Goal: Task Accomplishment & Management: Use online tool/utility

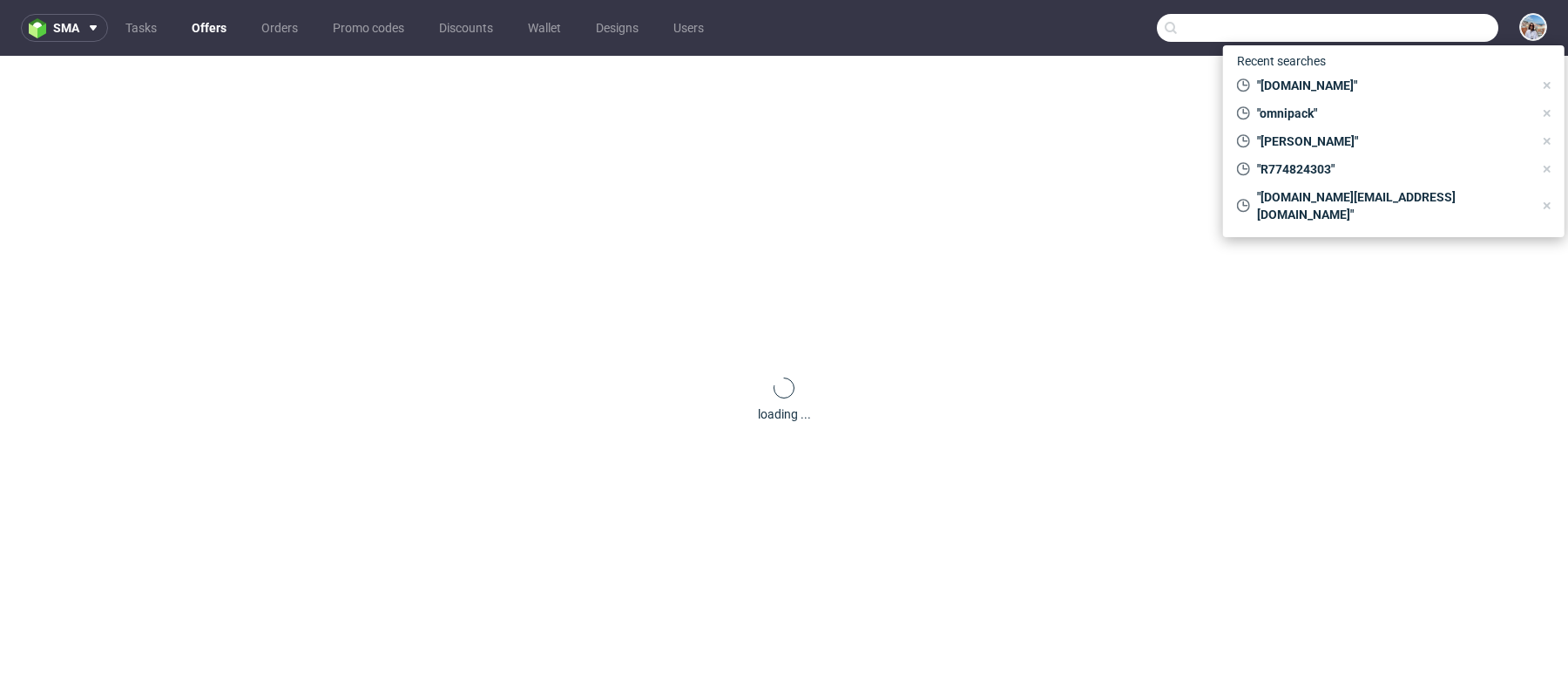
click at [1391, 39] on input "text" at bounding box center [1328, 28] width 342 height 28
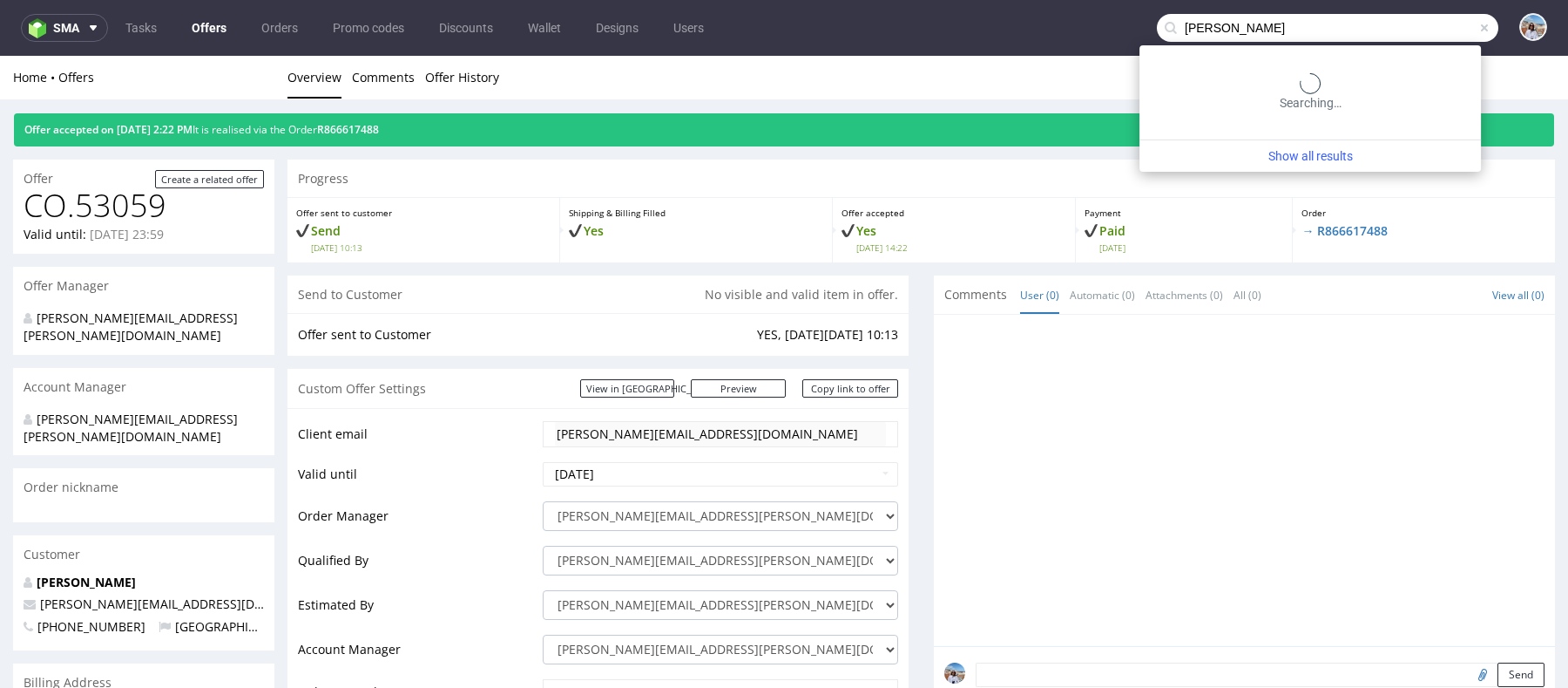
type input "[PERSON_NAME]"
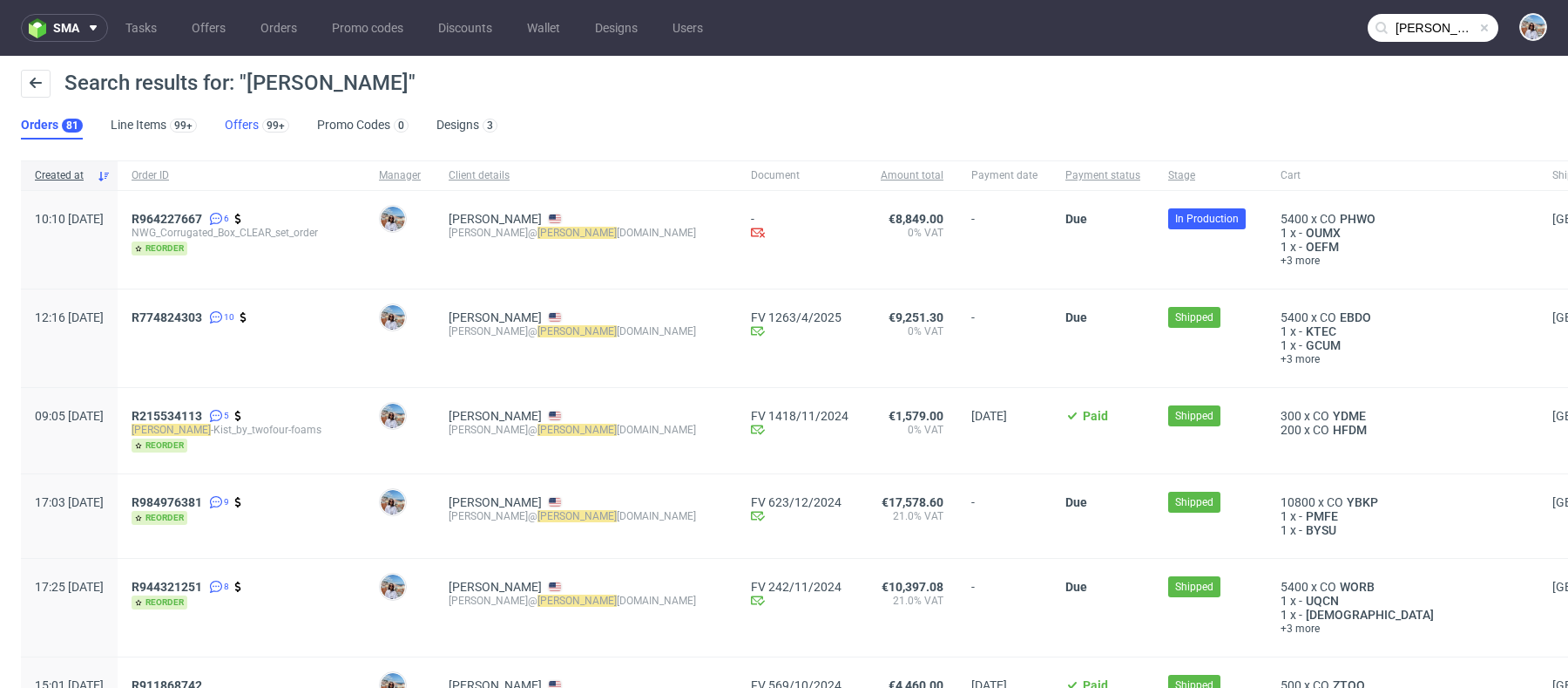
click at [250, 137] on link "Offers 99+" at bounding box center [256, 125] width 65 height 28
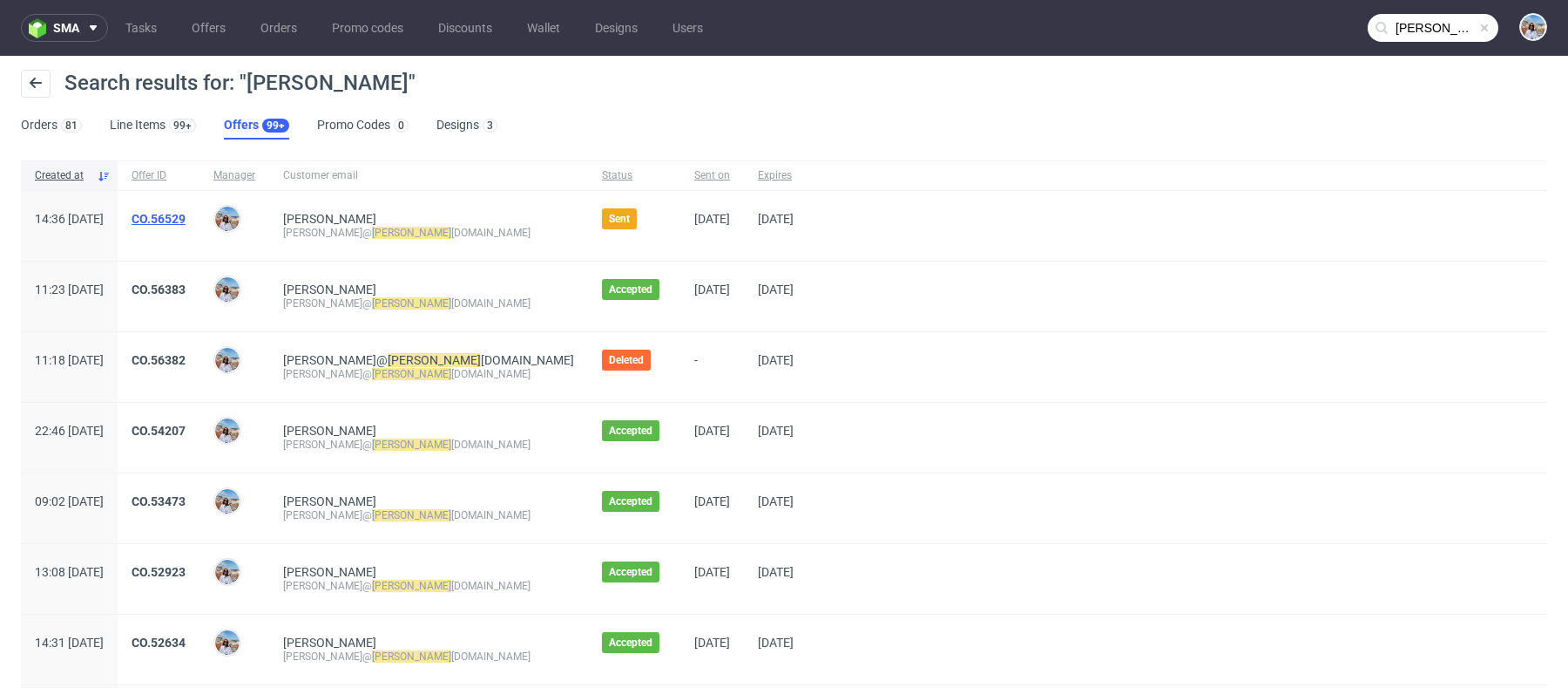
click at [186, 218] on link "CO.56529" at bounding box center [158, 219] width 54 height 14
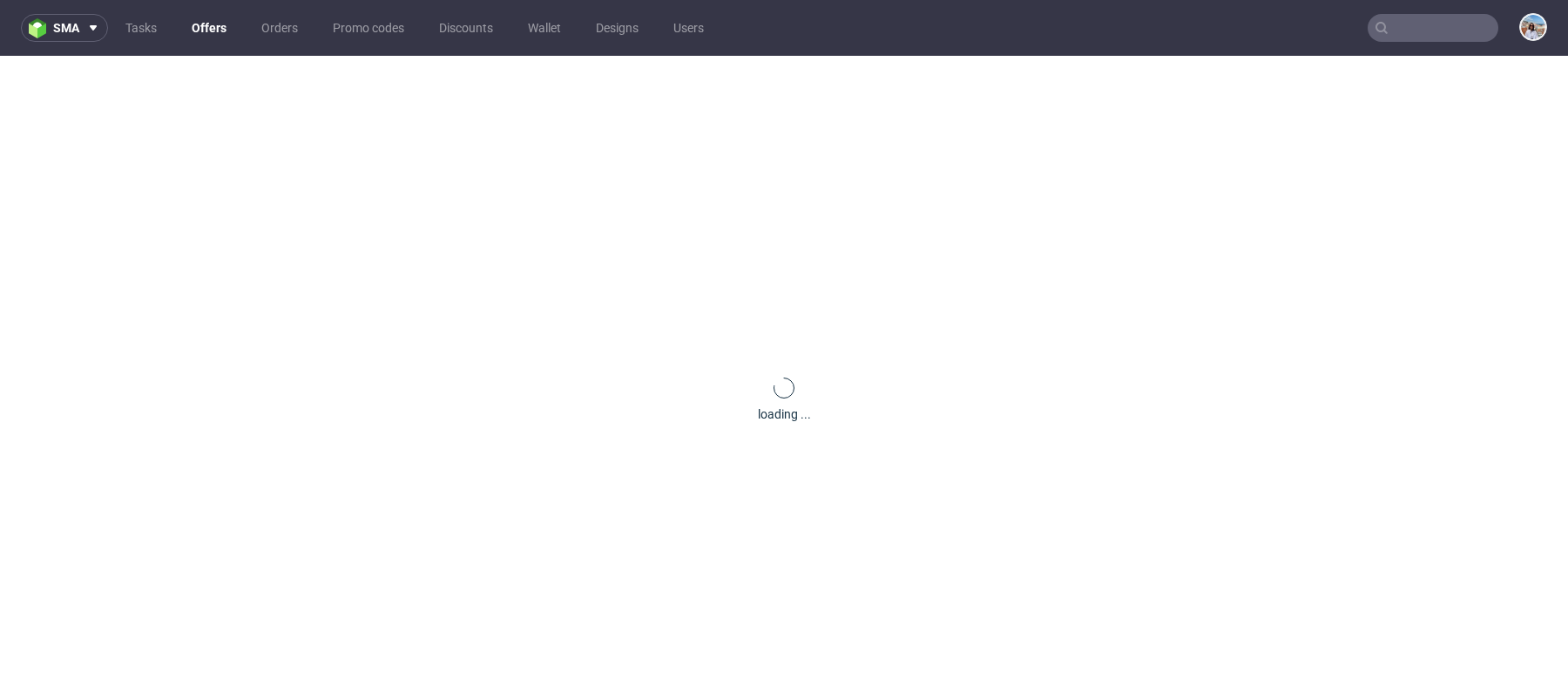
click at [215, 218] on div "loading ..." at bounding box center [784, 400] width 1568 height 688
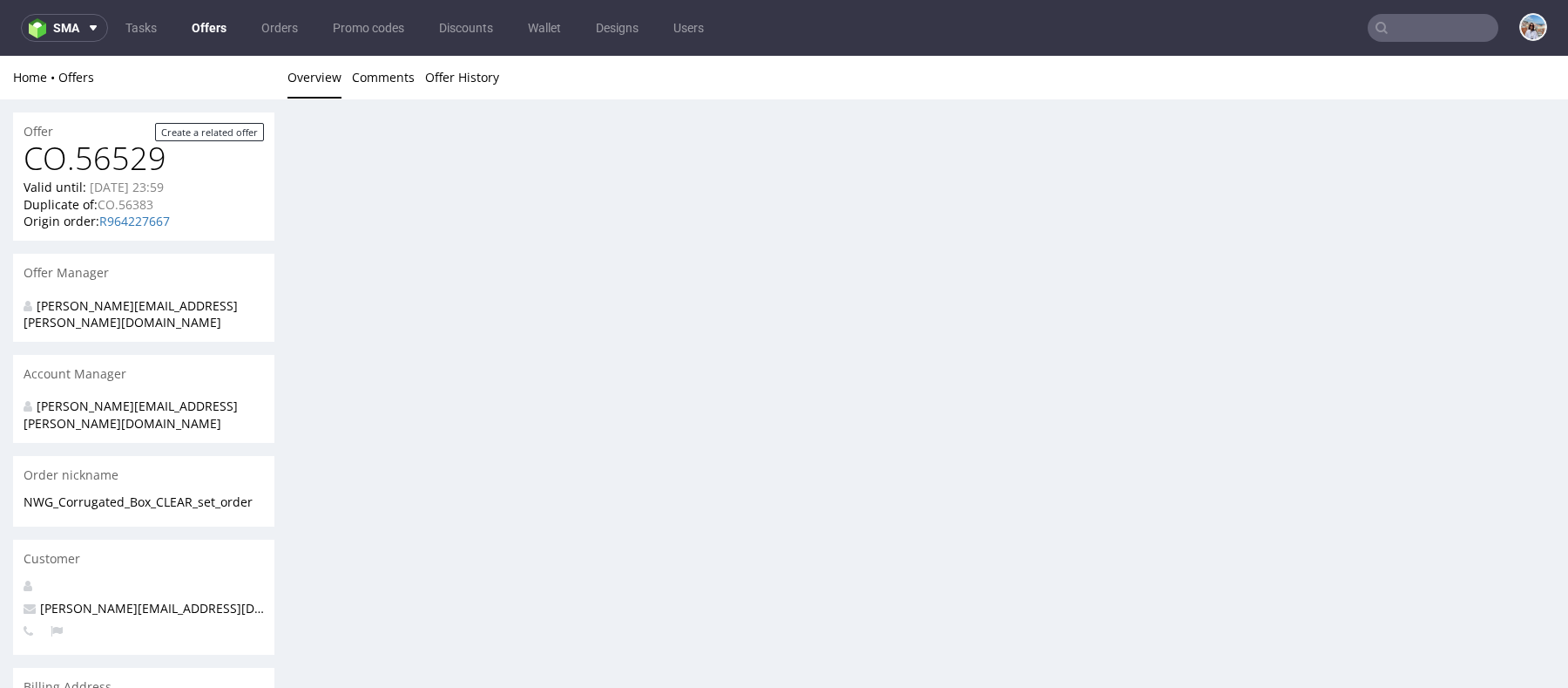
type input "[PERSON_NAME]"
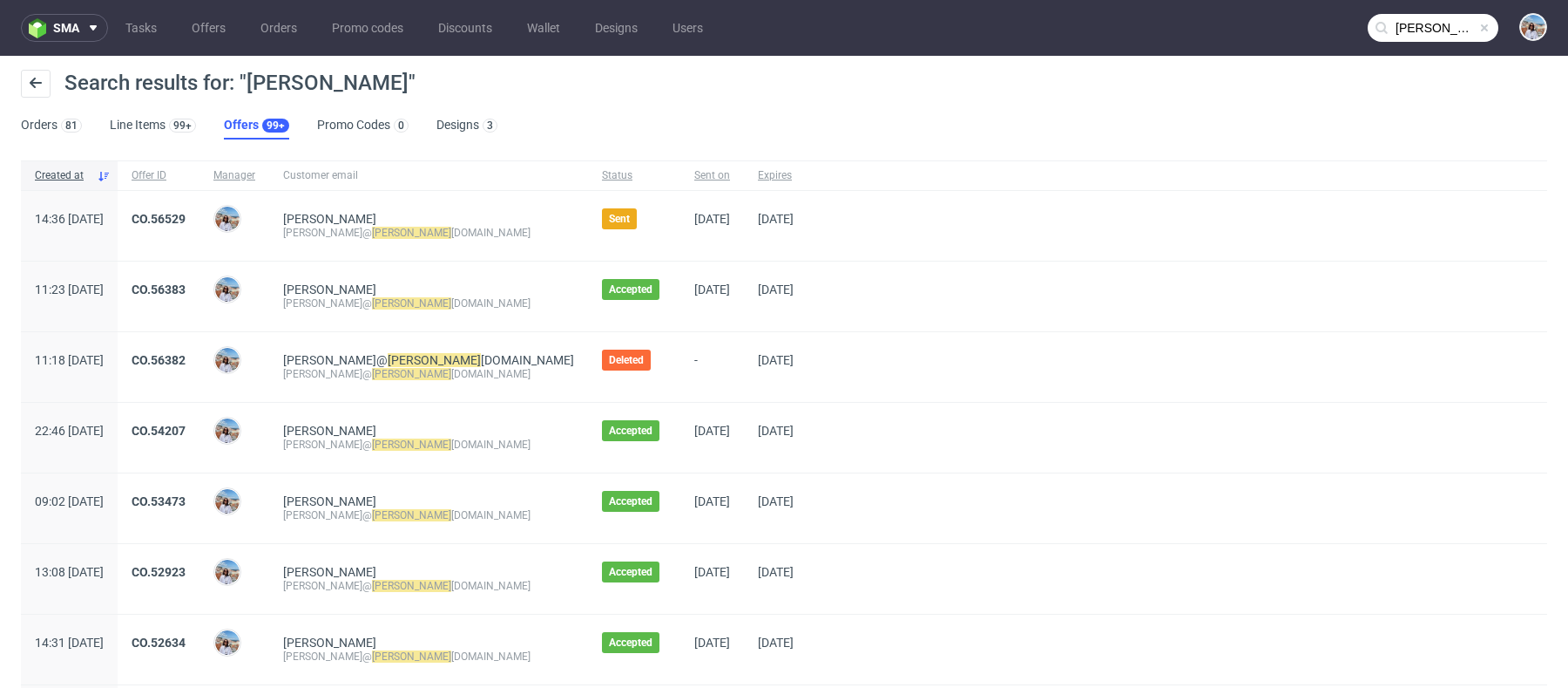
click at [186, 297] on span "CO.56383" at bounding box center [158, 296] width 54 height 28
click at [186, 288] on link "CO.56383" at bounding box center [158, 289] width 54 height 14
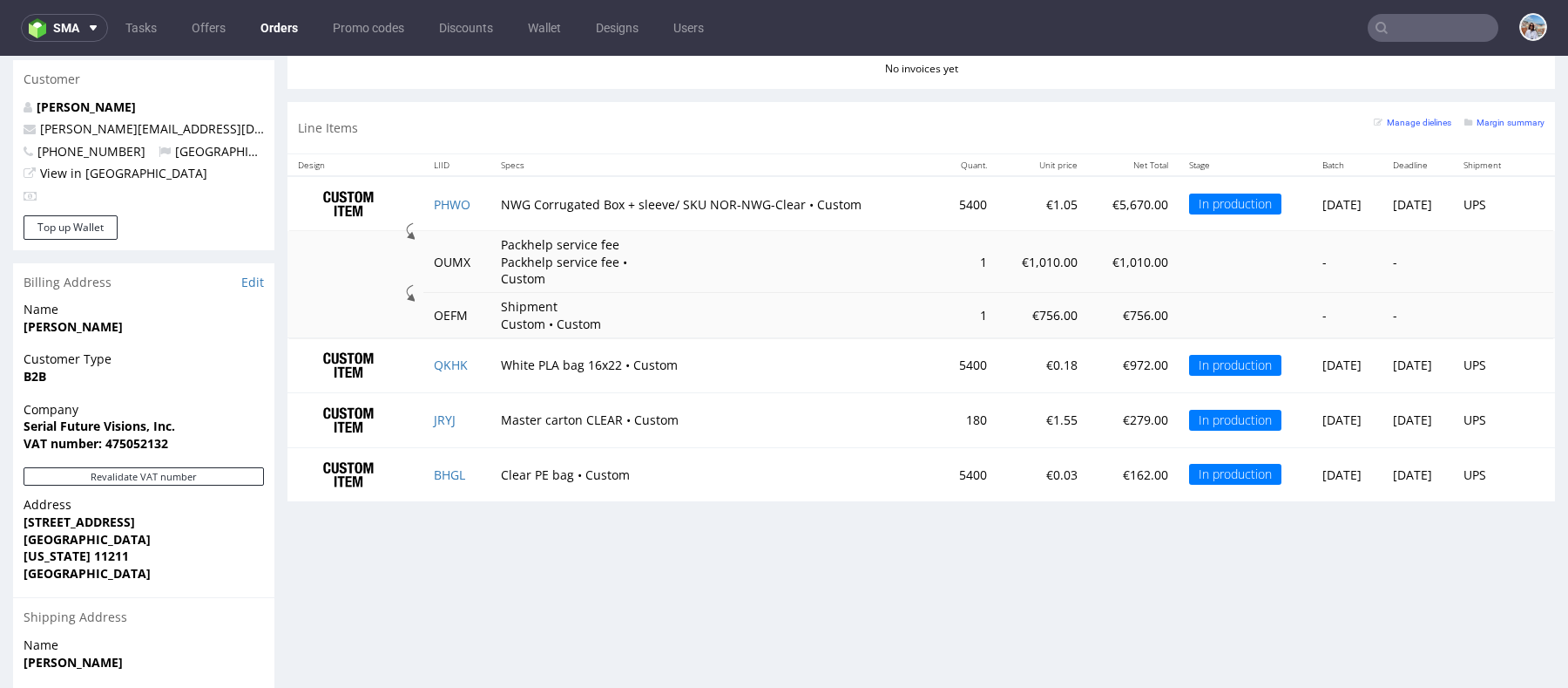
scroll to position [672, 0]
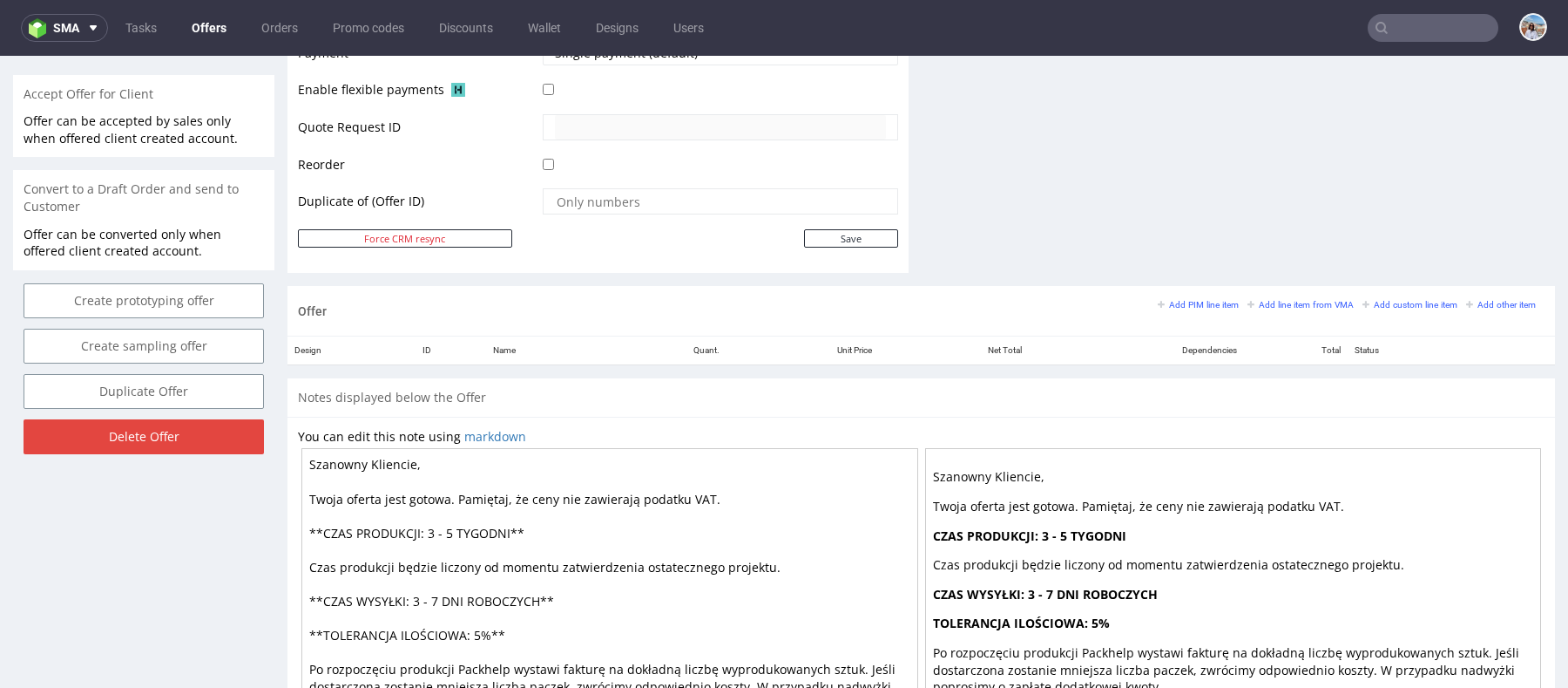
scroll to position [924, 0]
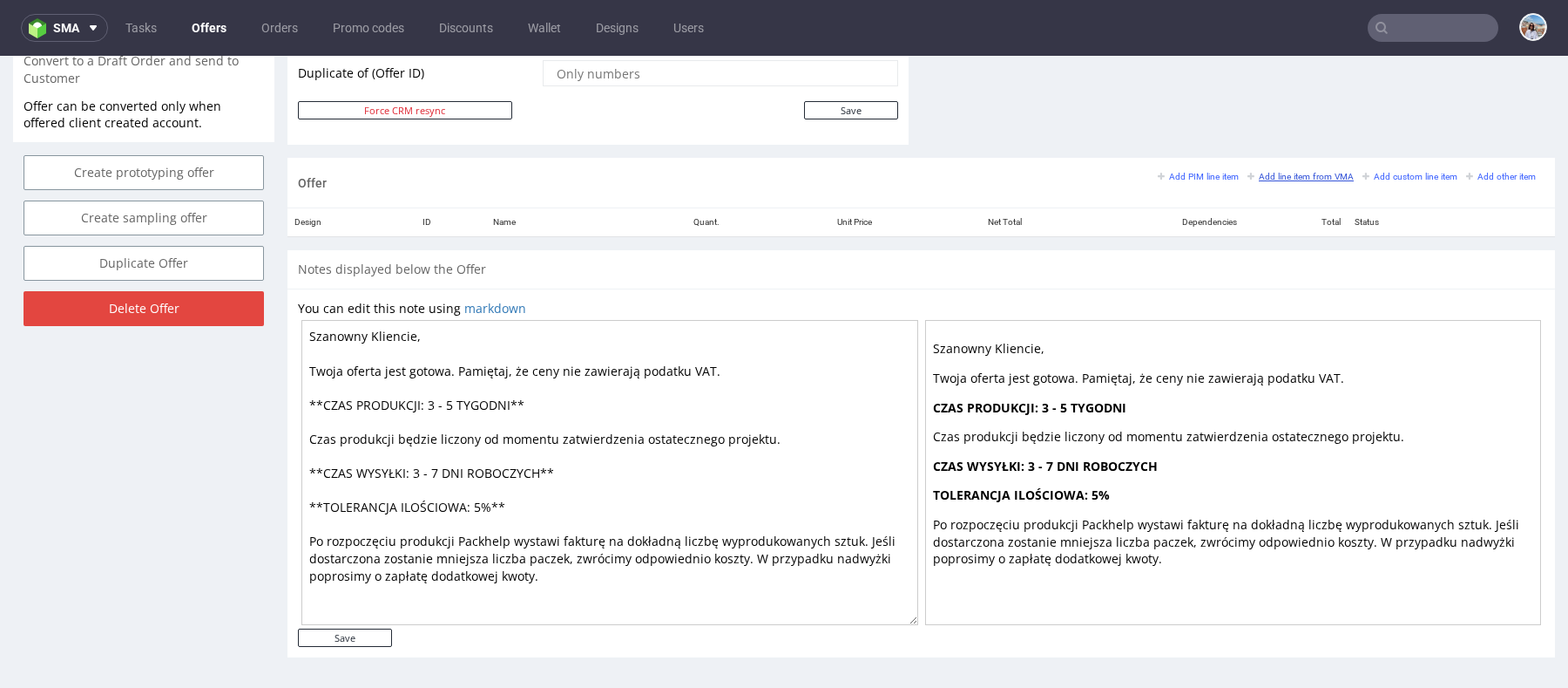
click at [1276, 172] on small "Add line item from VMA" at bounding box center [1300, 177] width 106 height 10
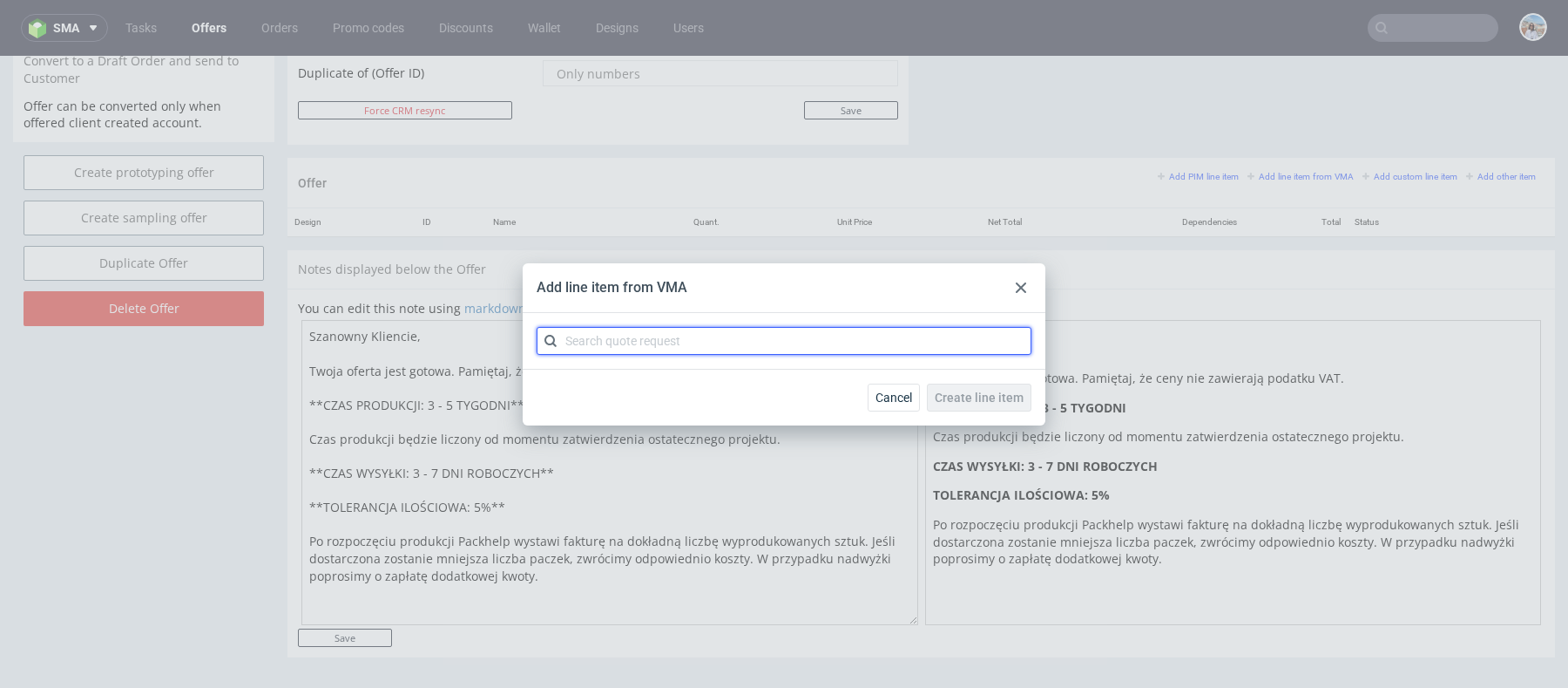
click at [714, 329] on input "text" at bounding box center [784, 341] width 495 height 28
paste input "CBDU"
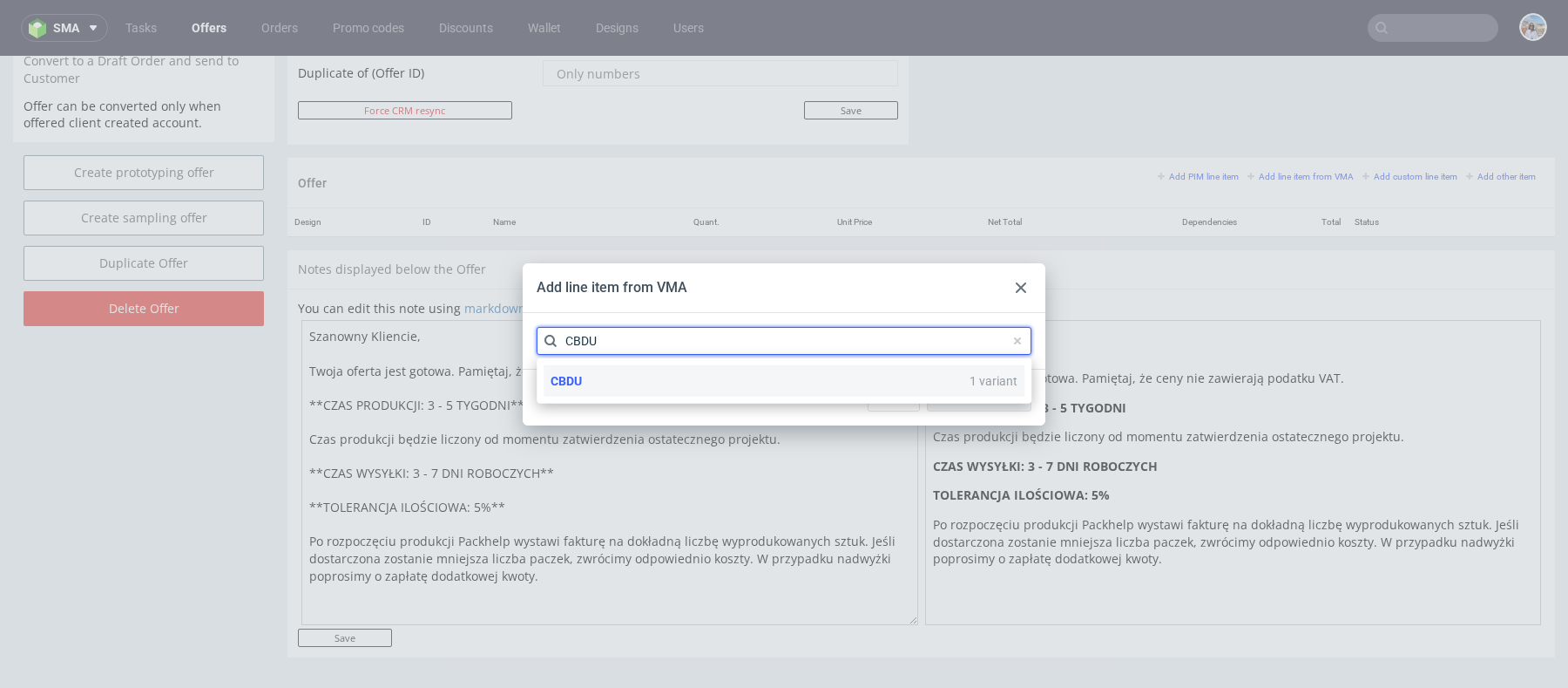
type input "CBDU"
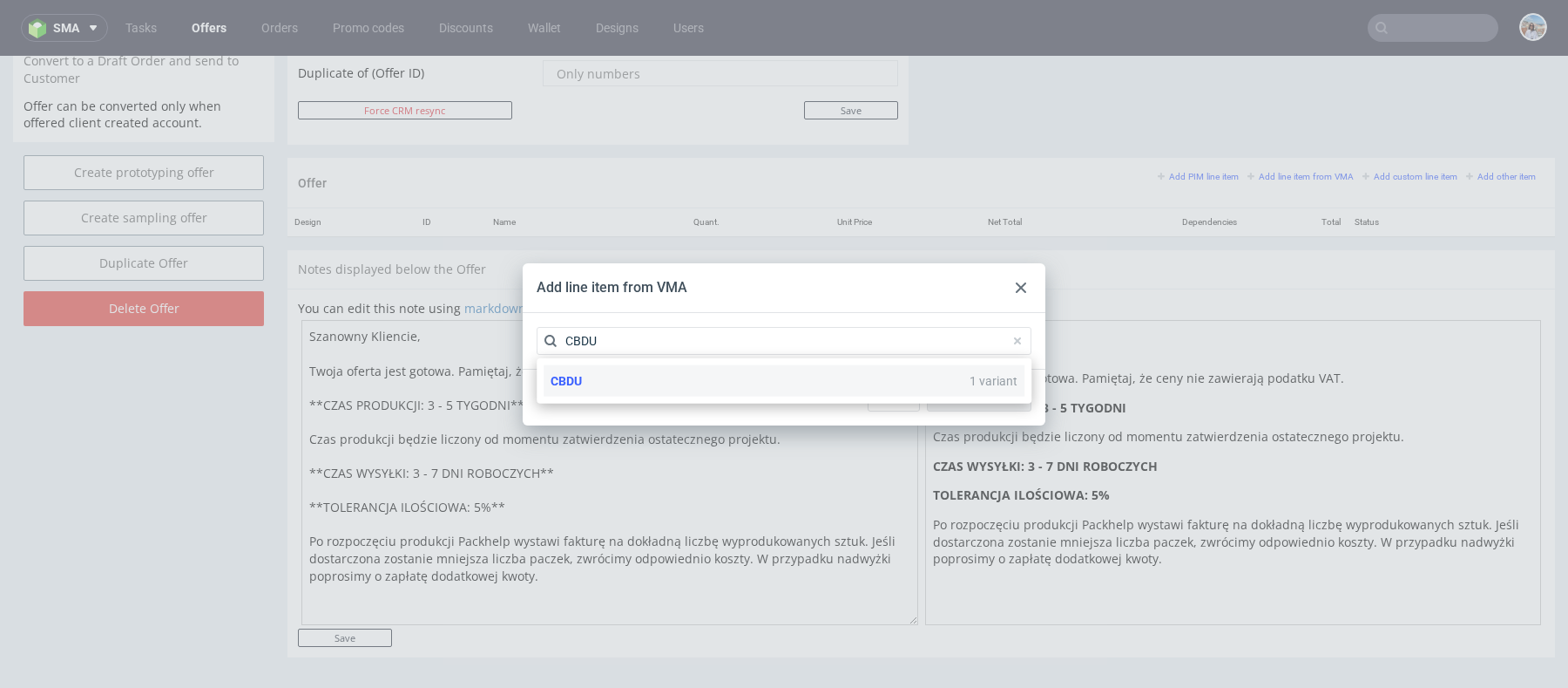
click at [702, 378] on div "CBDU 1 variant" at bounding box center [784, 381] width 481 height 32
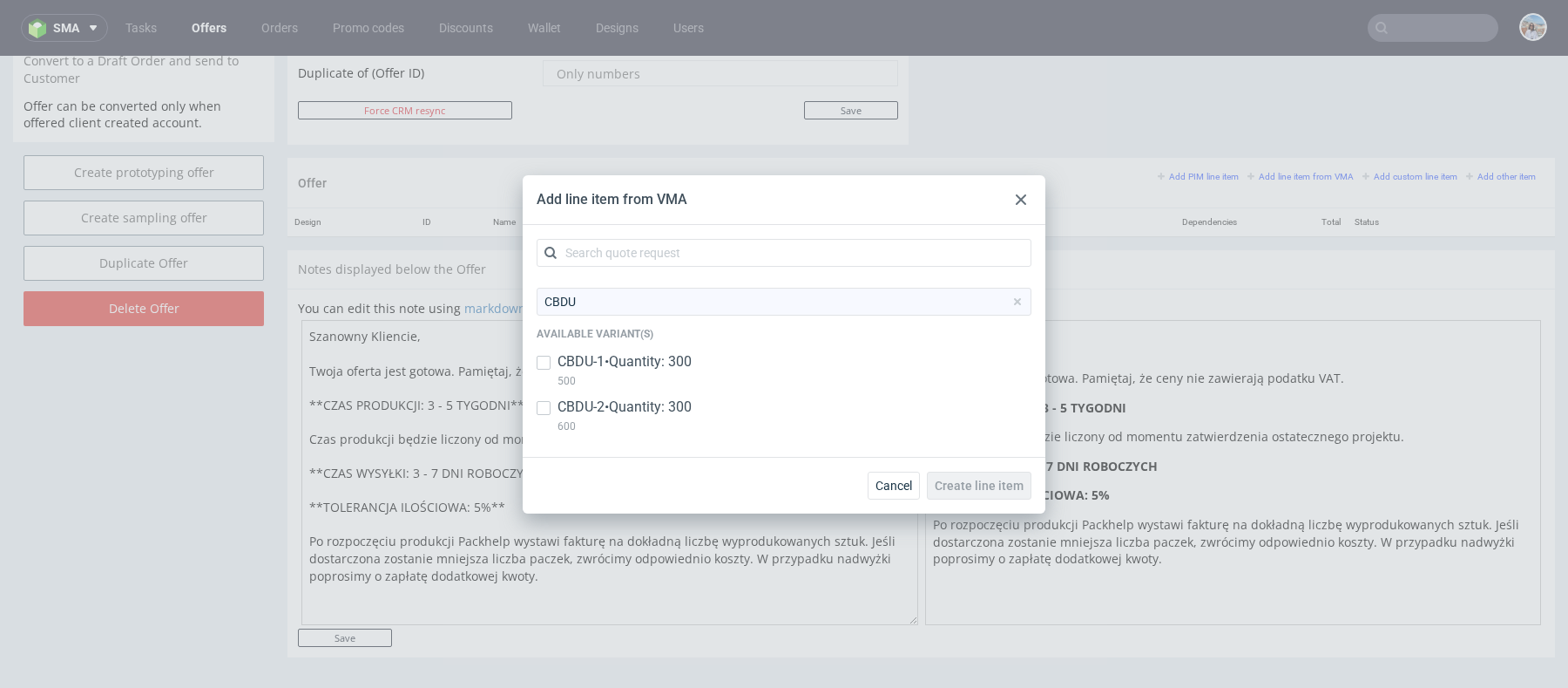
click at [673, 360] on p "CBDU-1 • Quantity: 300" at bounding box center [624, 361] width 134 height 19
checkbox input "true"
click at [652, 410] on p "CBDU-2 • Quantity: 300" at bounding box center [624, 407] width 134 height 19
checkbox input "true"
click at [953, 483] on span "Create line item" at bounding box center [978, 485] width 88 height 12
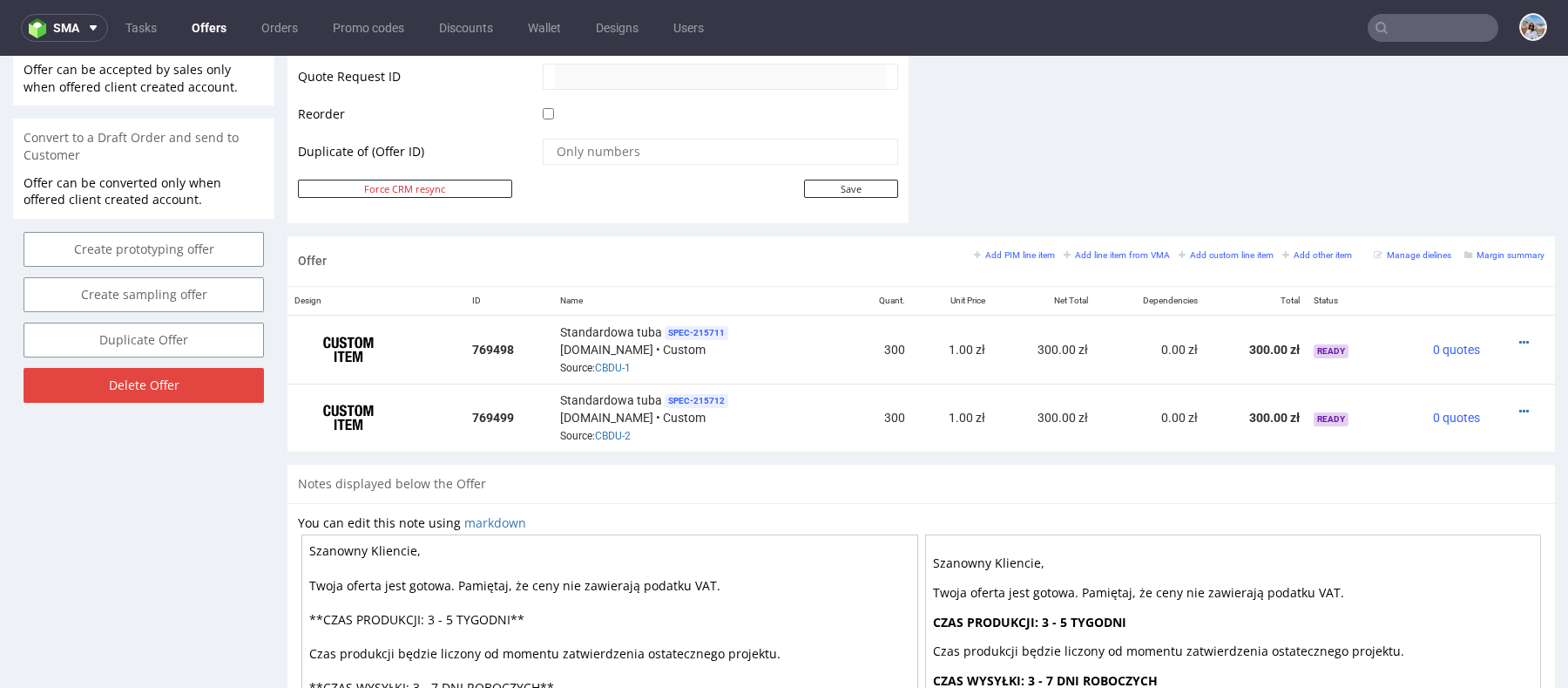
scroll to position [865, 0]
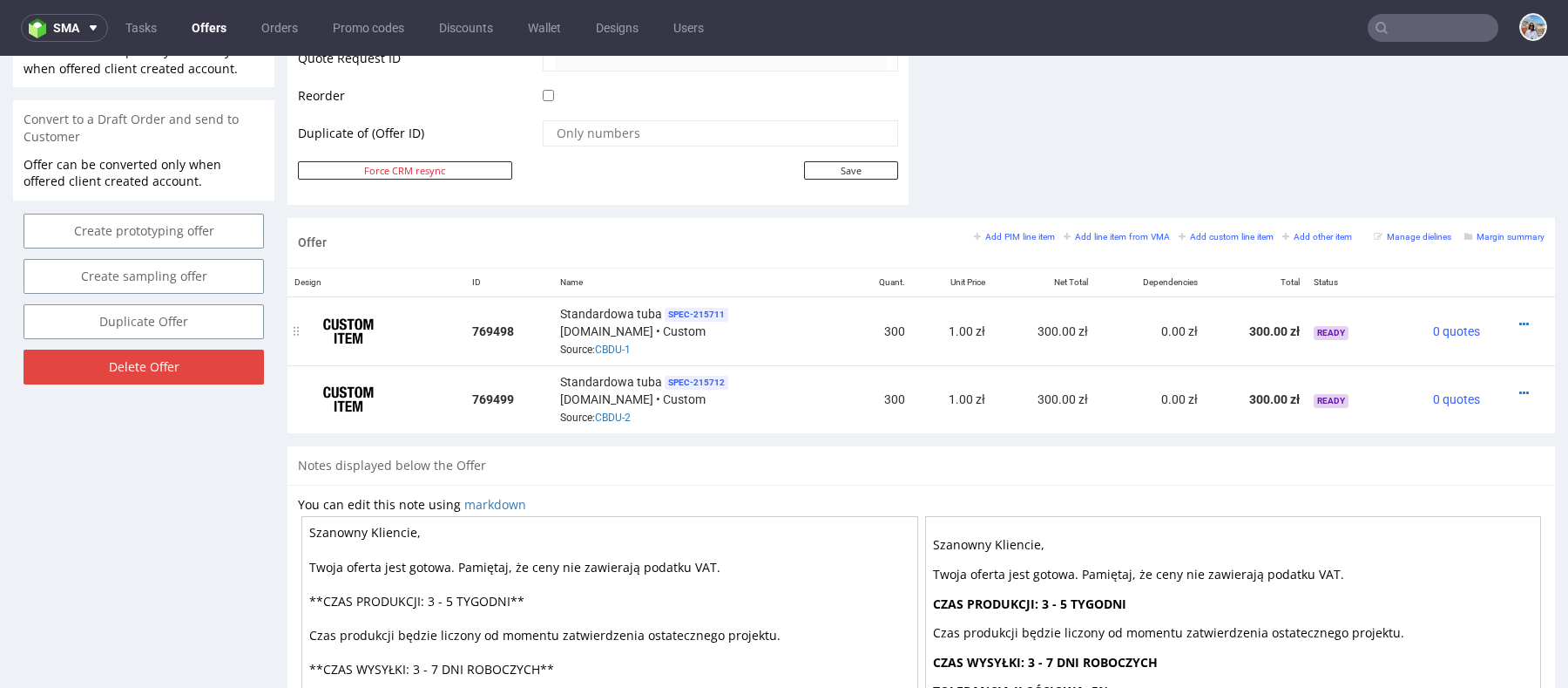
click at [1513, 320] on div at bounding box center [1515, 324] width 44 height 18
click at [1519, 320] on icon at bounding box center [1524, 324] width 10 height 12
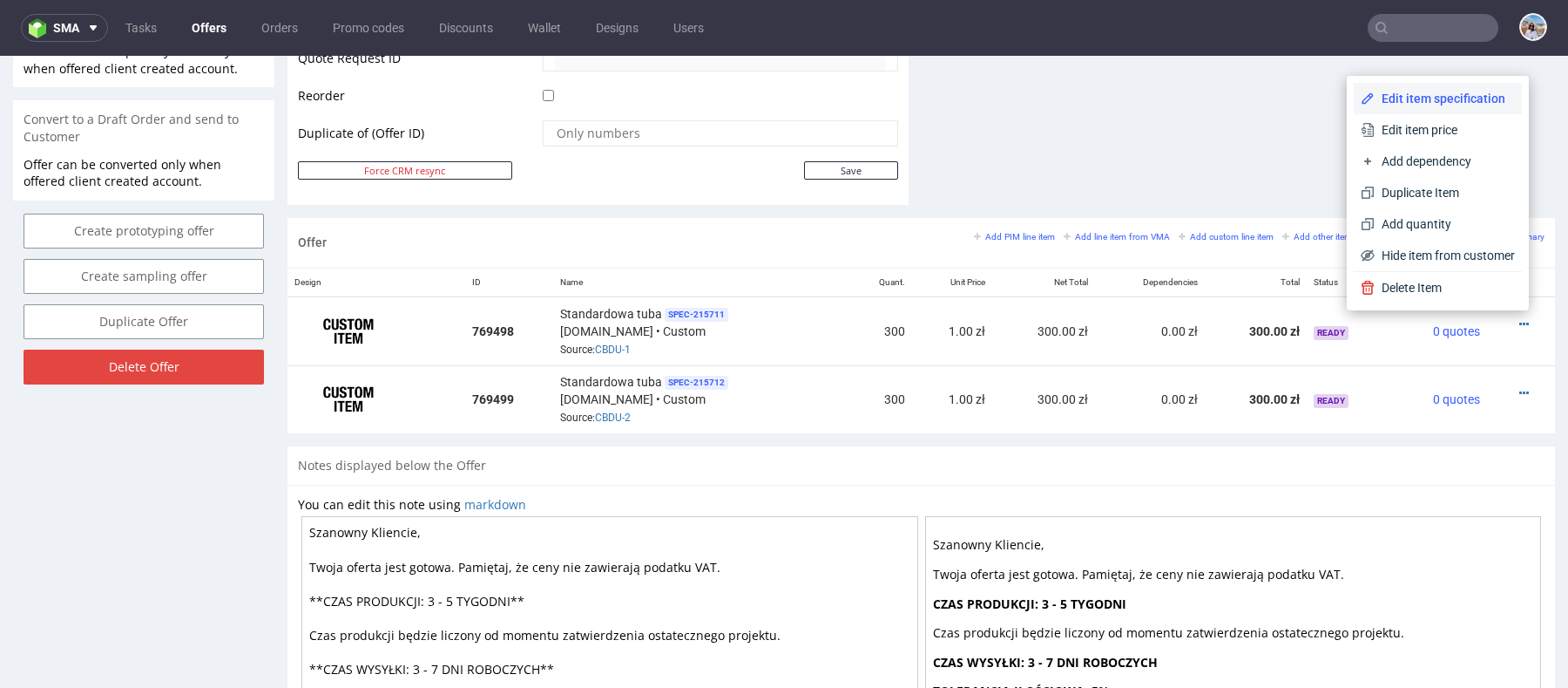
click at [1421, 103] on span "Edit item specification" at bounding box center [1444, 98] width 140 height 18
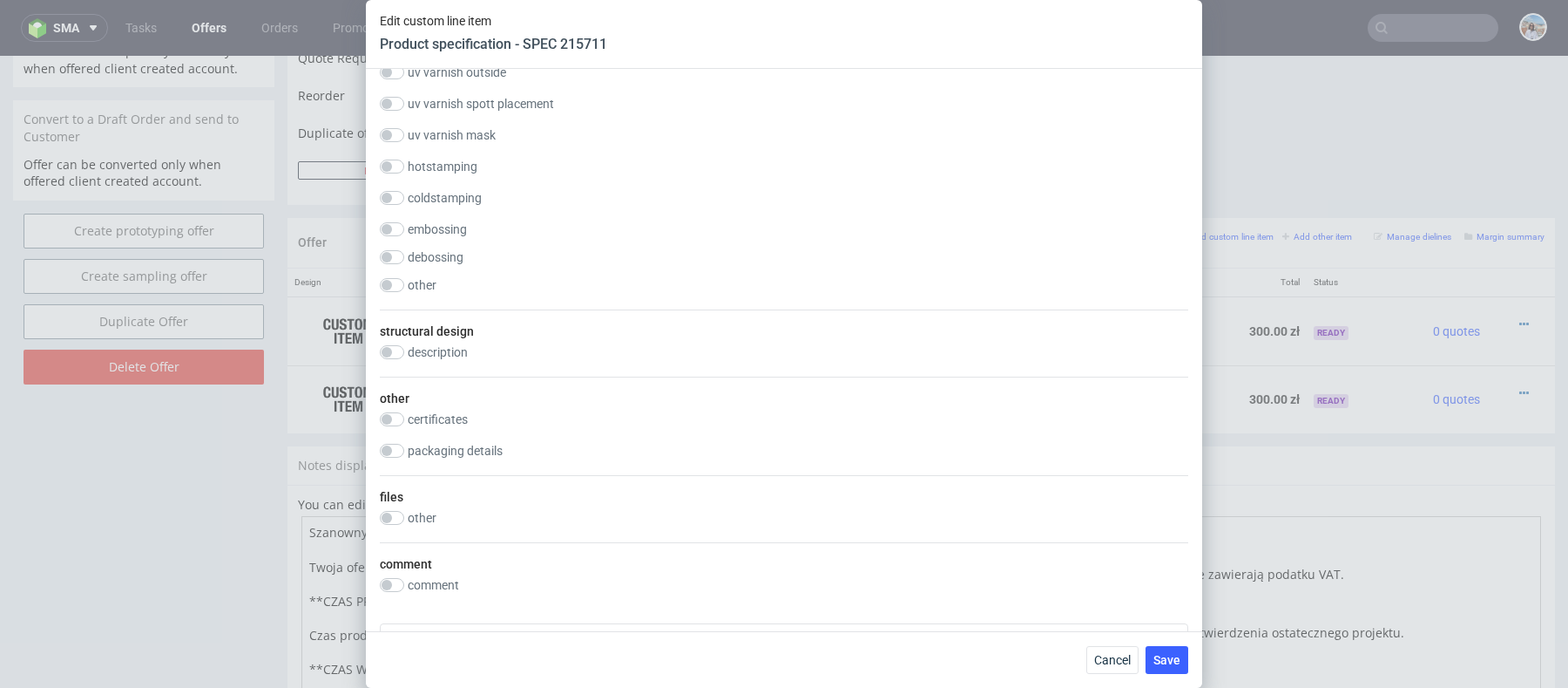
scroll to position [2168, 0]
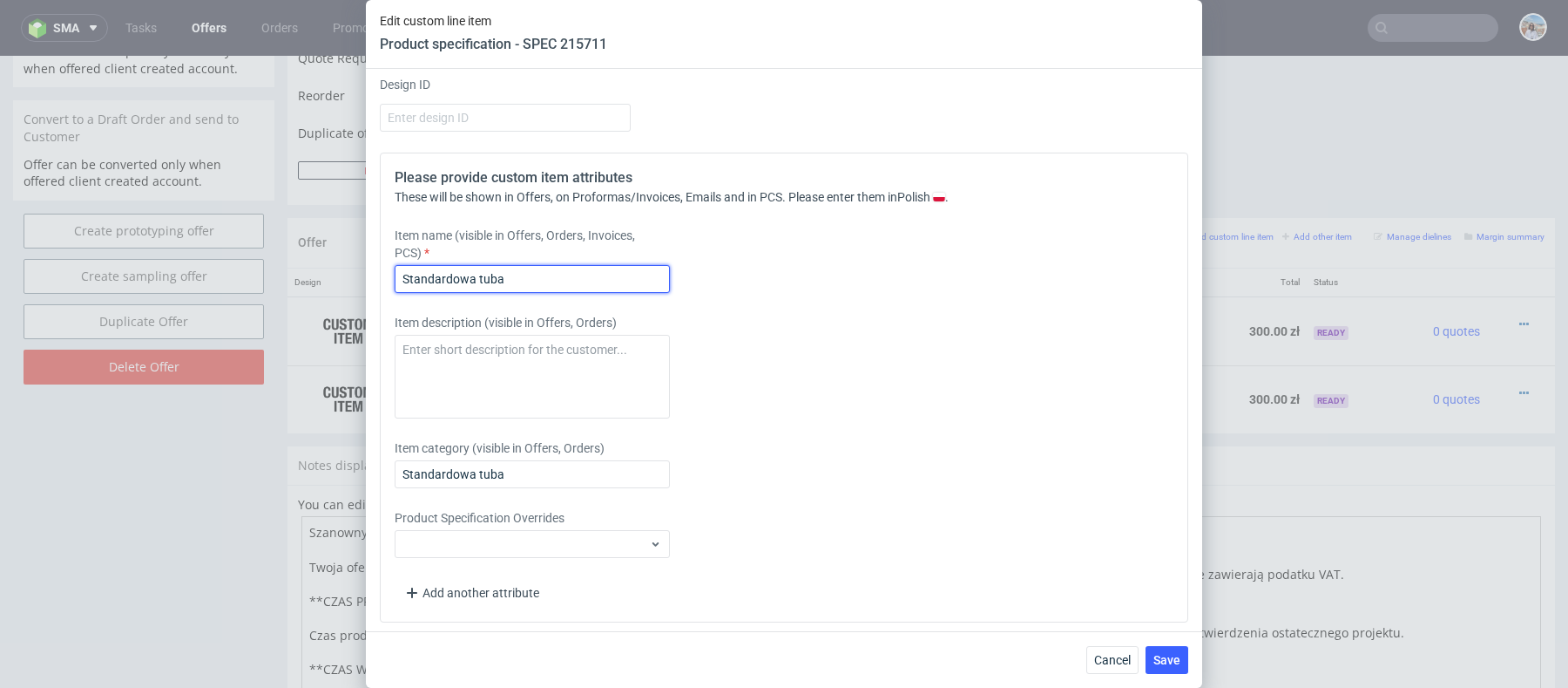
click at [538, 274] on input "Standardowa tuba" at bounding box center [532, 278] width 275 height 28
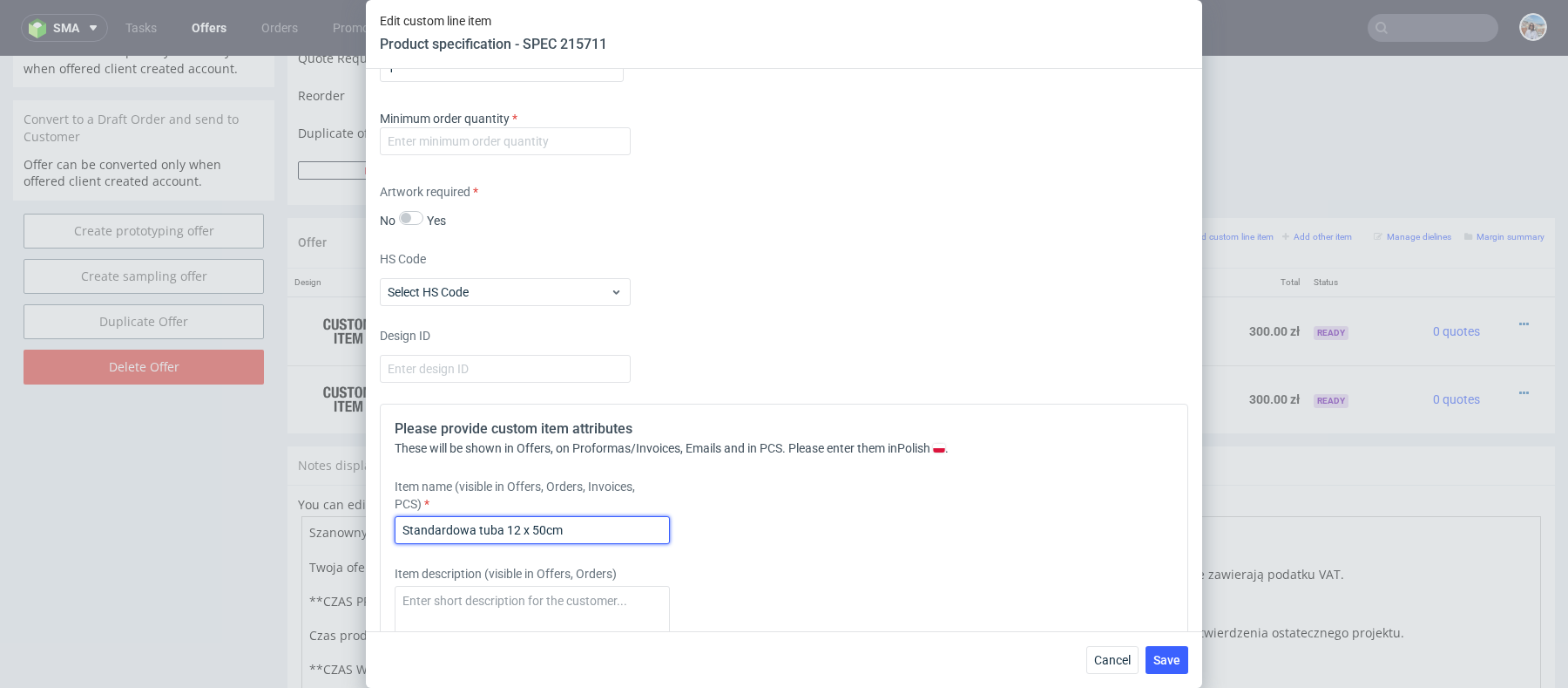
scroll to position [1885, 0]
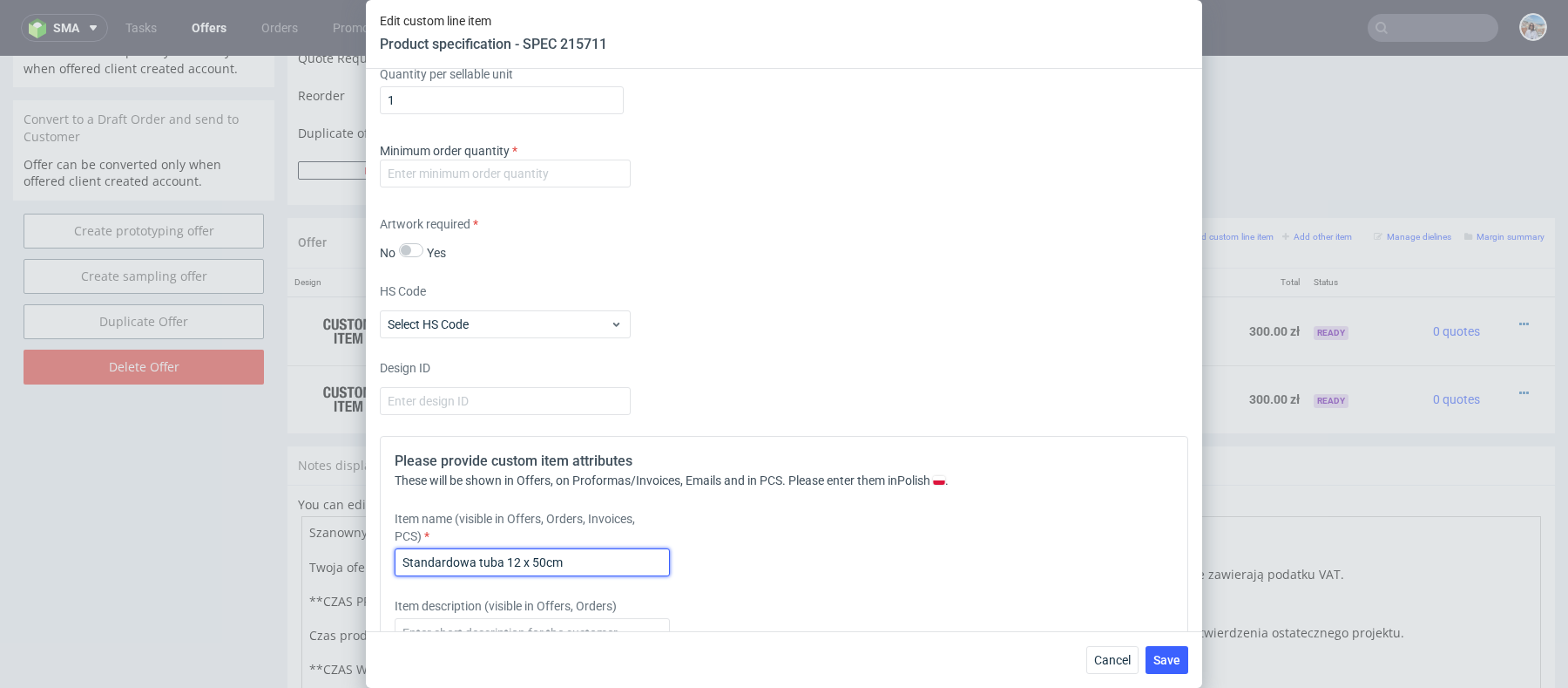
type input "Standardowa tuba 12 x 50cm"
click at [612, 142] on div "Minimum order quantity" at bounding box center [505, 165] width 250 height 46
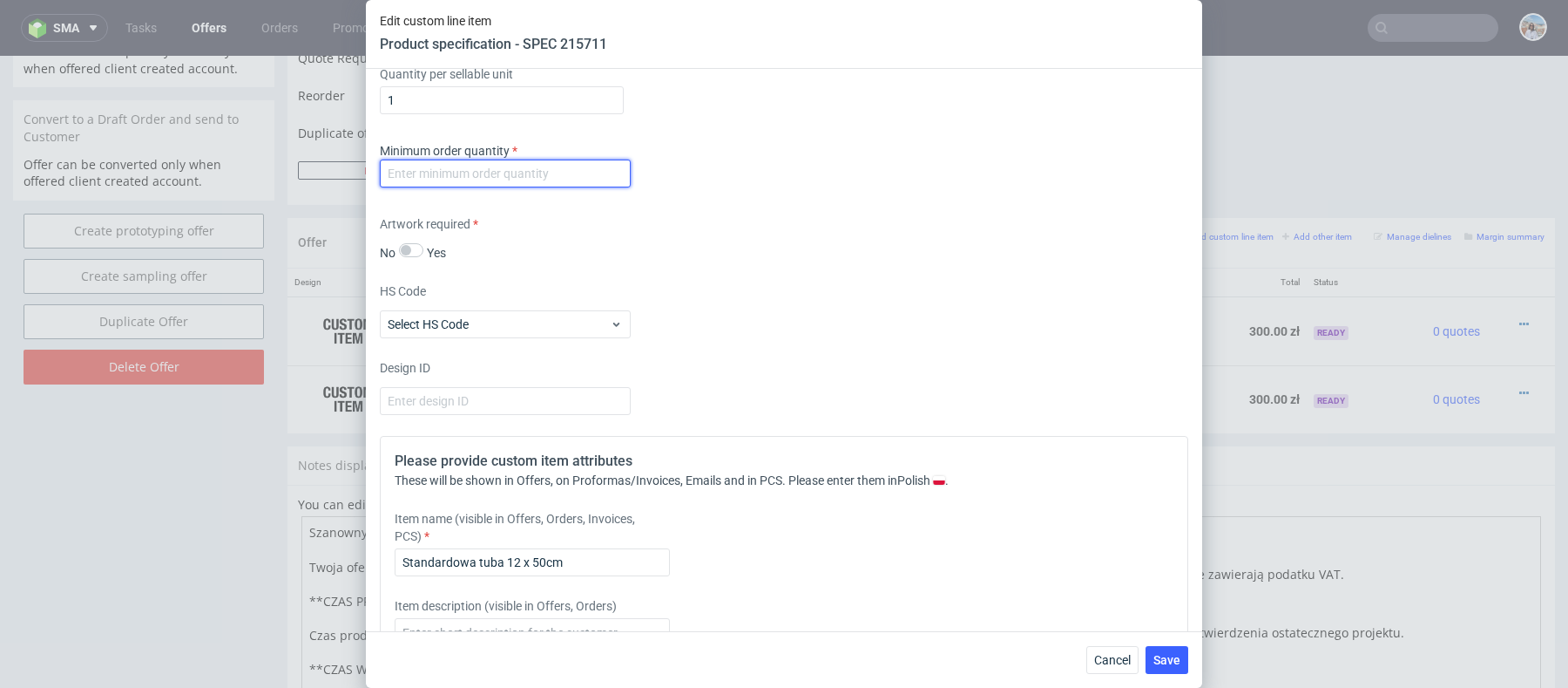
click at [612, 167] on input "number" at bounding box center [505, 173] width 250 height 28
type input "1"
click at [1180, 662] on span "Save" at bounding box center [1166, 659] width 27 height 12
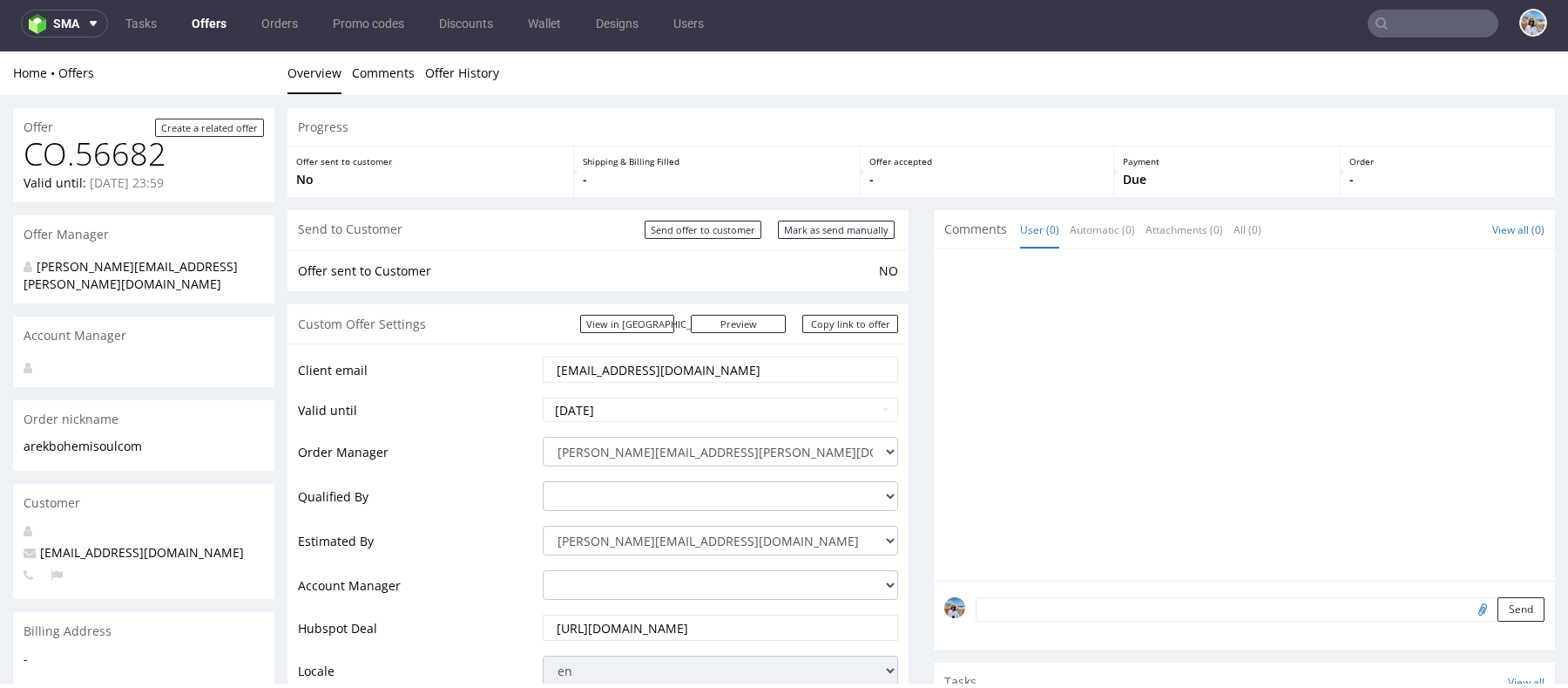
scroll to position [813, 0]
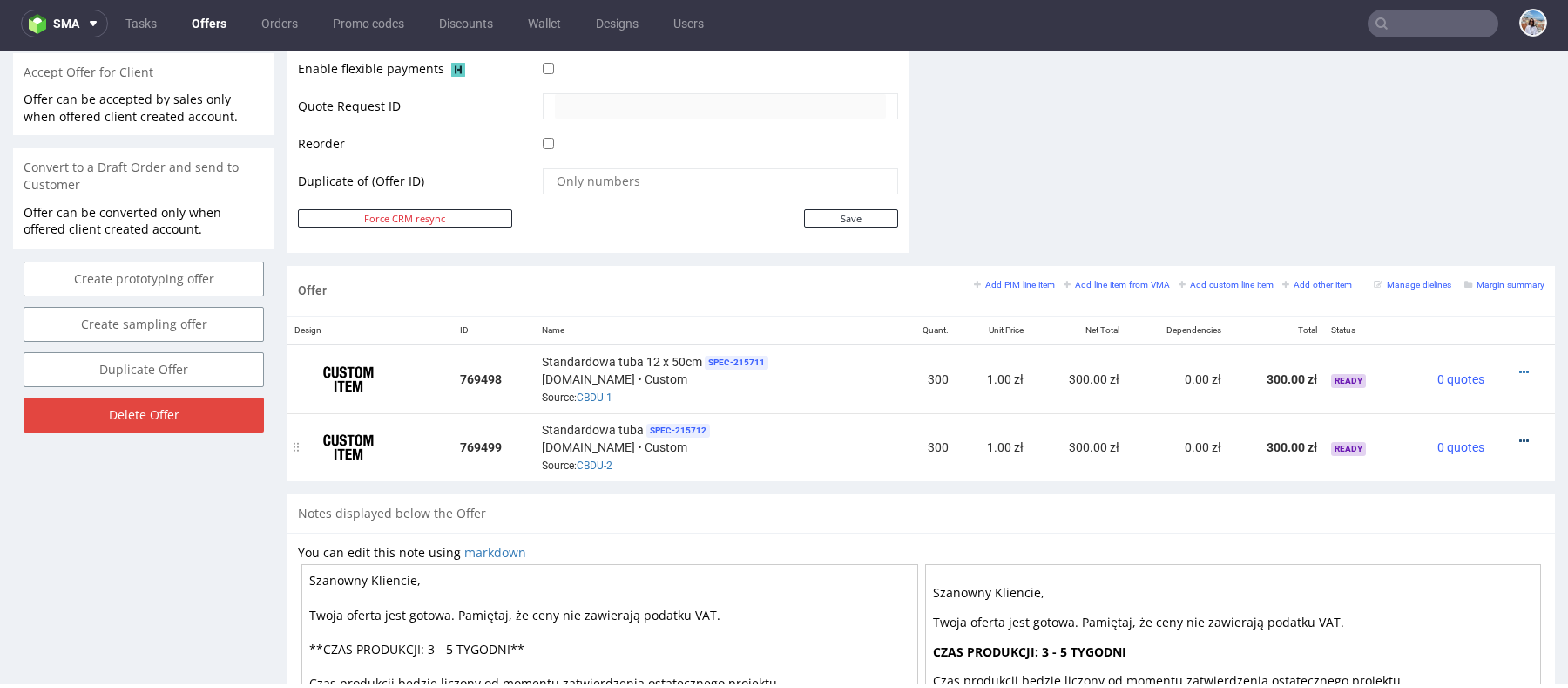
click at [1519, 436] on icon at bounding box center [1524, 440] width 10 height 12
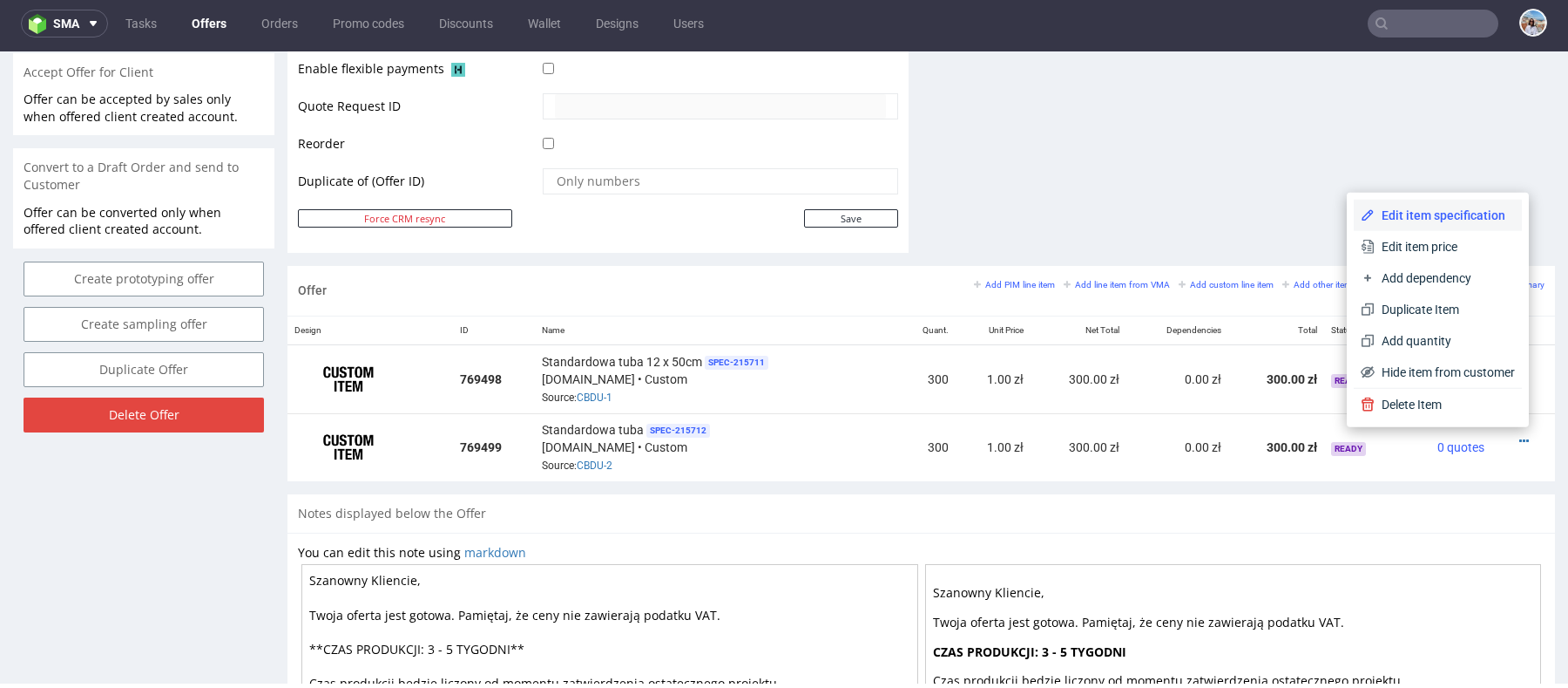
click at [1436, 218] on span "Edit item specification" at bounding box center [1444, 216] width 140 height 18
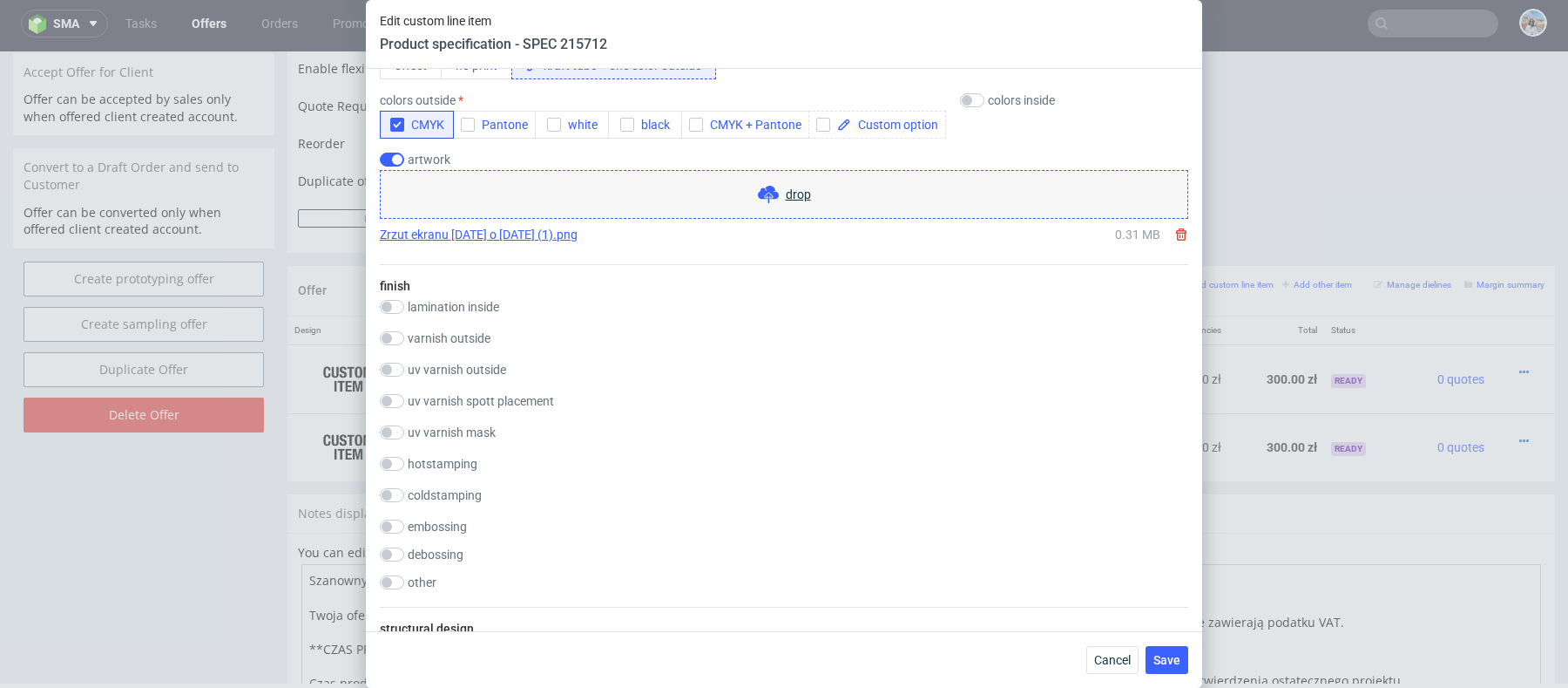
scroll to position [2168, 0]
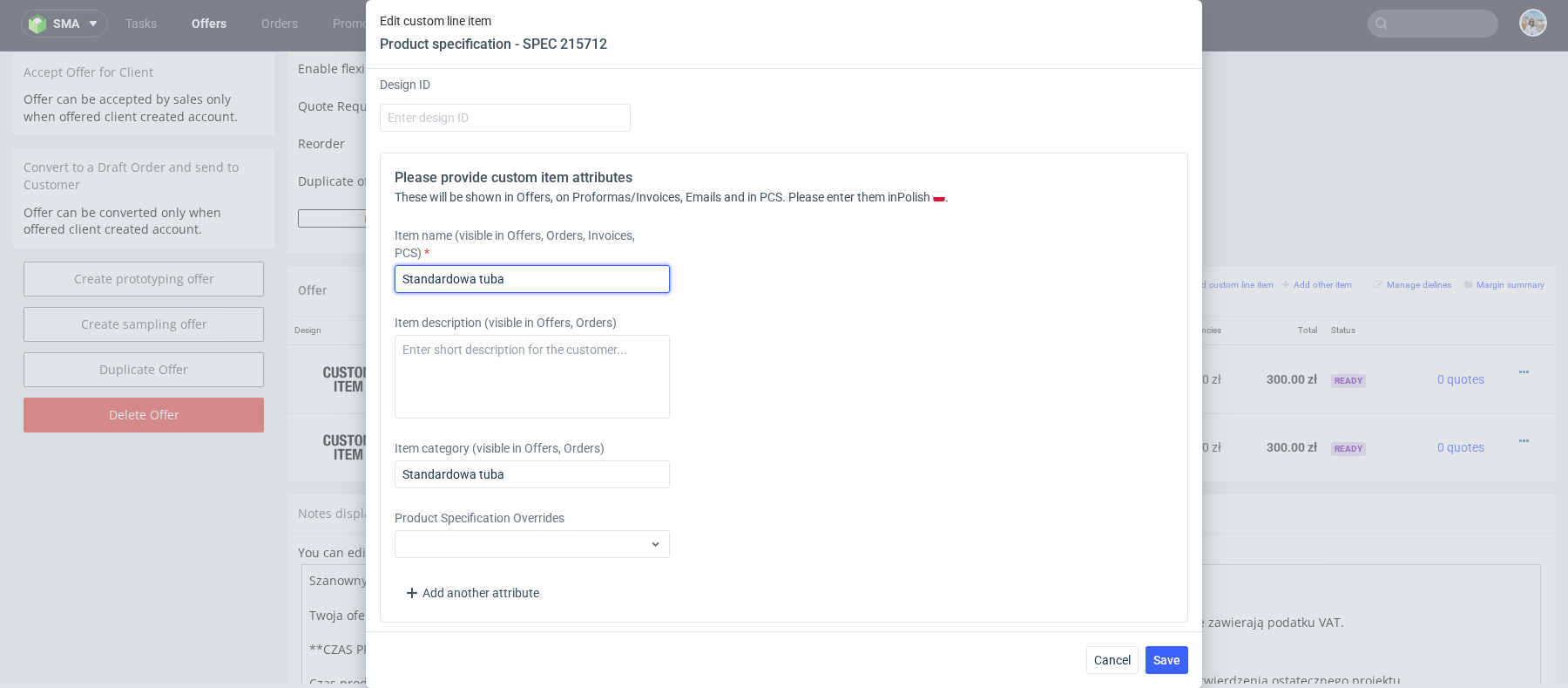
click at [538, 279] on input "Standardowa tuba" at bounding box center [532, 278] width 275 height 28
click at [537, 268] on input "Standardowa tuba 12 x 50cm" at bounding box center [532, 278] width 275 height 28
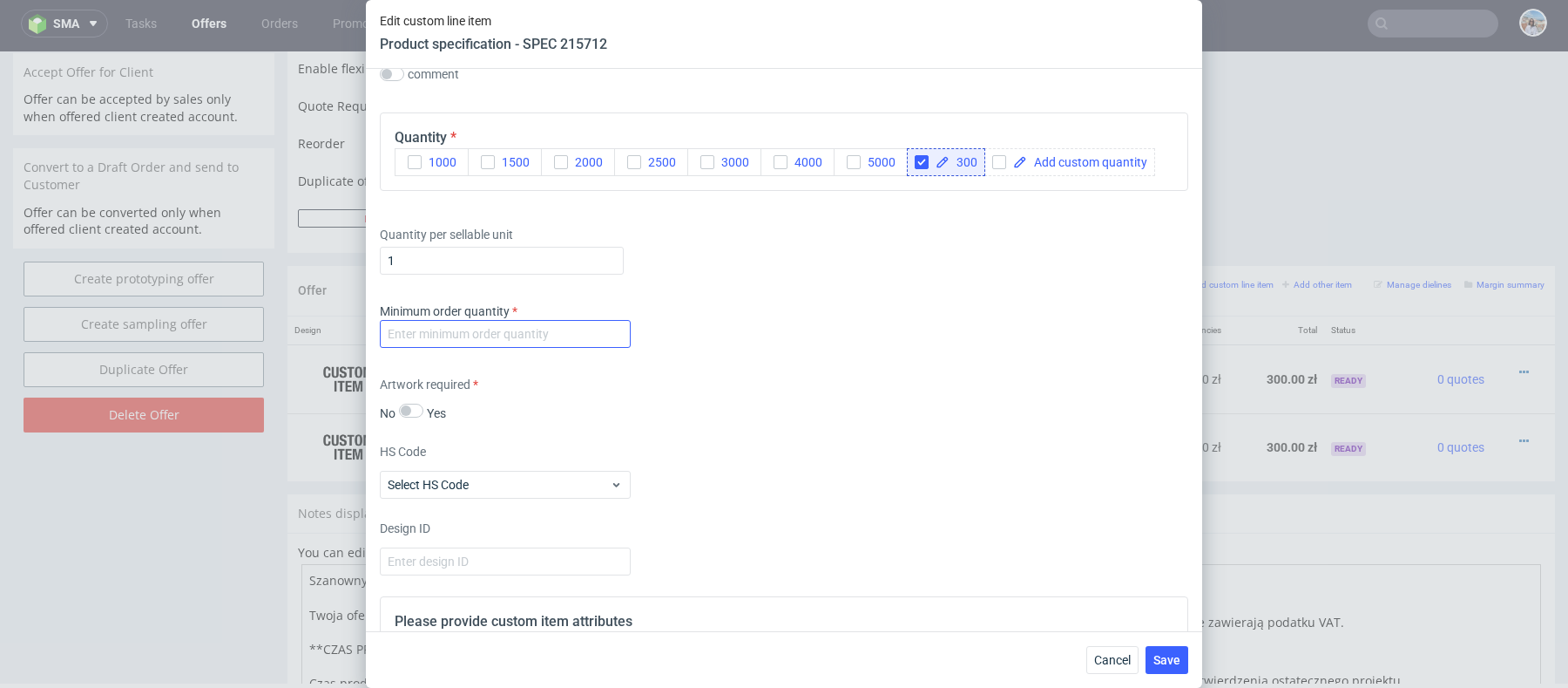
type input "Standardowa tuba 12 x 60cm"
click at [595, 332] on input "number" at bounding box center [505, 334] width 250 height 28
type input "1"
click at [1162, 664] on span "Save" at bounding box center [1166, 659] width 27 height 12
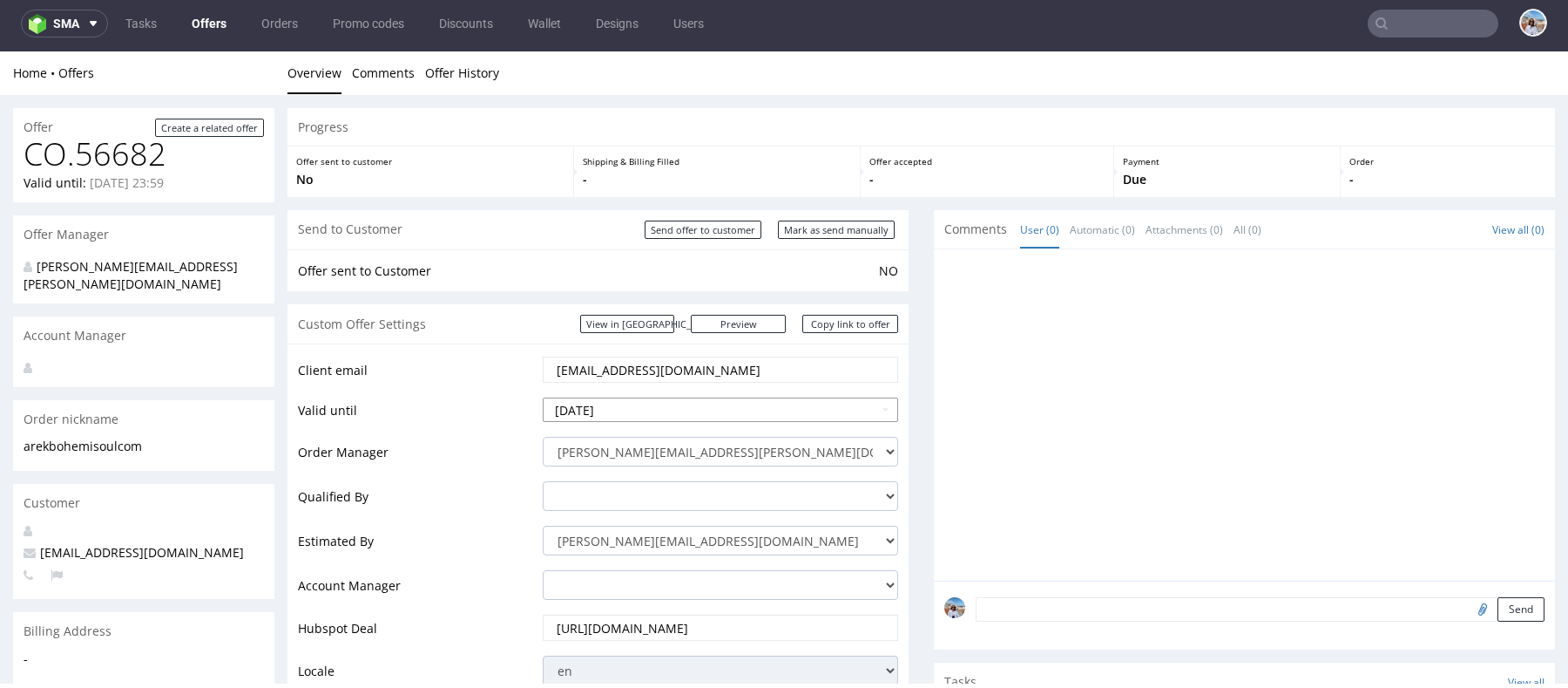
scroll to position [1063, 0]
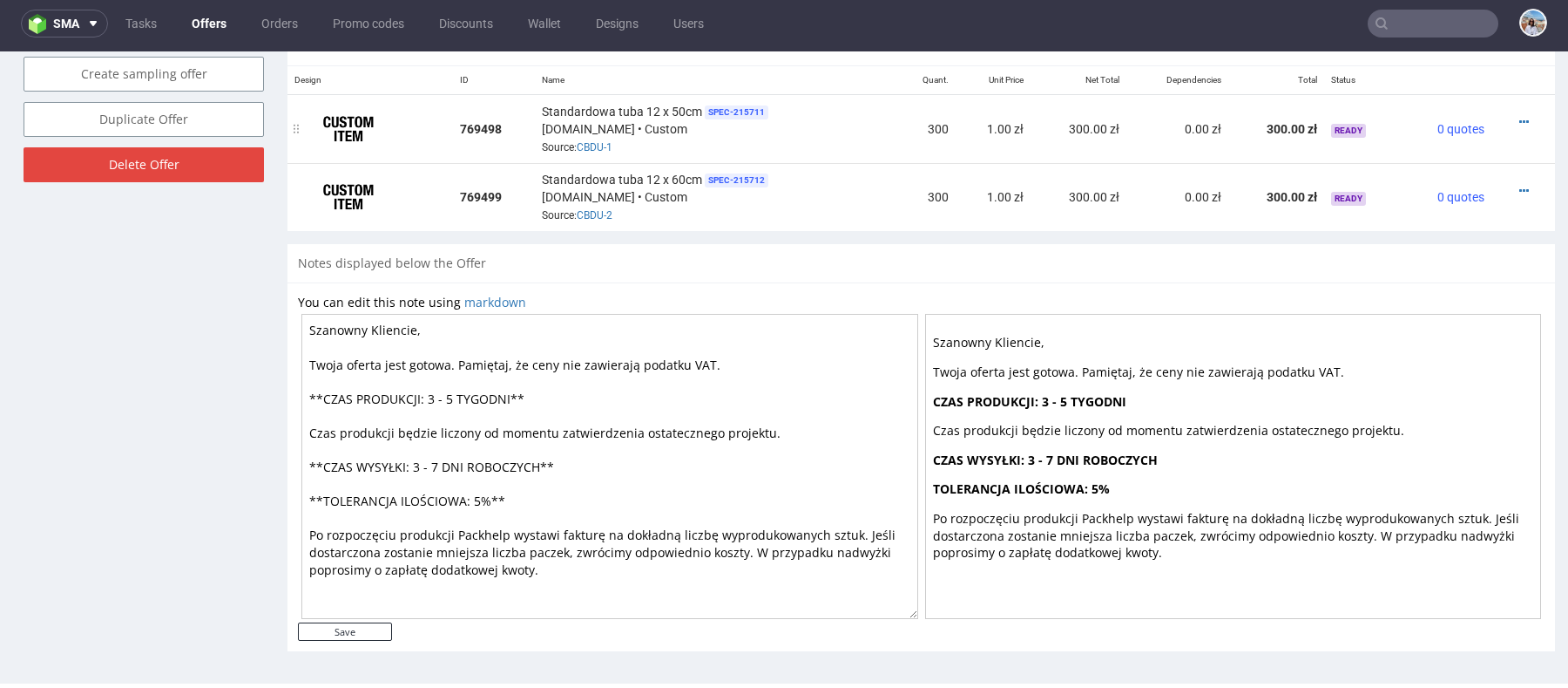
click at [1498, 119] on div at bounding box center [1517, 122] width 39 height 18
click at [1519, 119] on icon at bounding box center [1524, 122] width 10 height 12
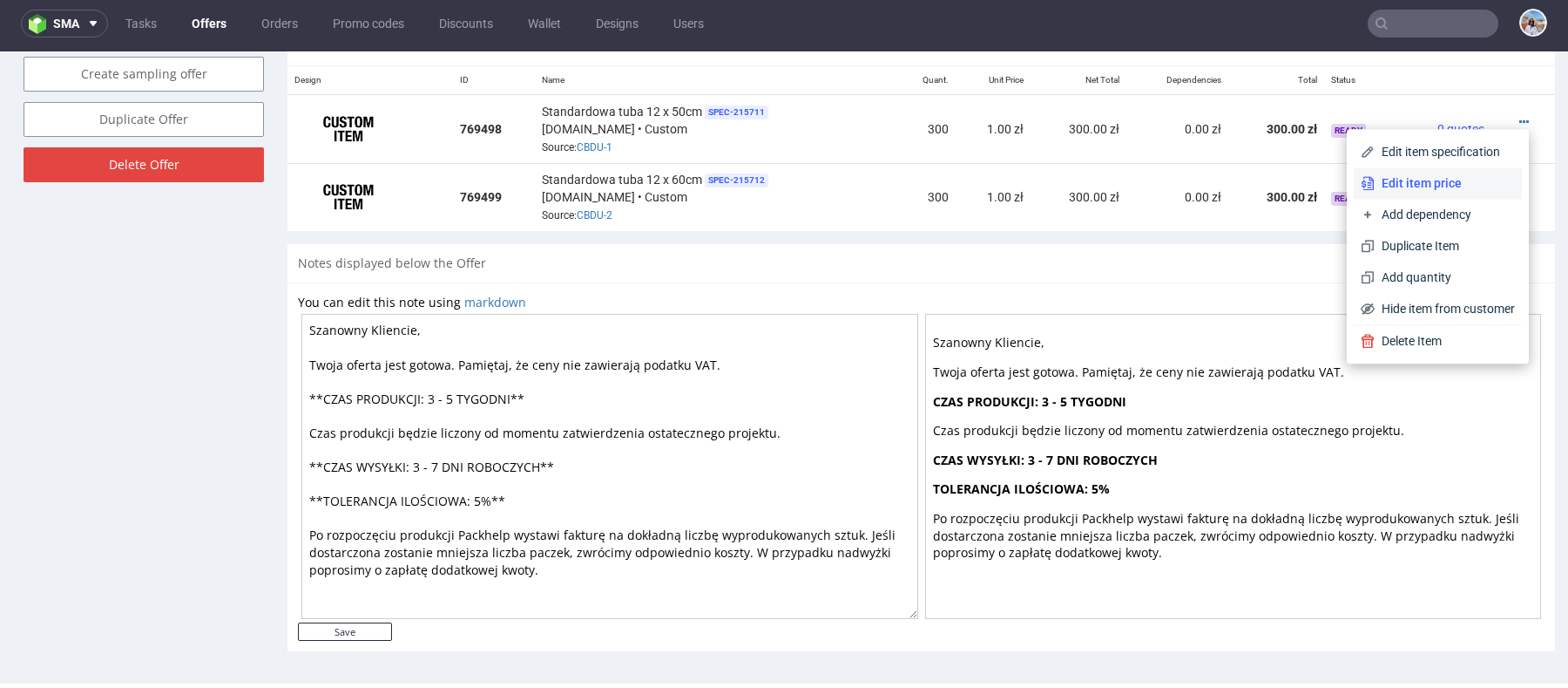
click at [1431, 179] on span "Edit item price" at bounding box center [1444, 183] width 140 height 18
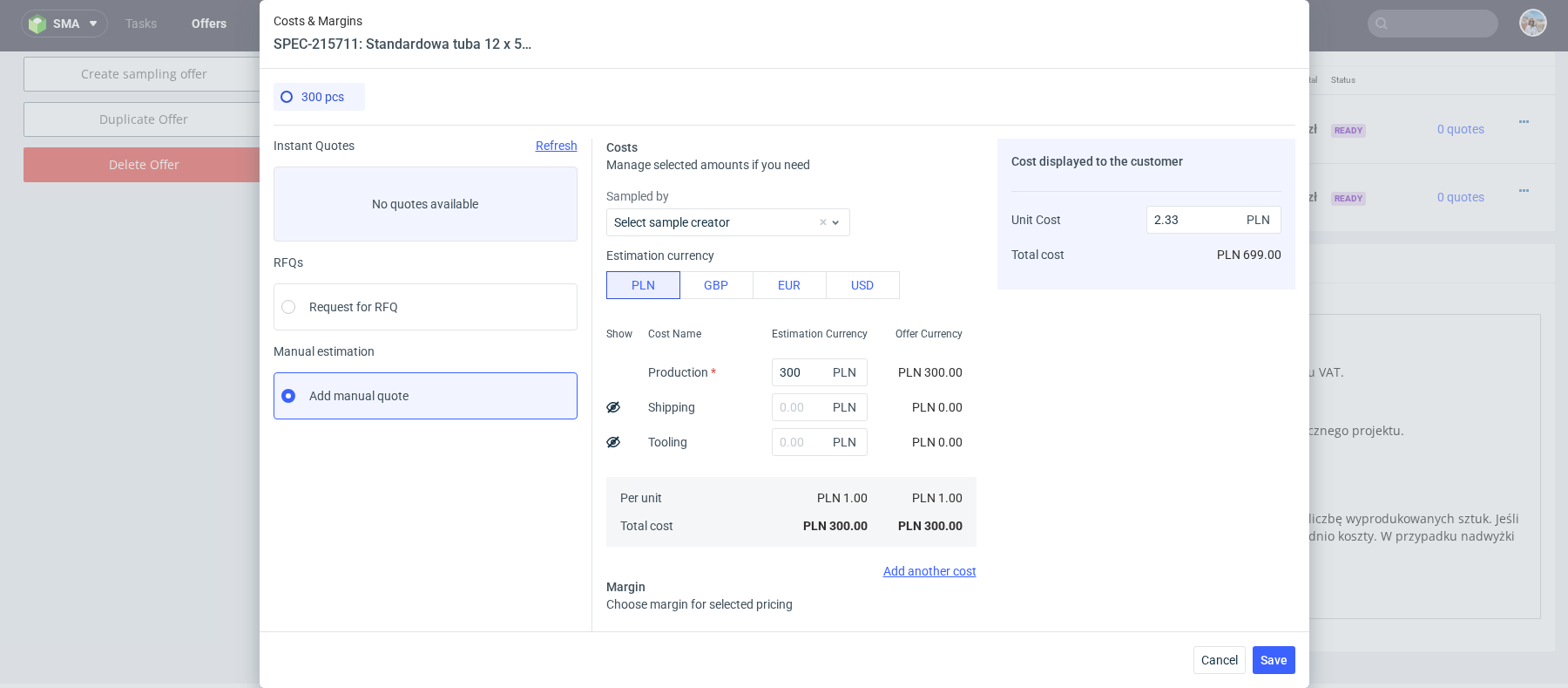
scroll to position [13, 0]
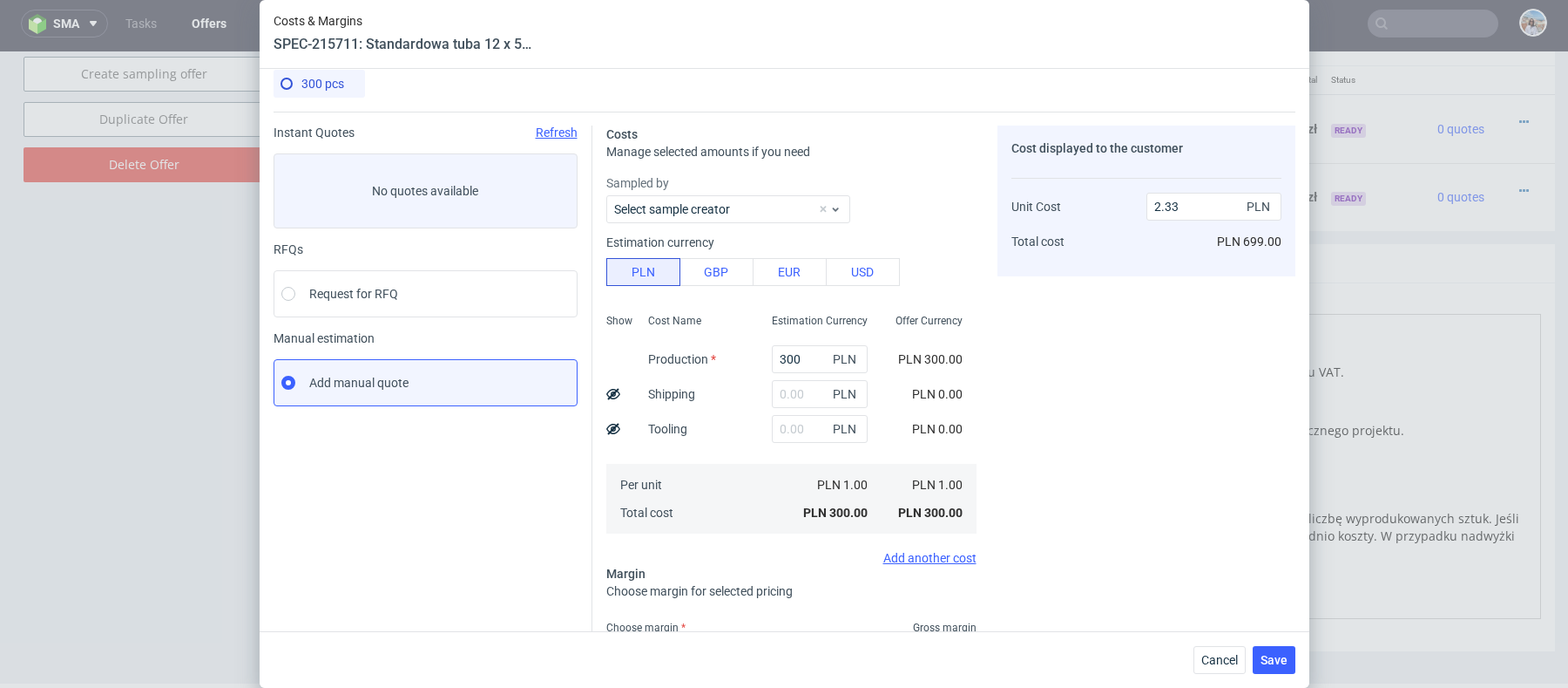
click at [815, 336] on div "Estimation Currency" at bounding box center [820, 326] width 123 height 32
click at [815, 352] on input "300" at bounding box center [820, 359] width 95 height 28
paste input "7116"
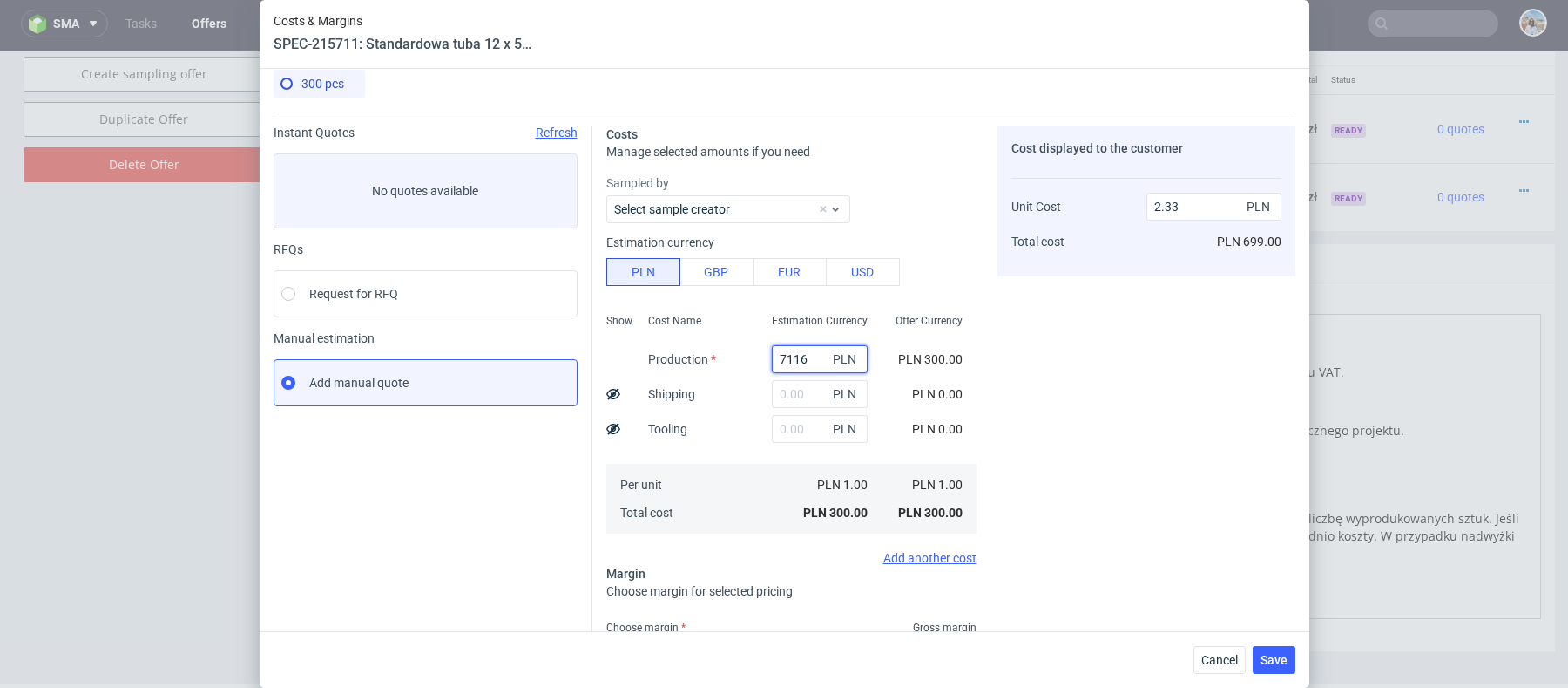
type input "7116"
type input "55.19"
type input "7116"
click at [772, 399] on input "text" at bounding box center [813, 394] width 95 height 28
type input "350"
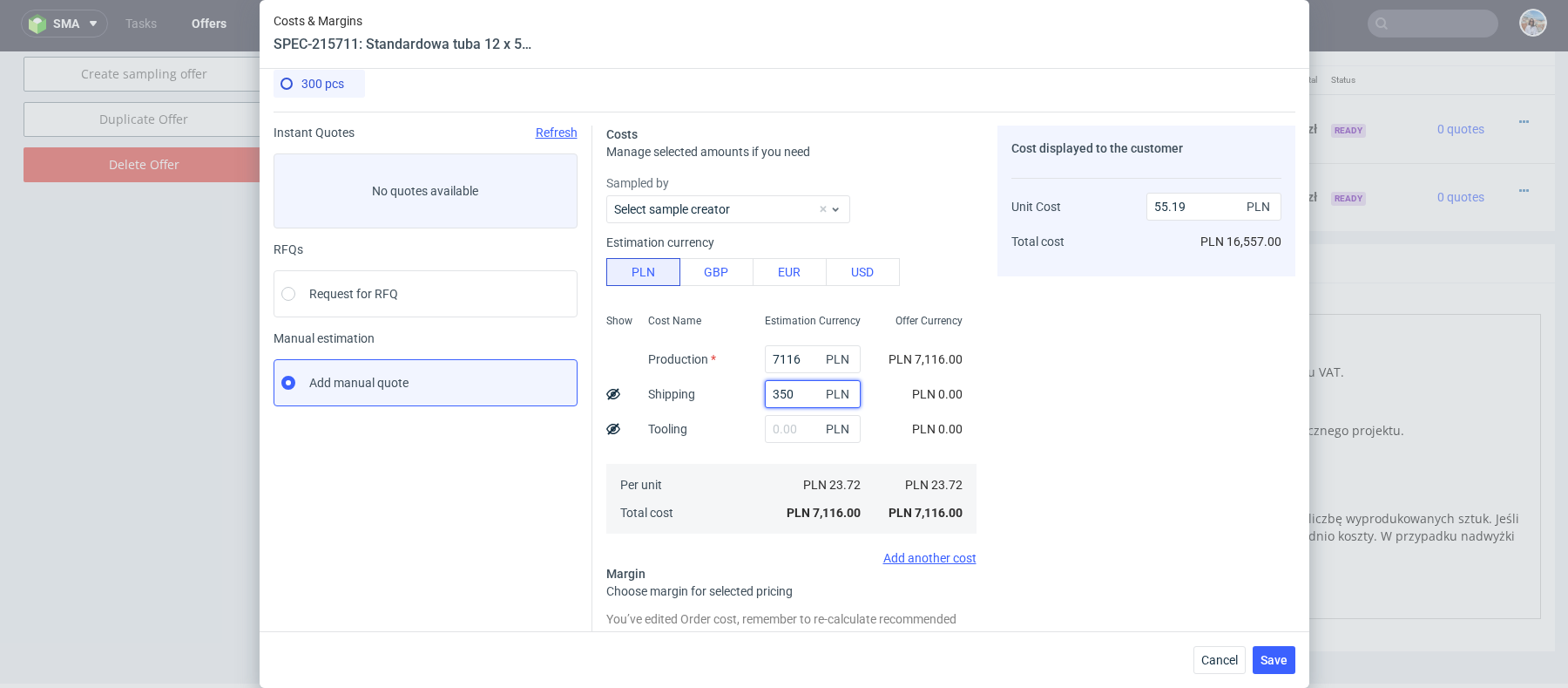
type input "57.91"
type input "350"
click at [607, 387] on icon at bounding box center [613, 394] width 14 height 14
type input "56.74"
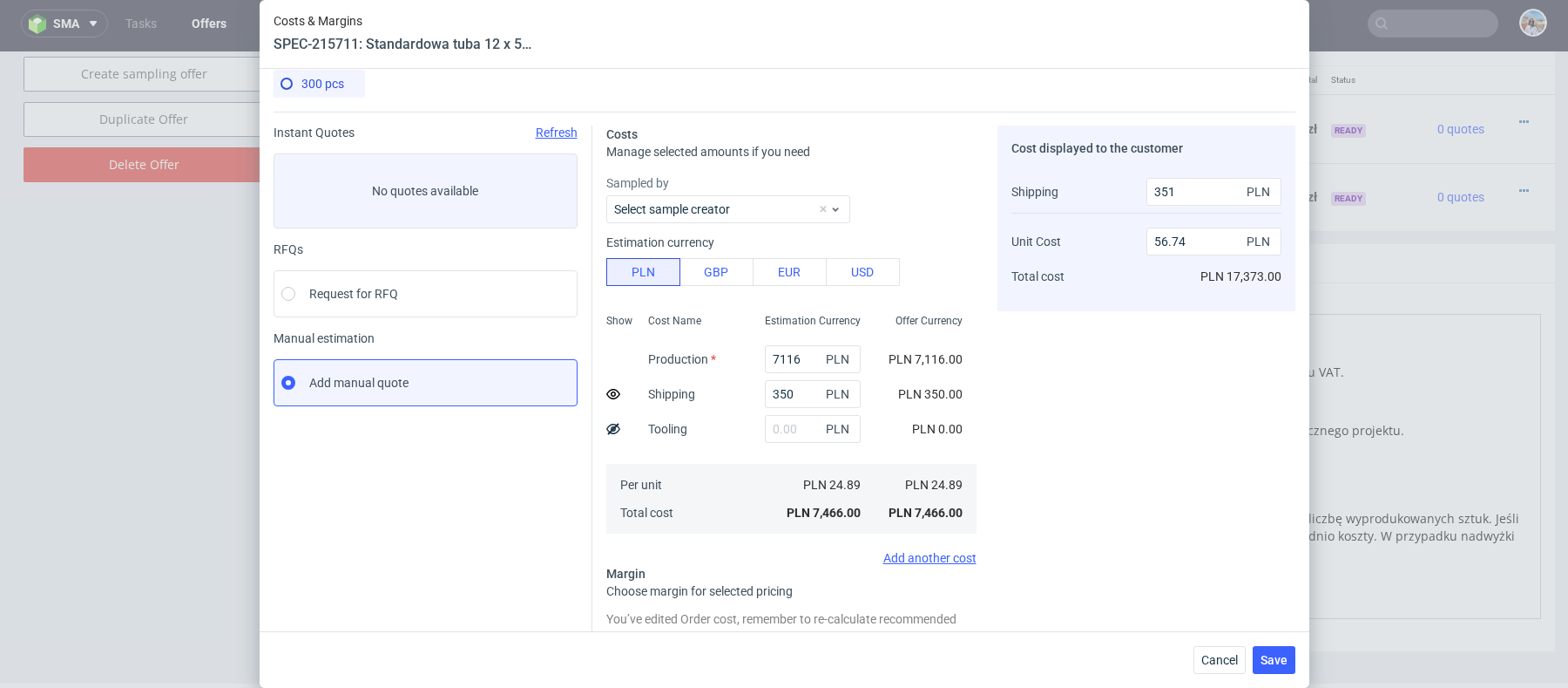
scroll to position [208, 0]
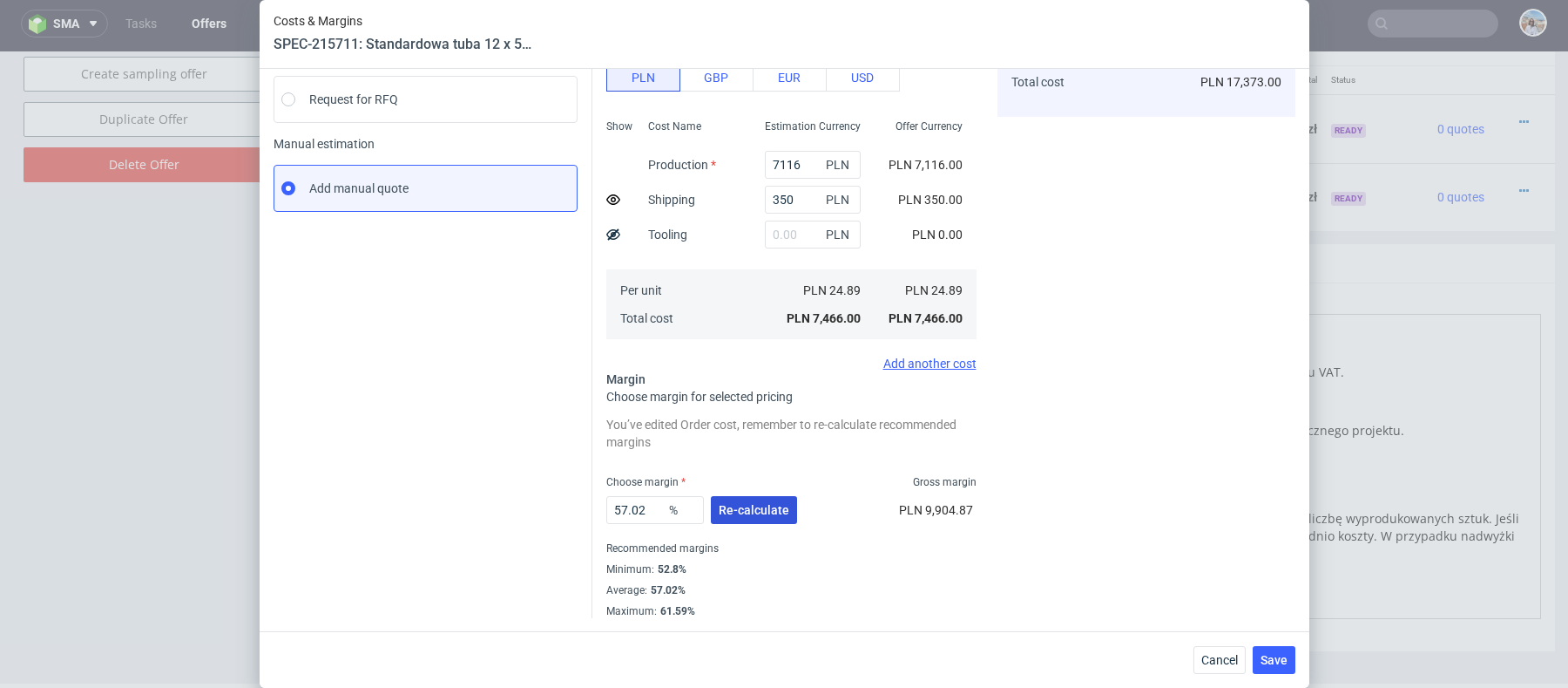
click at [744, 504] on span "Re-calculate" at bounding box center [753, 510] width 71 height 12
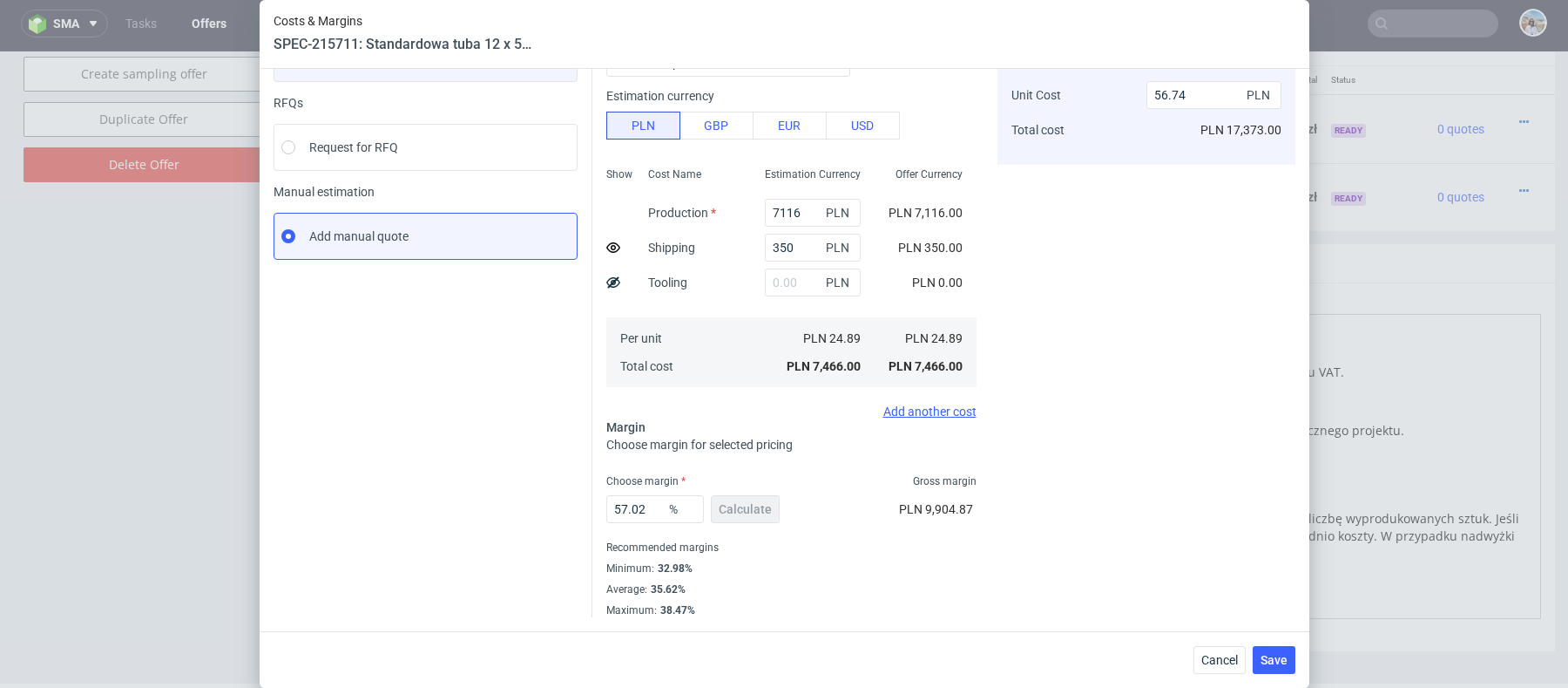
scroll to position [159, 0]
click at [650, 500] on input "57.02" at bounding box center [655, 510] width 97 height 28
type input "30"
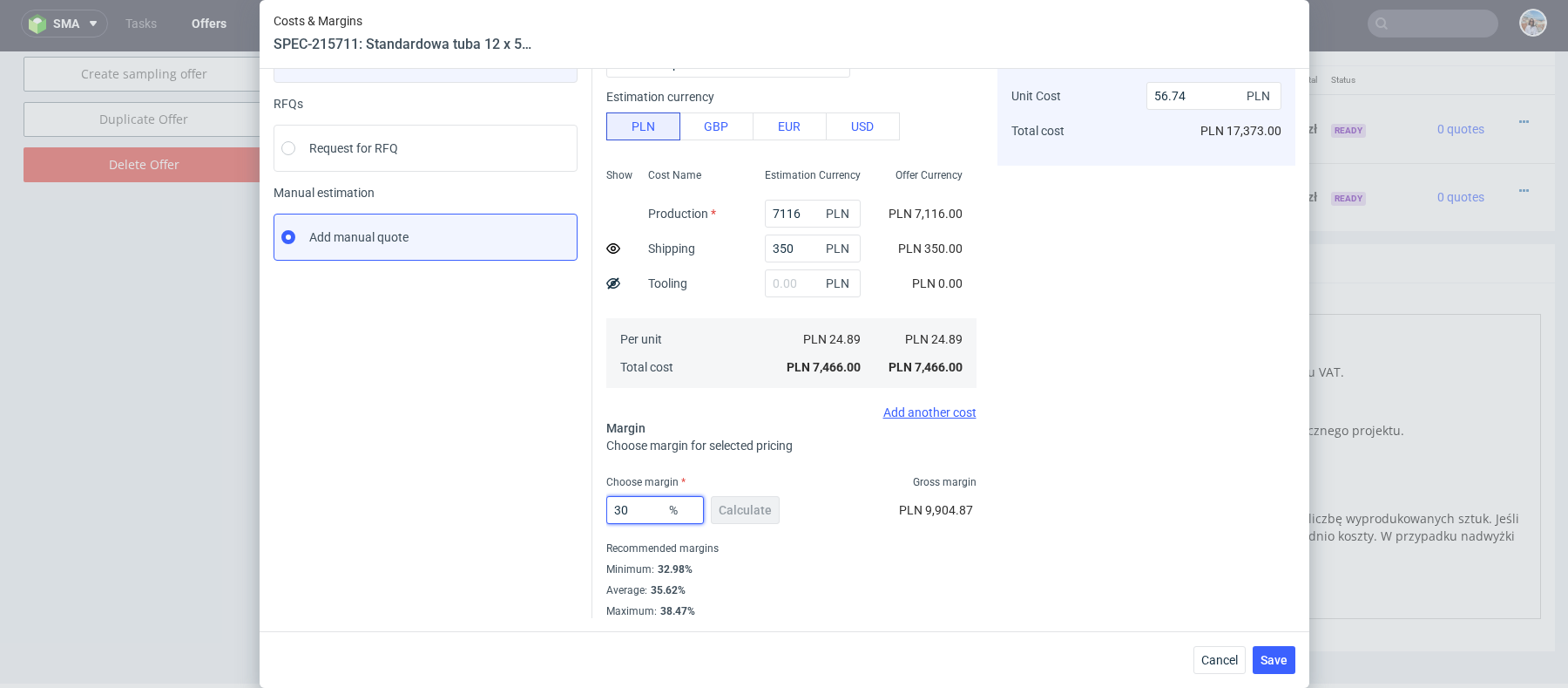
type input "34.39"
type input "30"
click at [532, 460] on div "Instant Quotes Refresh No quotes available RFQs Request for RFQ Manual estimati…" at bounding box center [432, 320] width 319 height 680
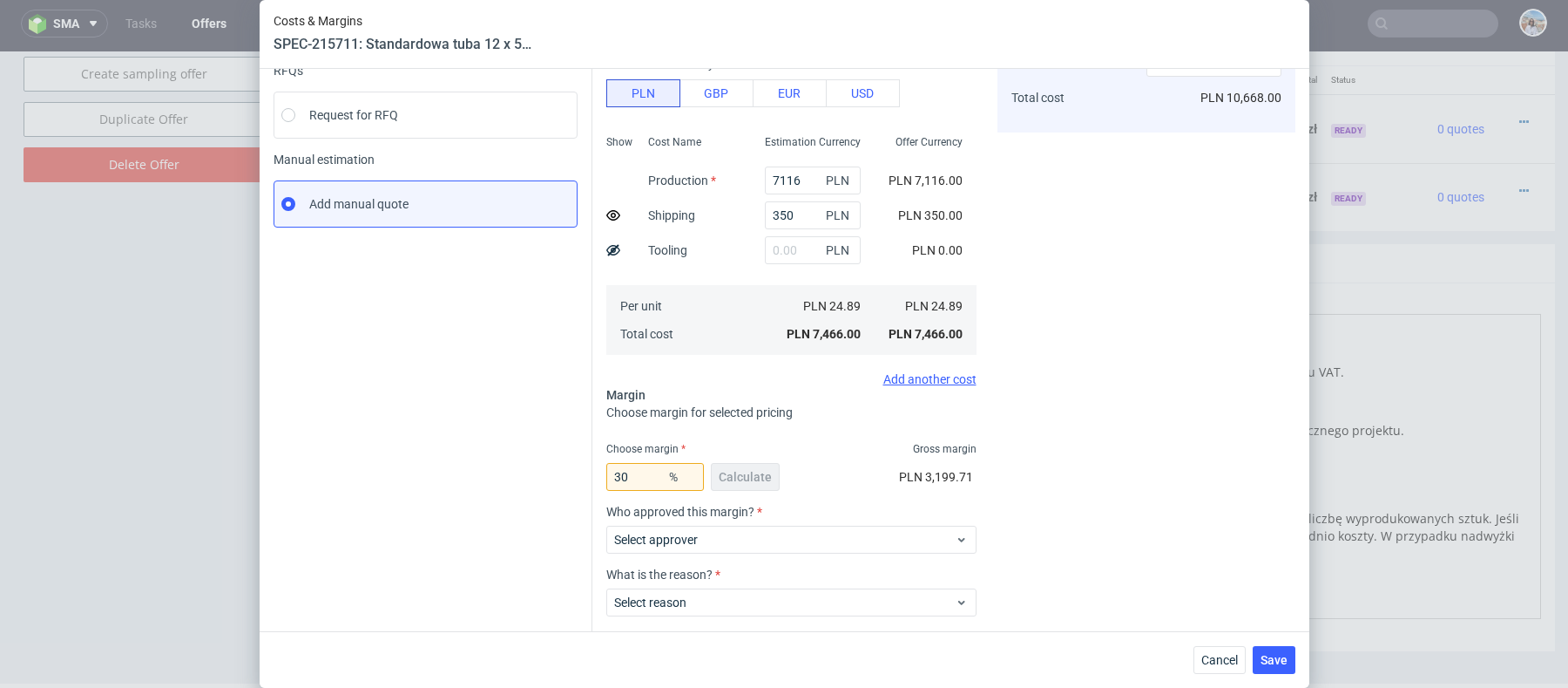
scroll to position [284, 0]
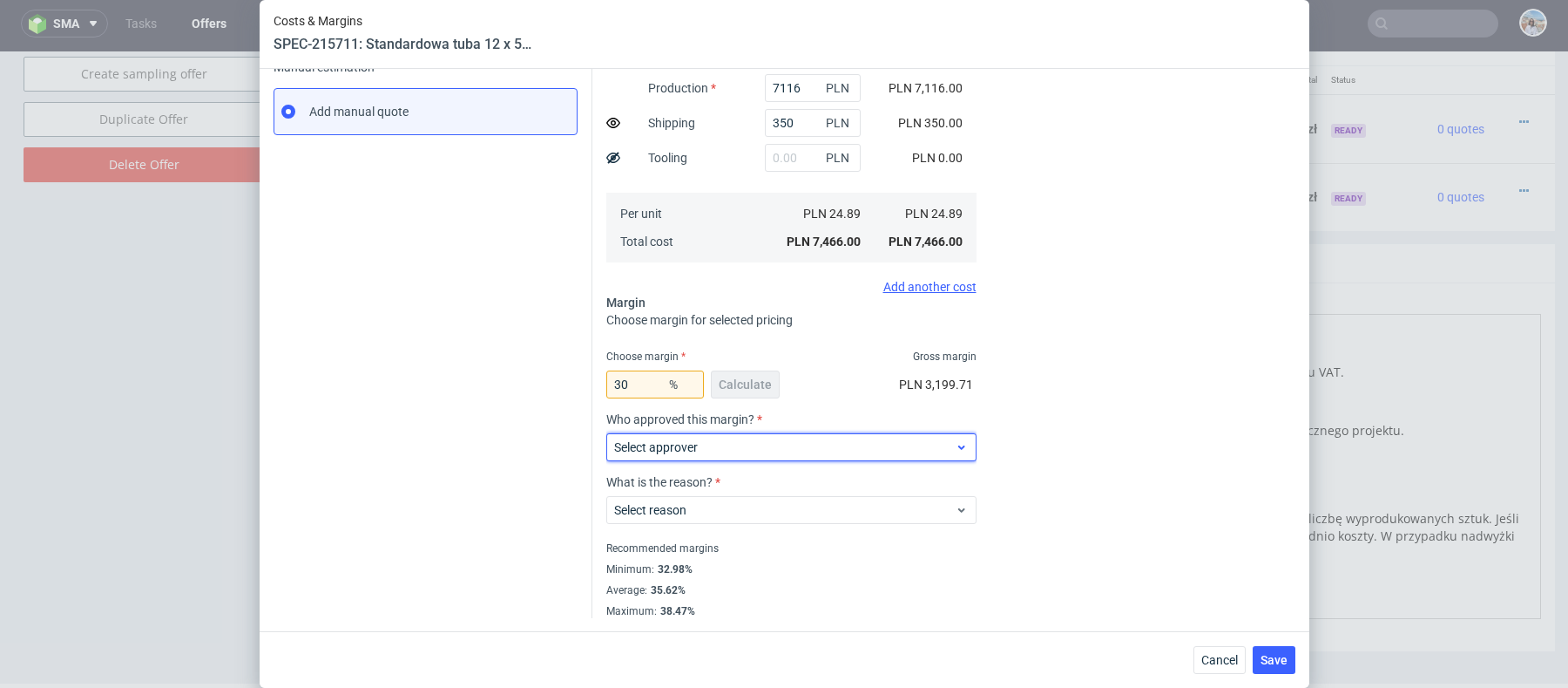
click at [669, 443] on label "Select approver" at bounding box center [656, 447] width 83 height 14
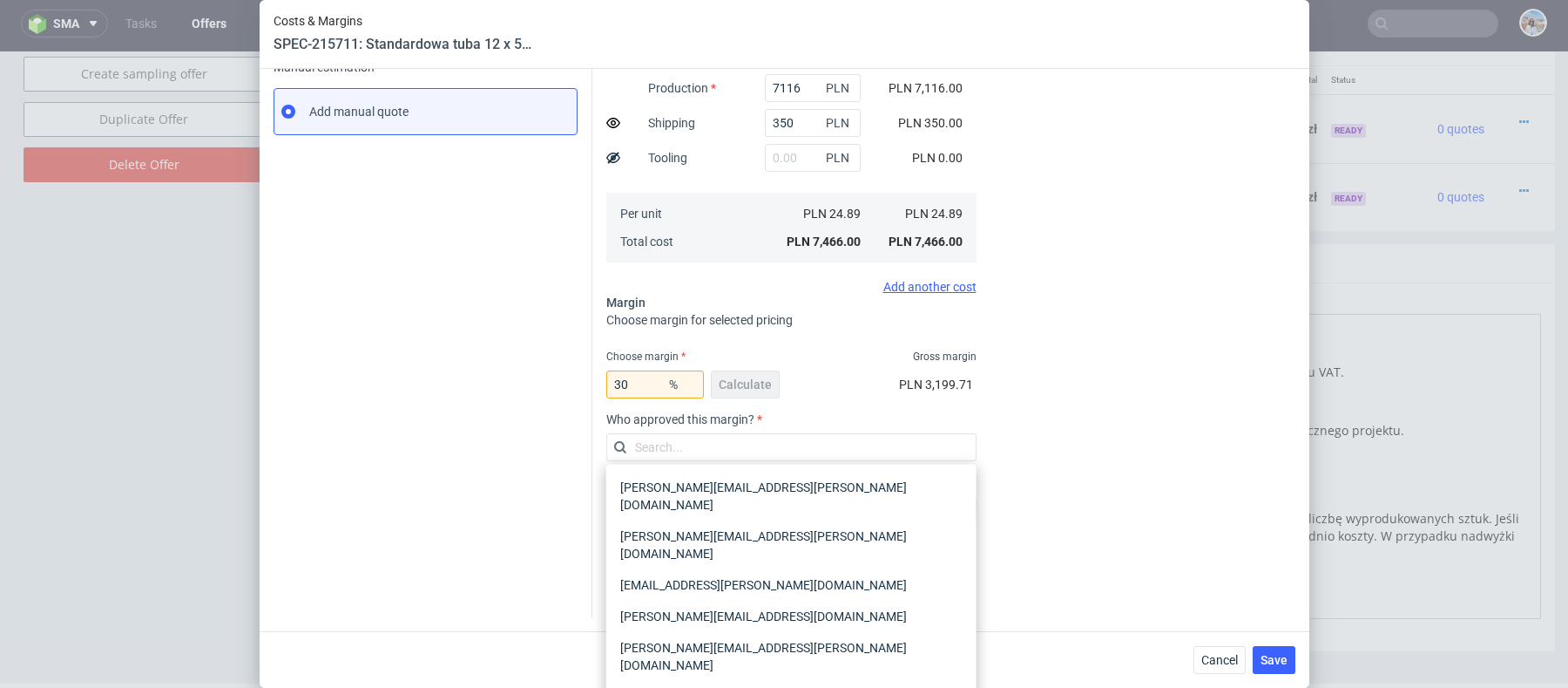
click at [528, 448] on div "Instant Quotes Refresh No quotes available RFQs Request for RFQ Manual estimati…" at bounding box center [432, 237] width 319 height 764
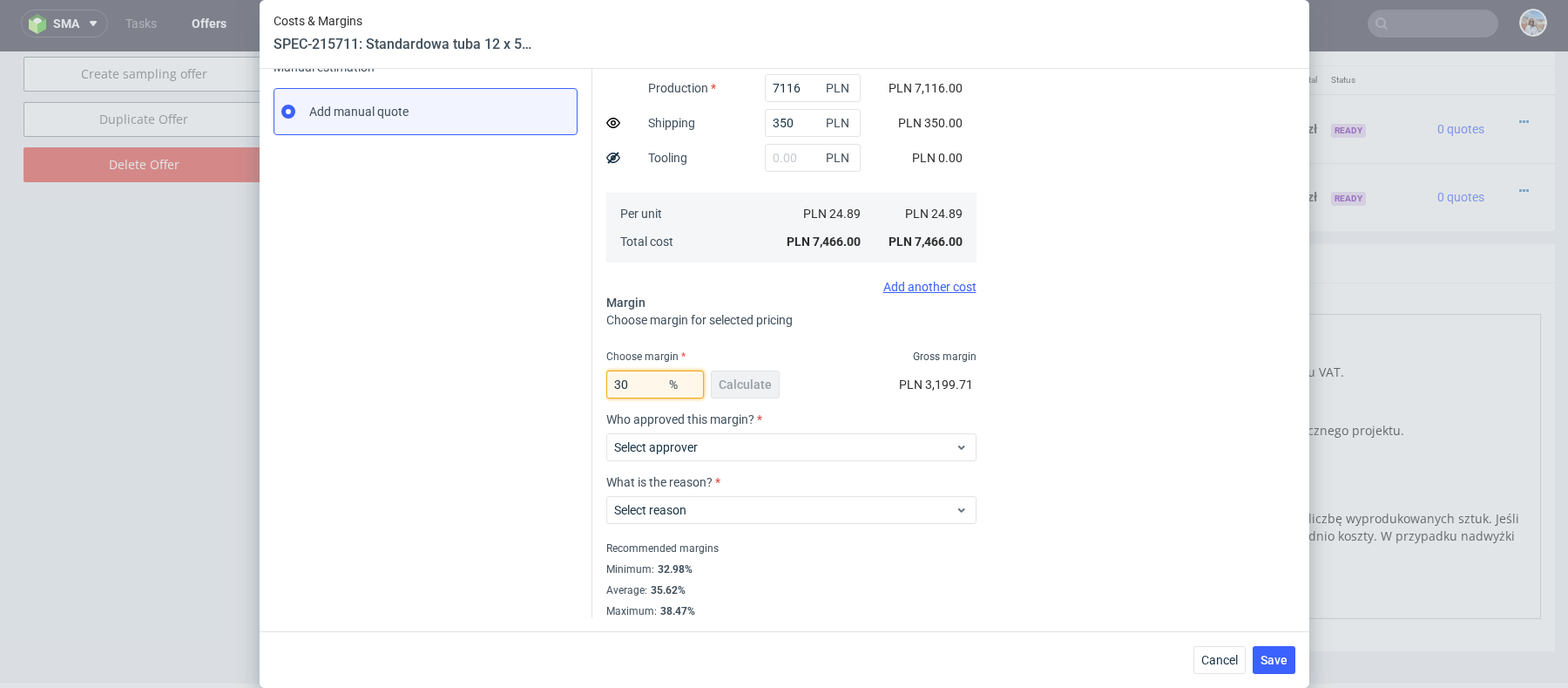
click at [644, 385] on input "30" at bounding box center [655, 385] width 97 height 28
click at [553, 429] on div "Instant Quotes Refresh No quotes available RFQs Request for RFQ Manual estimati…" at bounding box center [432, 237] width 319 height 764
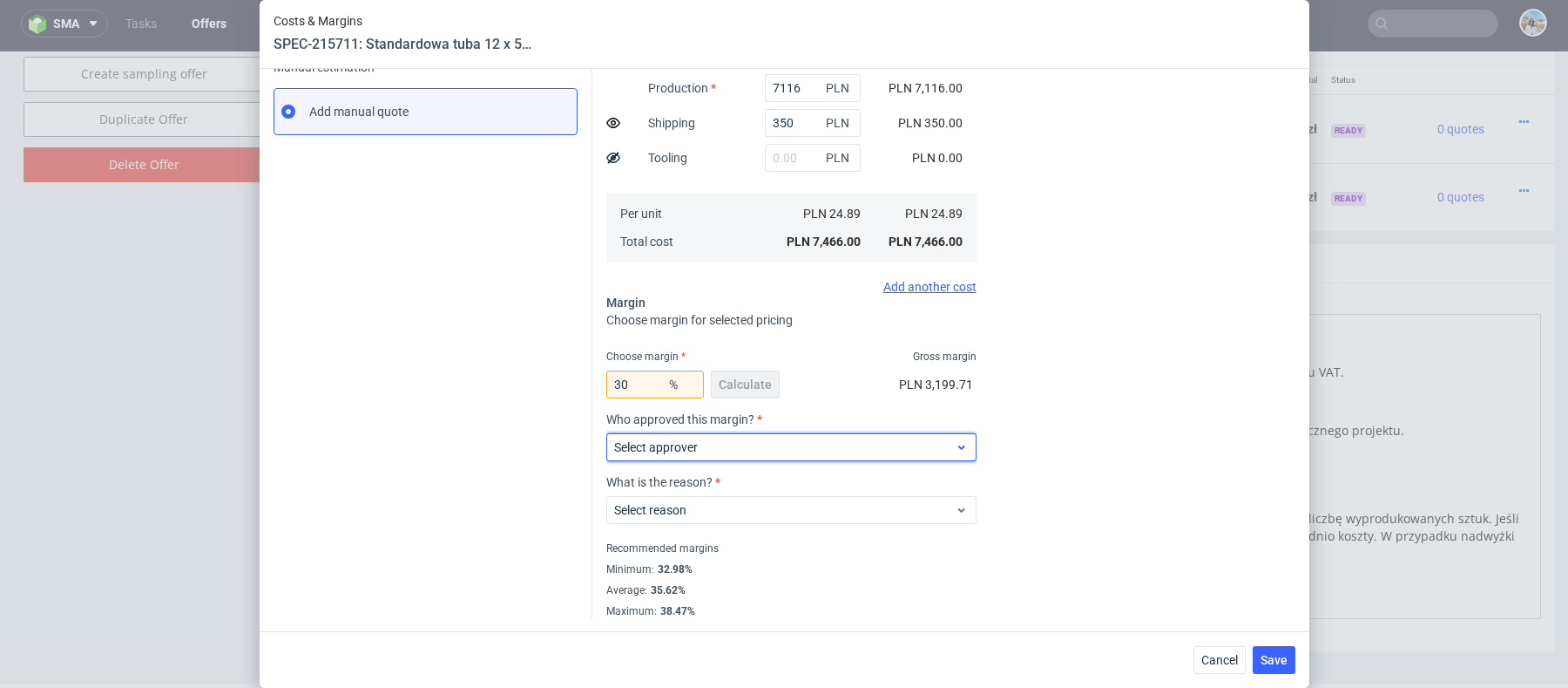
click at [626, 446] on label "Select approver" at bounding box center [656, 447] width 83 height 14
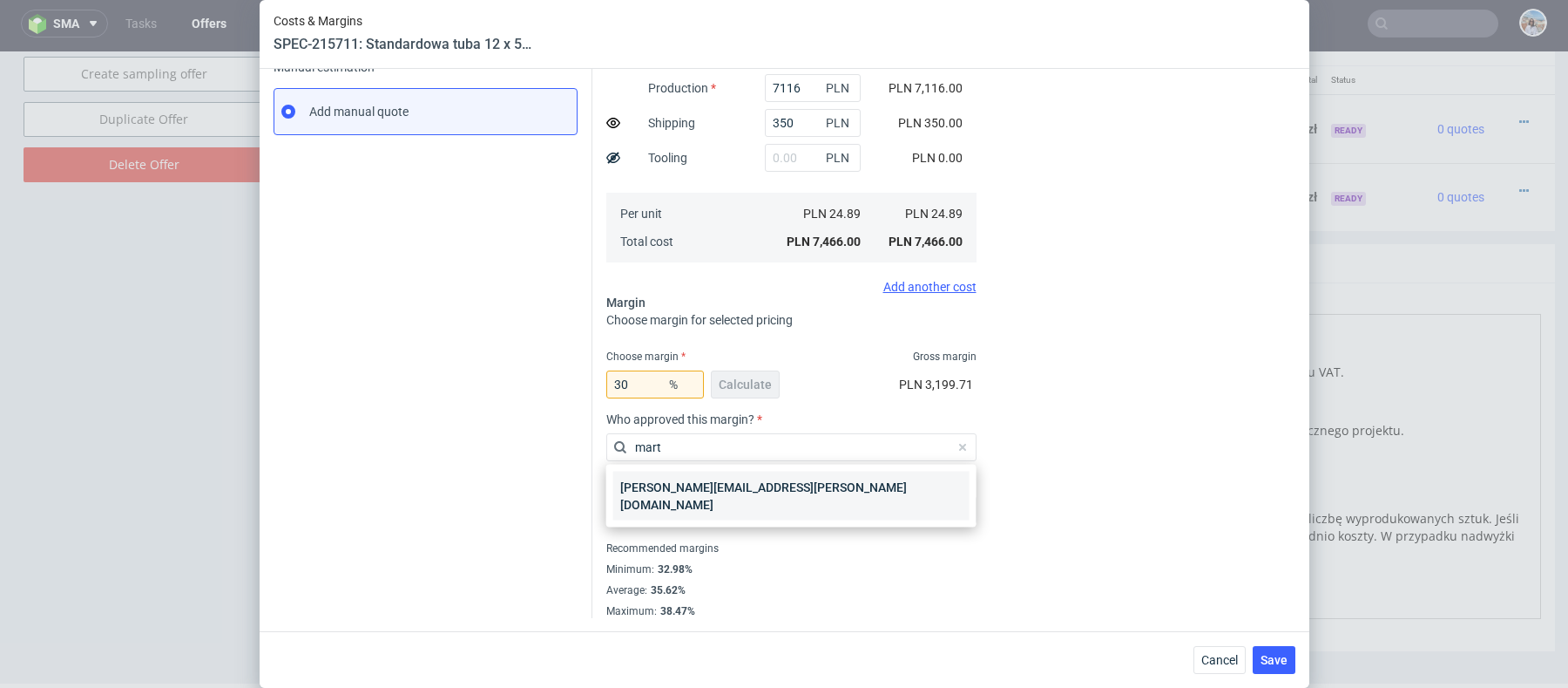
type input "mart"
click at [737, 485] on div "[PERSON_NAME][EMAIL_ADDRESS][PERSON_NAME][DOMAIN_NAME]" at bounding box center [791, 495] width 356 height 49
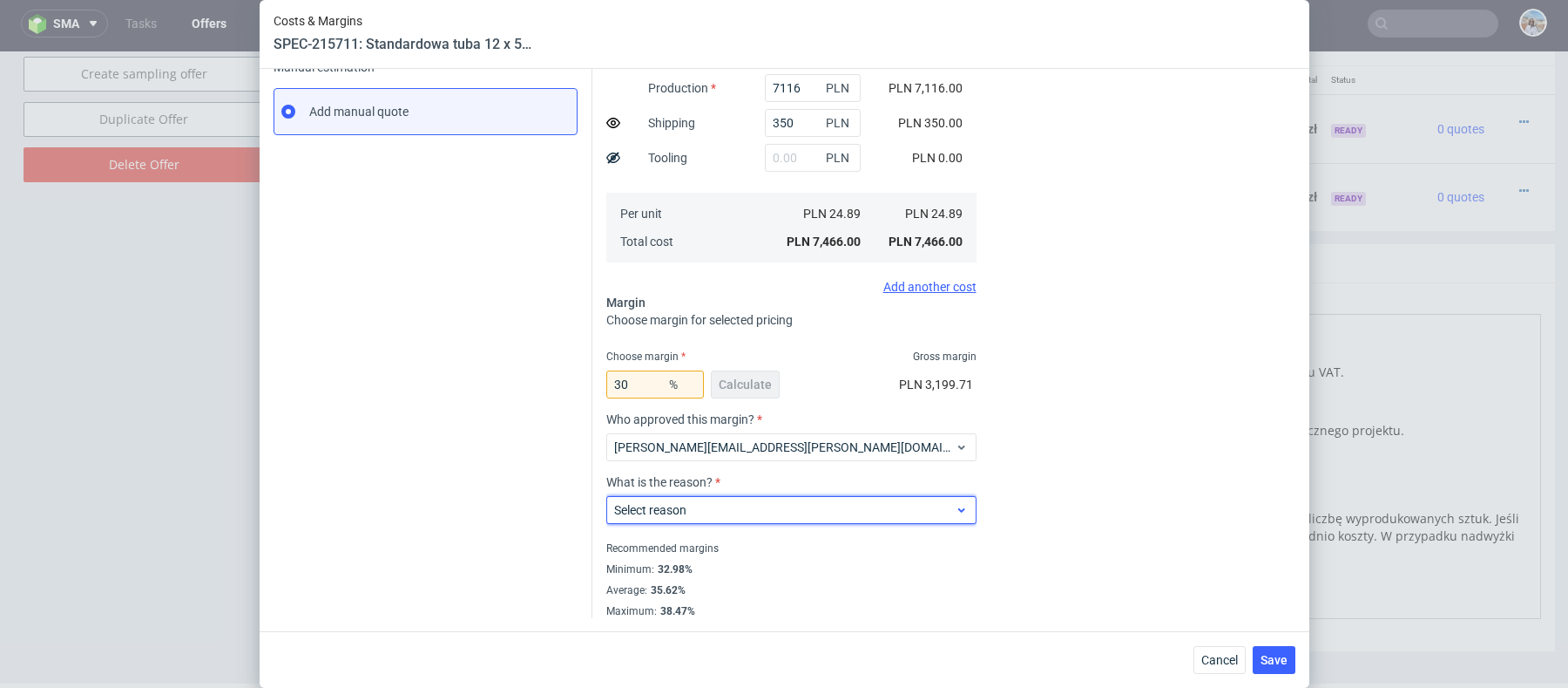
click at [737, 513] on span "Select reason" at bounding box center [785, 510] width 342 height 18
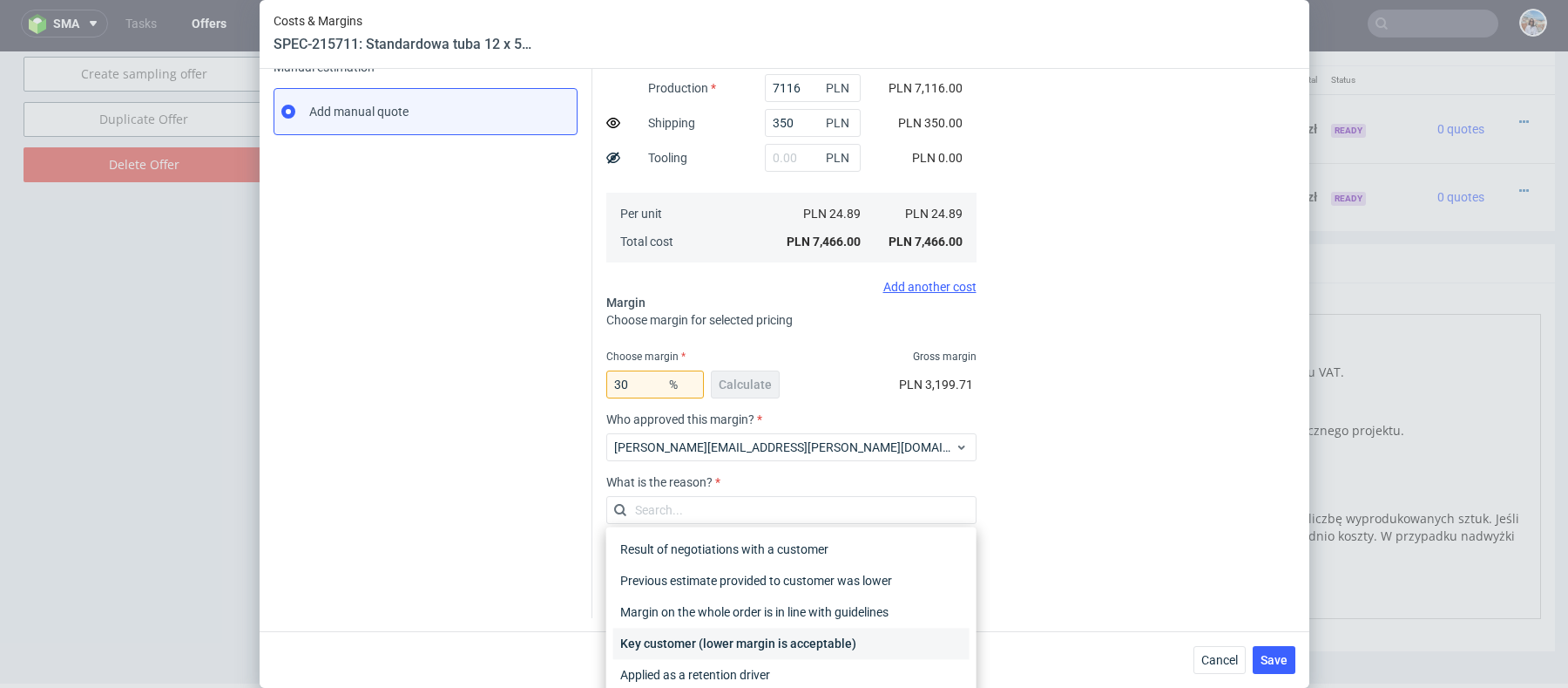
click at [741, 627] on div "Key customer (lower margin is acceptable)" at bounding box center [791, 643] width 356 height 32
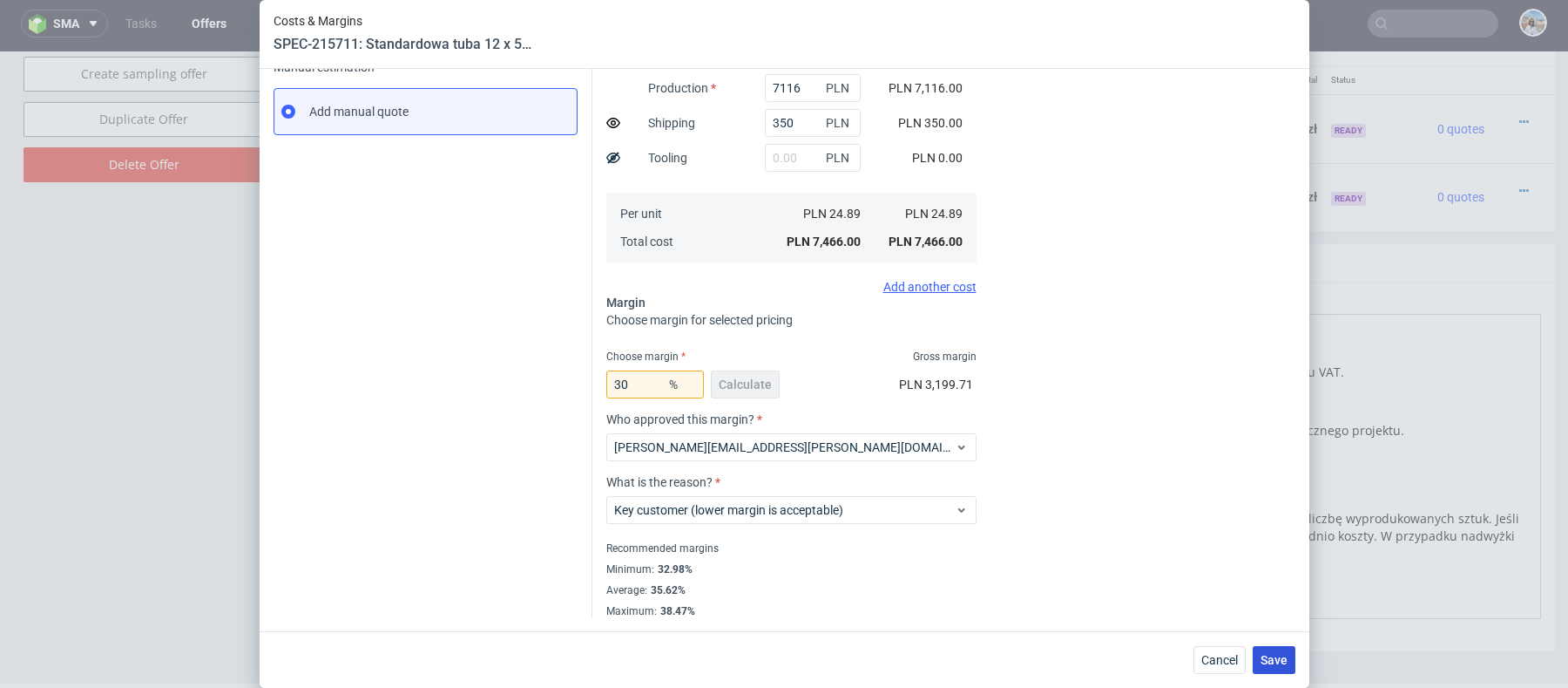
click at [1284, 667] on button "Save" at bounding box center [1273, 659] width 43 height 28
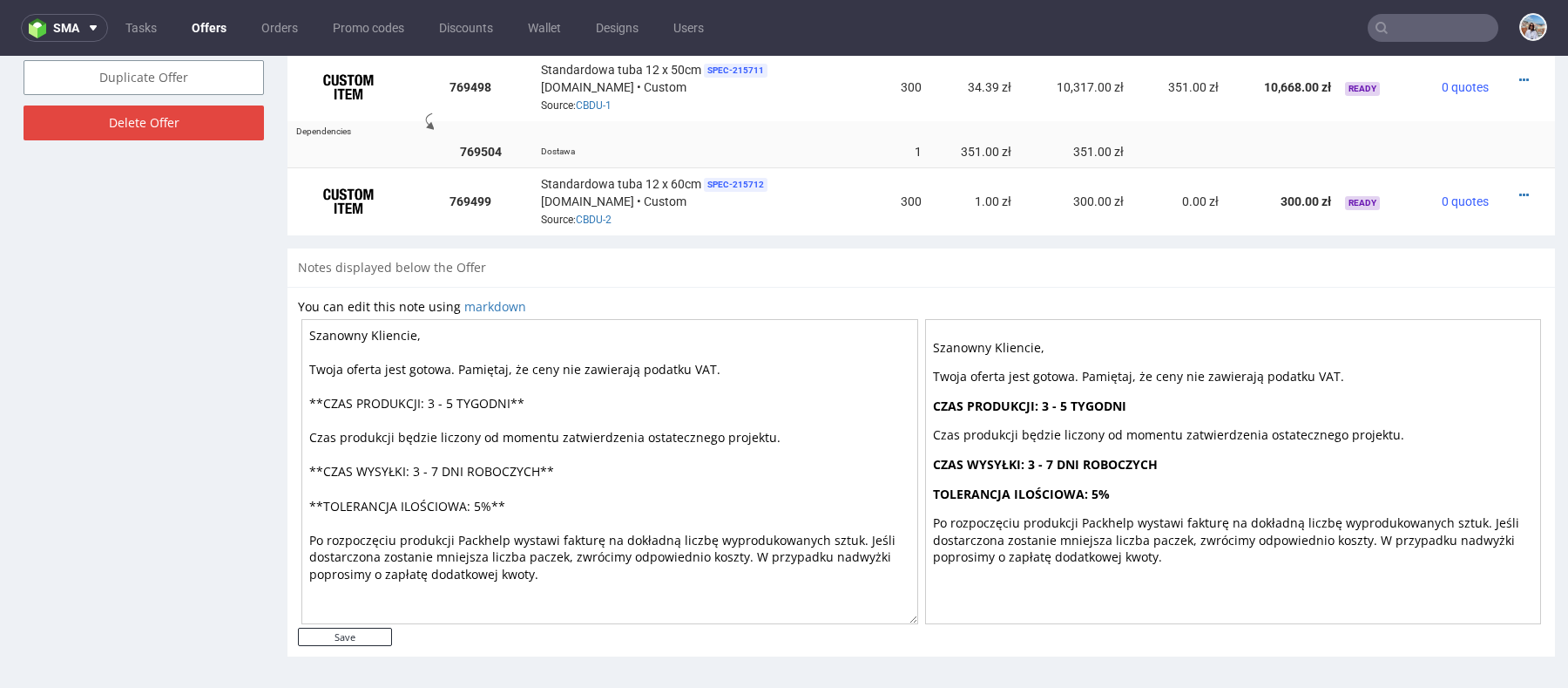
scroll to position [905, 0]
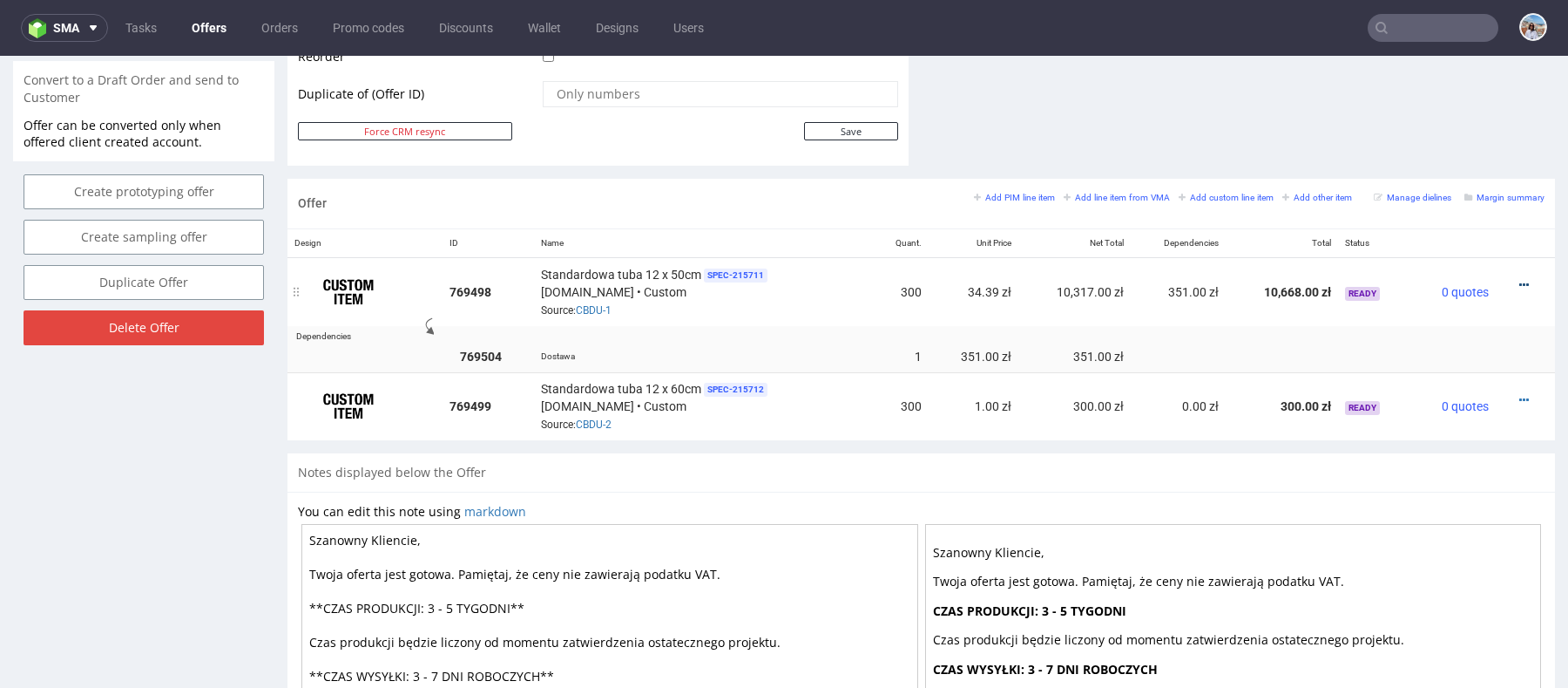
click at [1519, 278] on icon at bounding box center [1524, 284] width 10 height 12
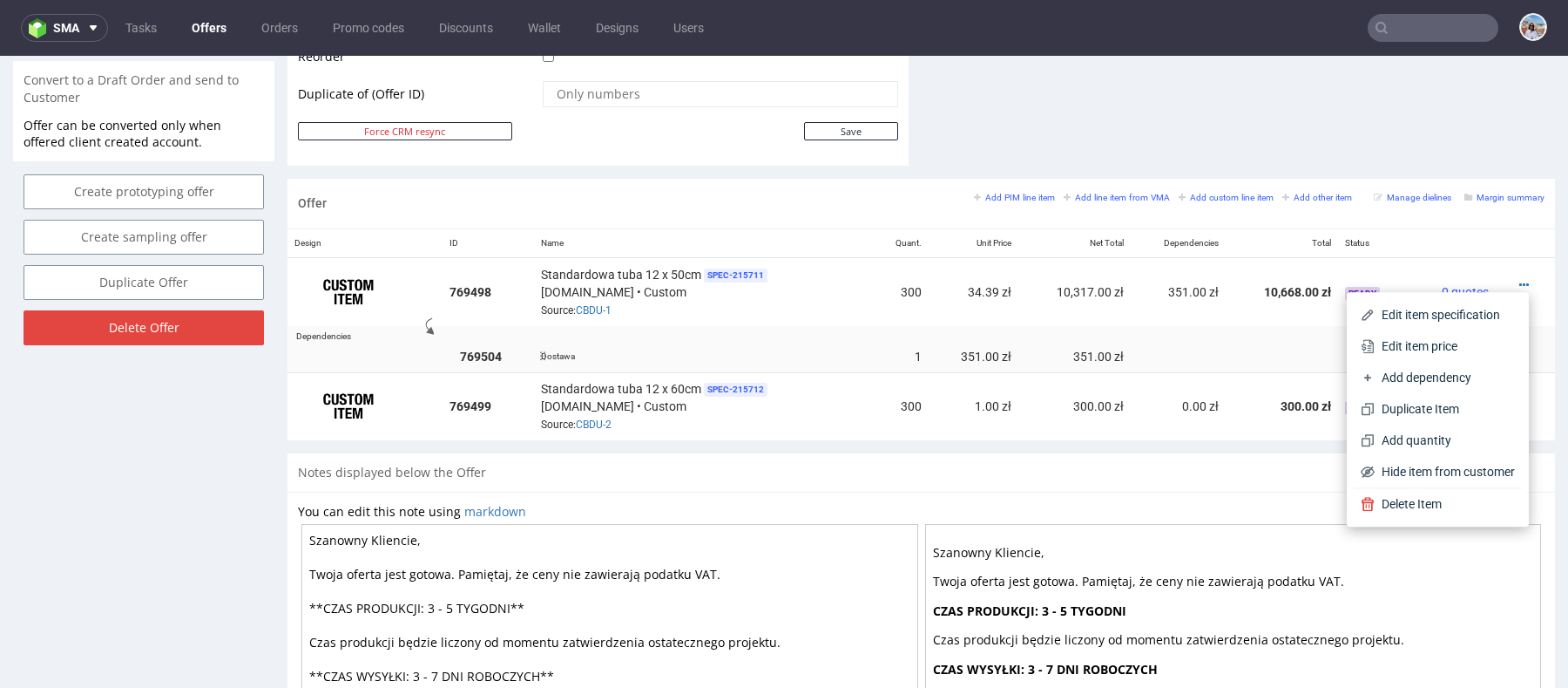
click at [1231, 342] on td at bounding box center [1281, 356] width 112 height 32
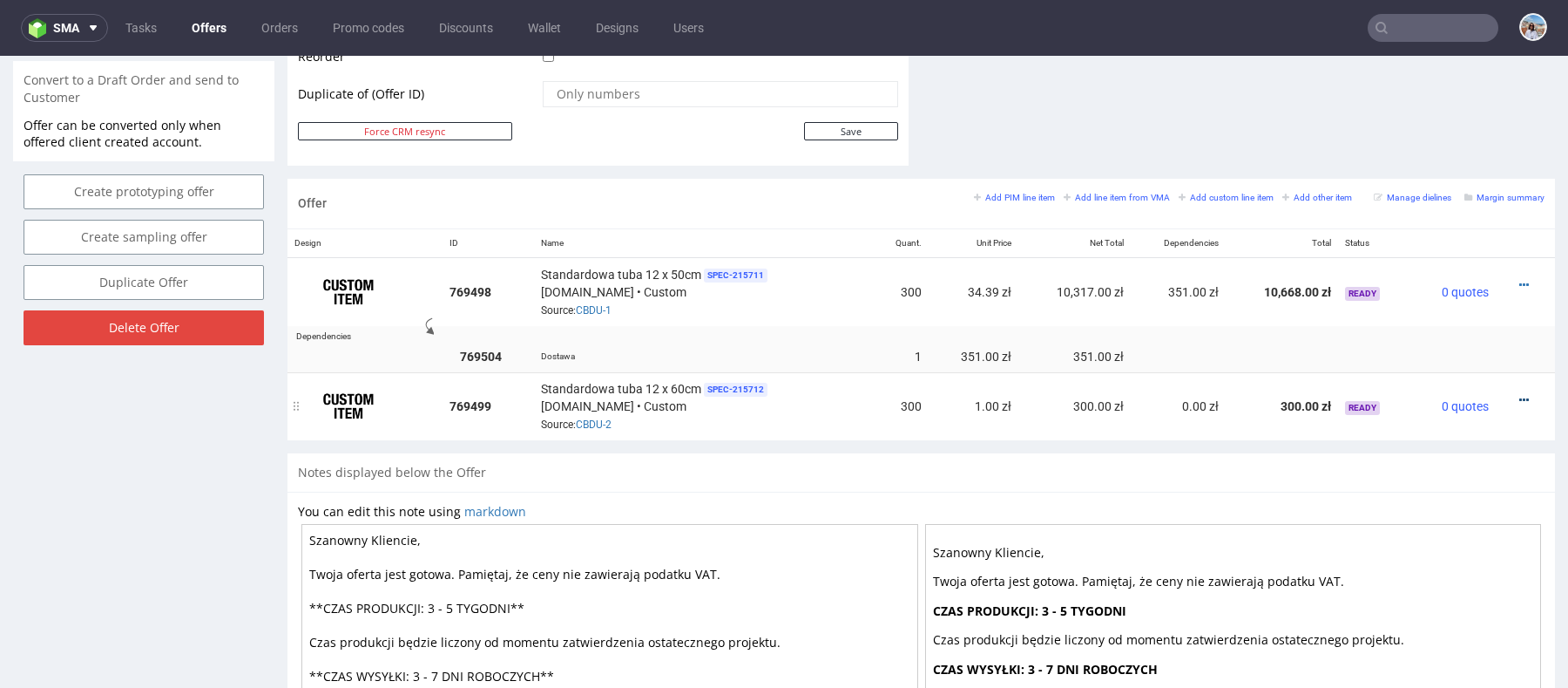
click at [1519, 397] on icon at bounding box center [1524, 400] width 10 height 12
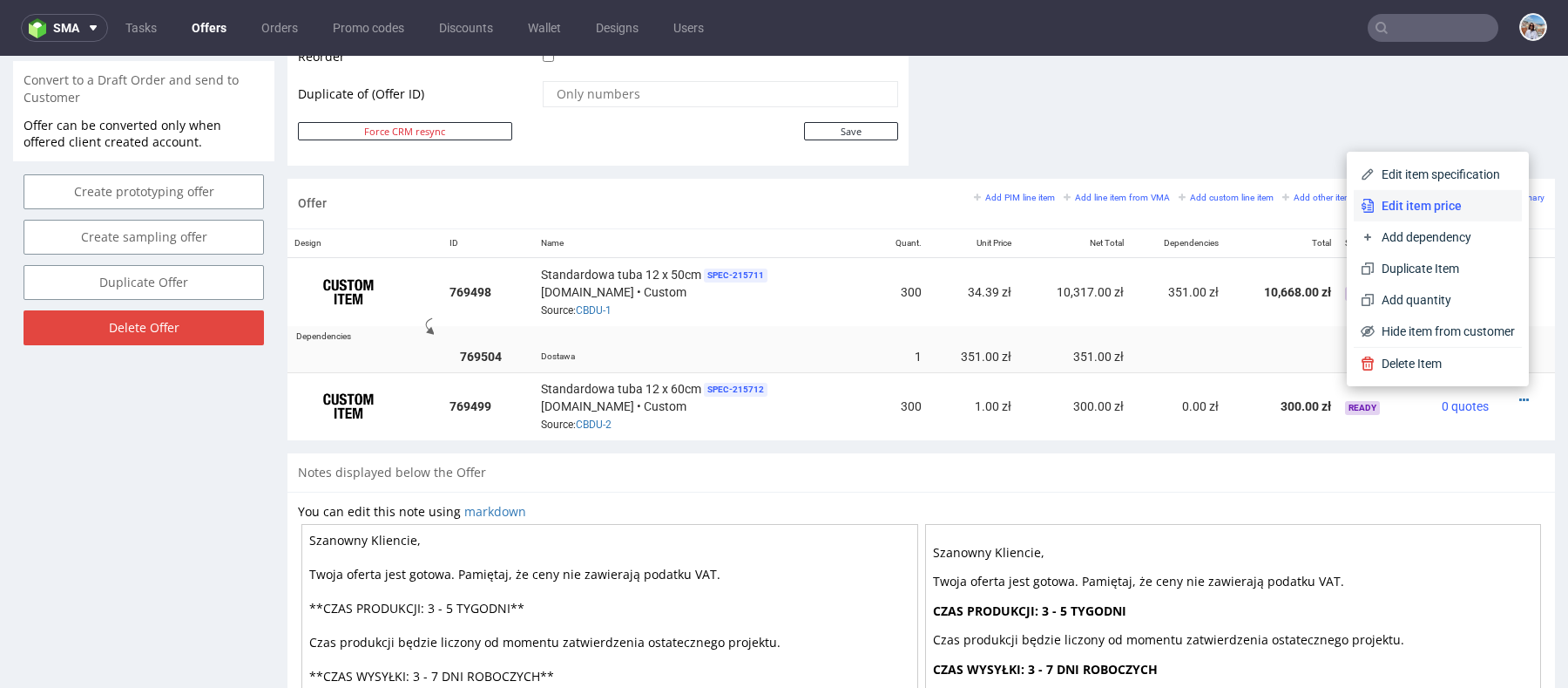
click at [1428, 212] on span "Edit item price" at bounding box center [1444, 206] width 140 height 18
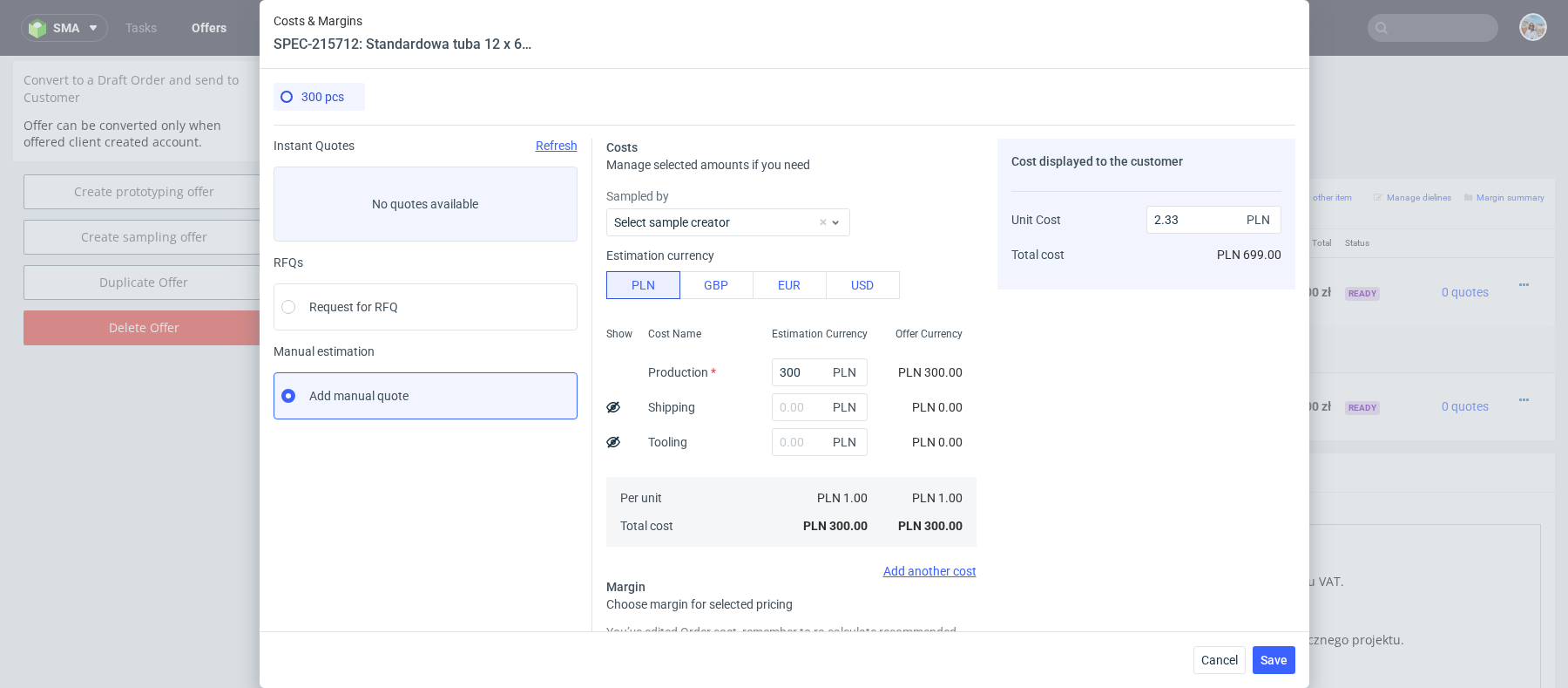
click at [790, 388] on div "300 PLN" at bounding box center [820, 372] width 123 height 35
click at [811, 399] on input "text" at bounding box center [820, 407] width 95 height 28
type input "350"
type input "5.04"
type input "350"
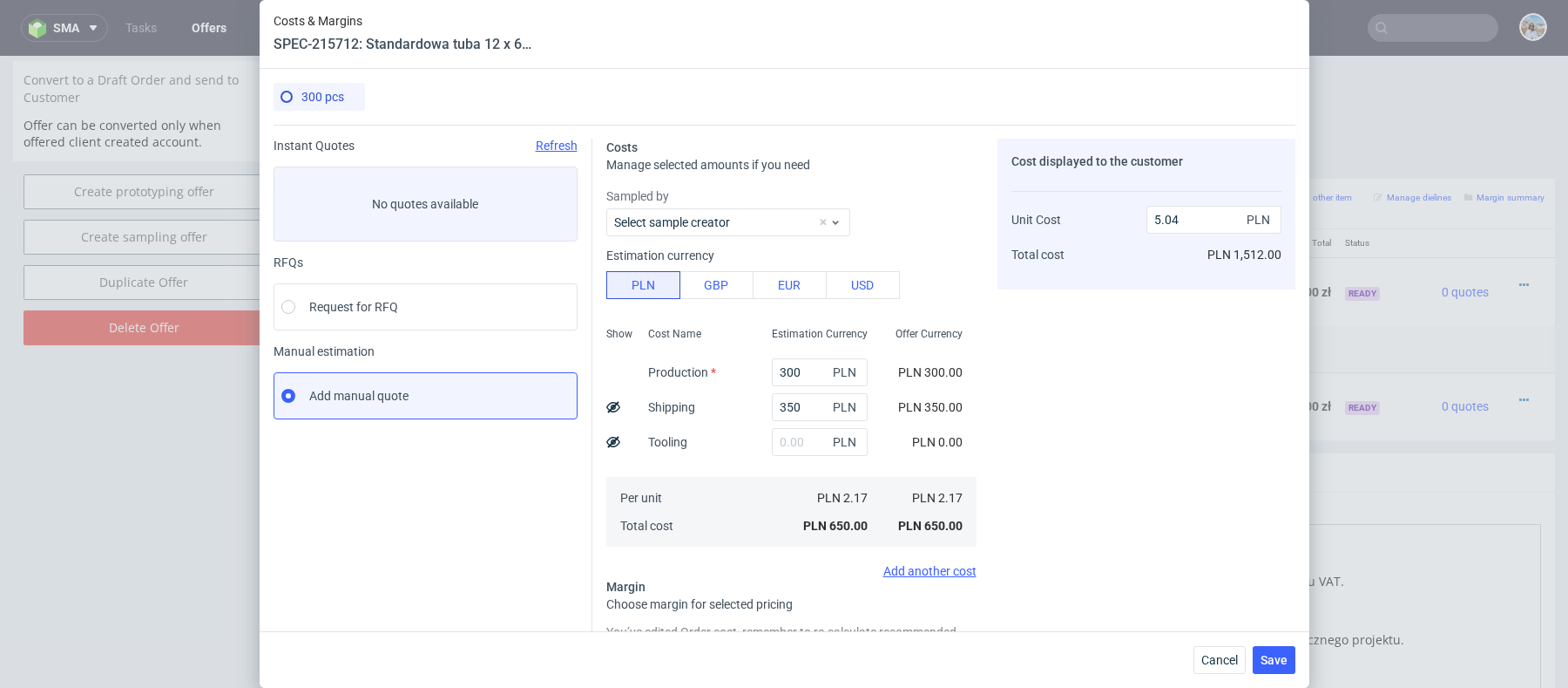
click at [611, 406] on use at bounding box center [613, 406] width 14 height 11
type input "3.87"
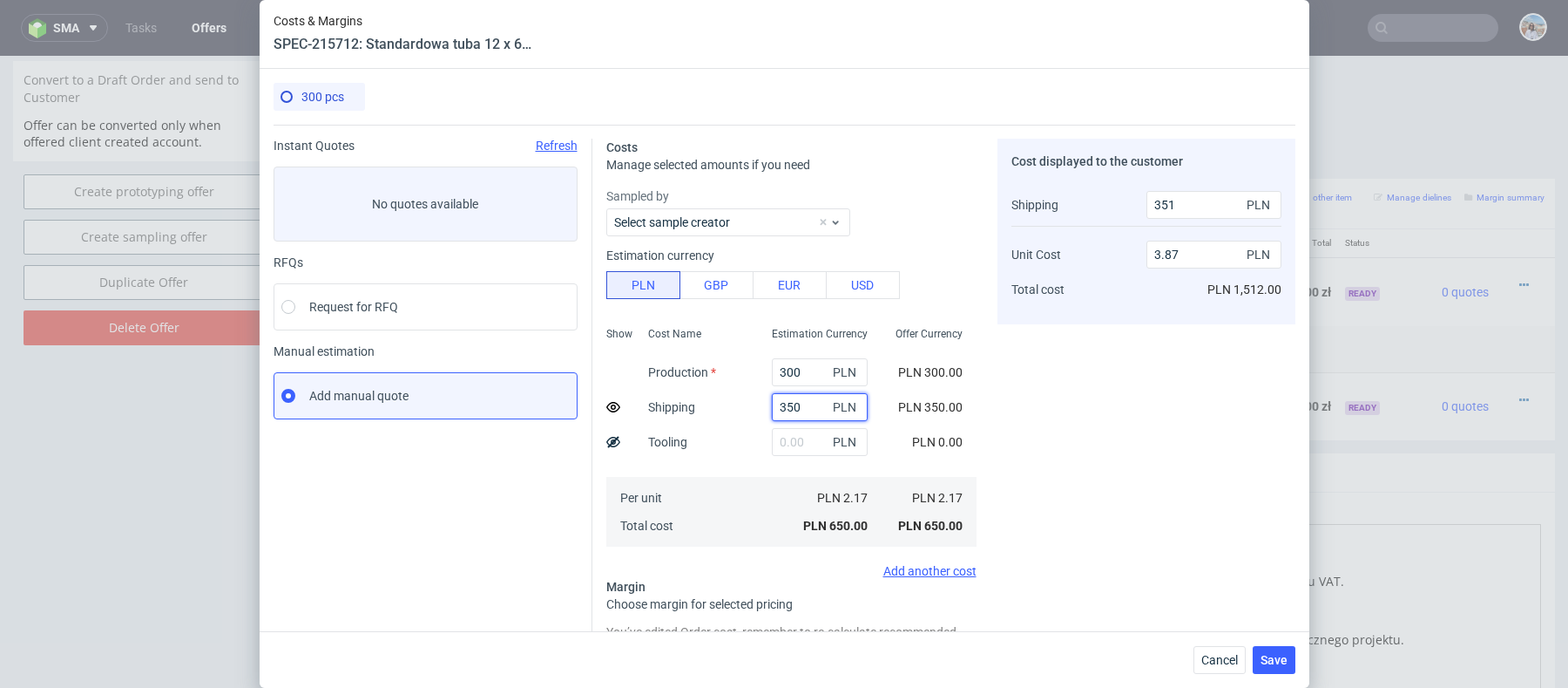
click at [840, 393] on input "350" at bounding box center [820, 407] width 95 height 28
click at [811, 356] on div "300 PLN" at bounding box center [820, 372] width 123 height 35
click at [811, 372] on input "300" at bounding box center [820, 372] width 95 height 28
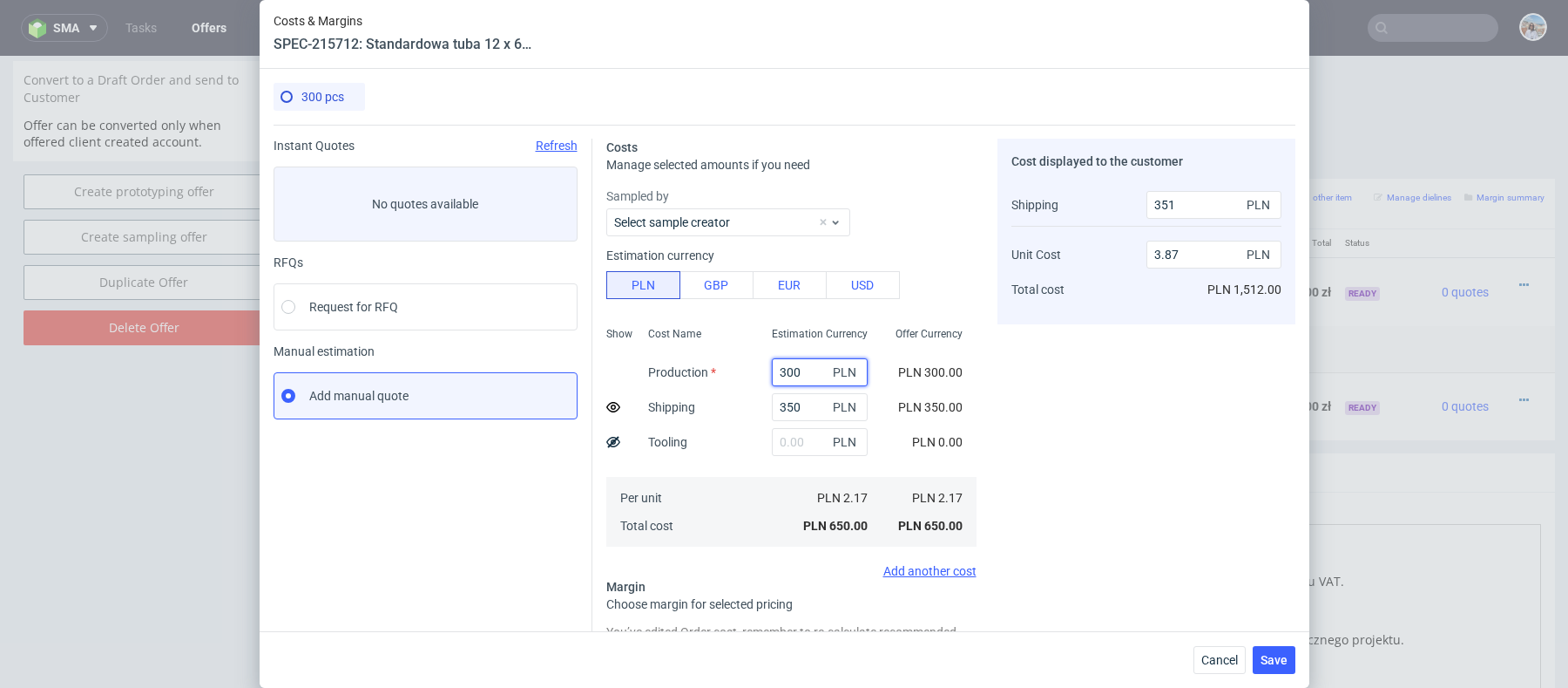
click at [811, 372] on input "300" at bounding box center [820, 372] width 95 height 28
paste input "7623"
type input "7623"
type input "60.67"
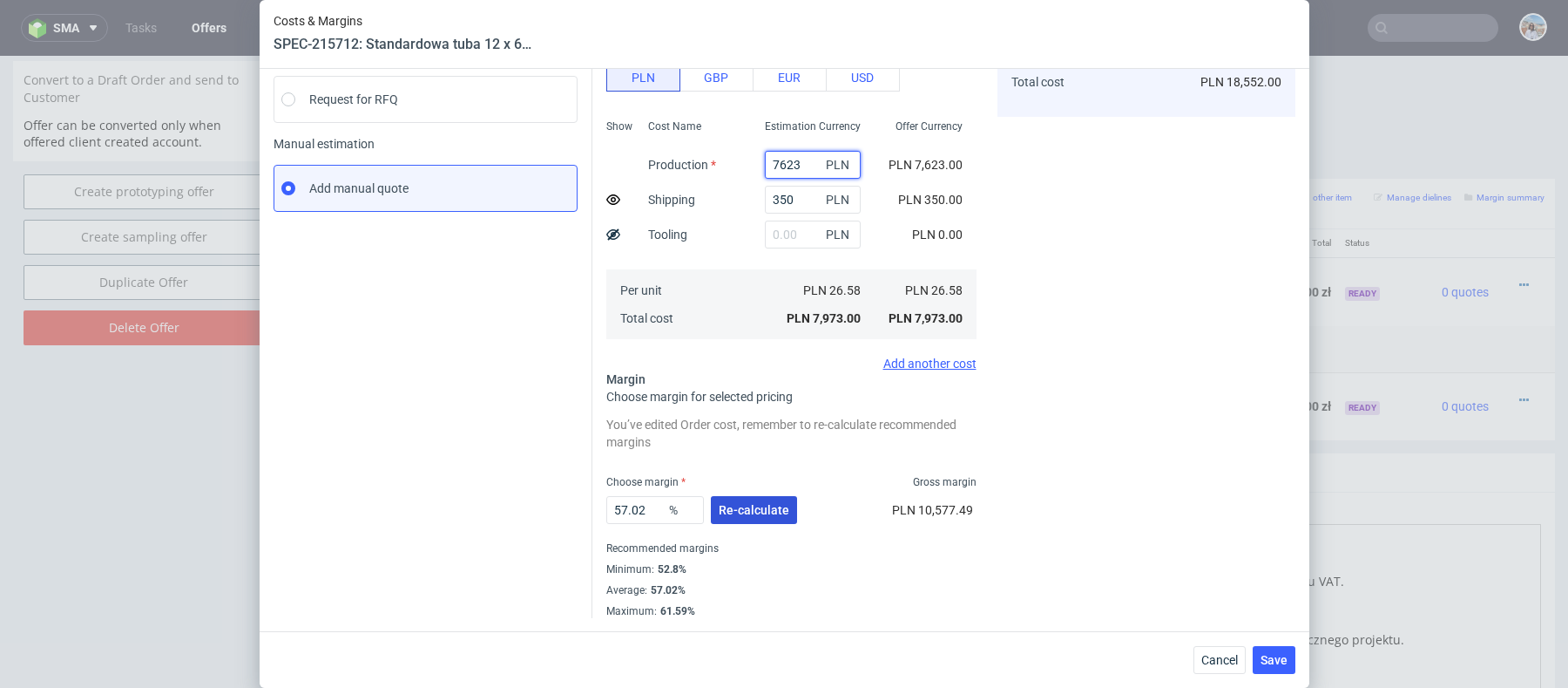
type input "7623"
click at [765, 518] on button "Re-calculate" at bounding box center [753, 510] width 86 height 28
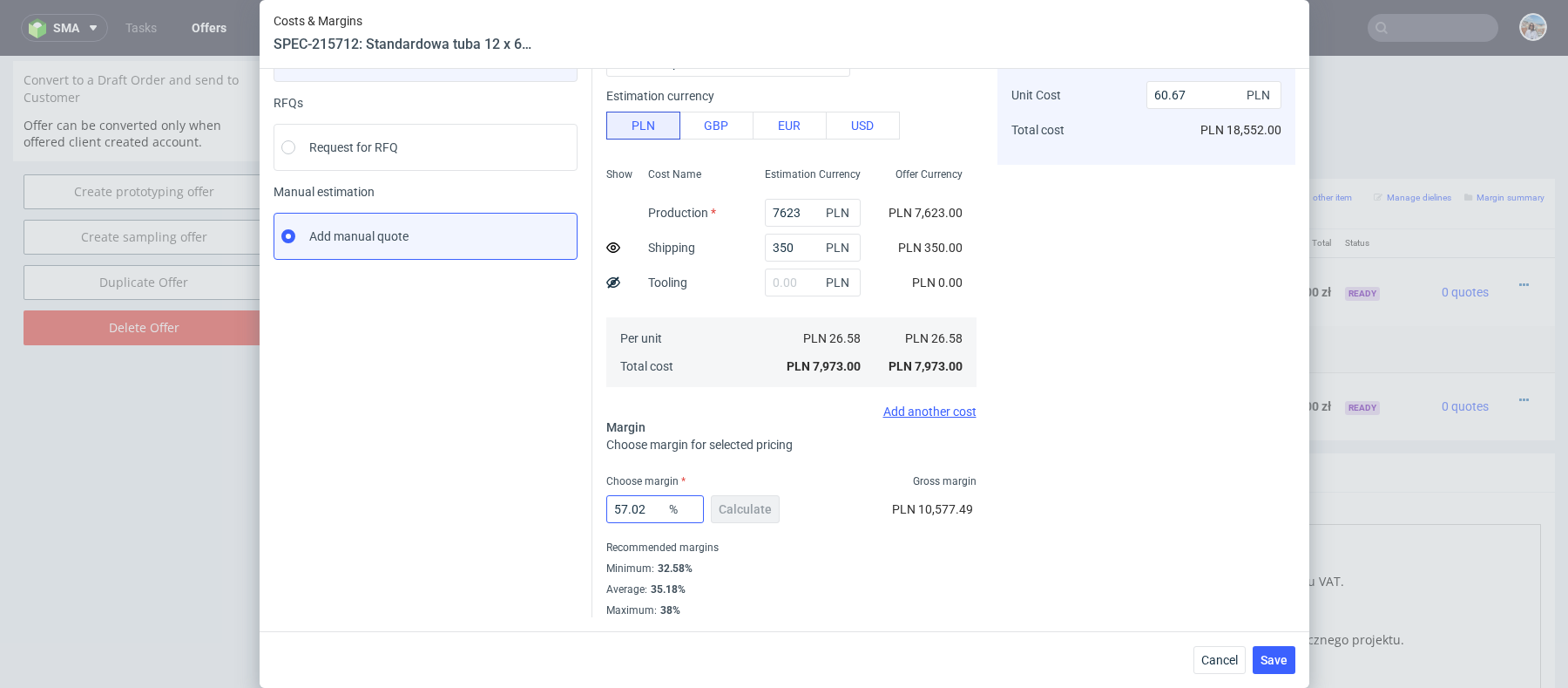
scroll to position [159, 0]
click at [610, 505] on input "57.02" at bounding box center [655, 510] width 97 height 28
click at [611, 505] on input "57.02" at bounding box center [655, 510] width 97 height 28
type input "30"
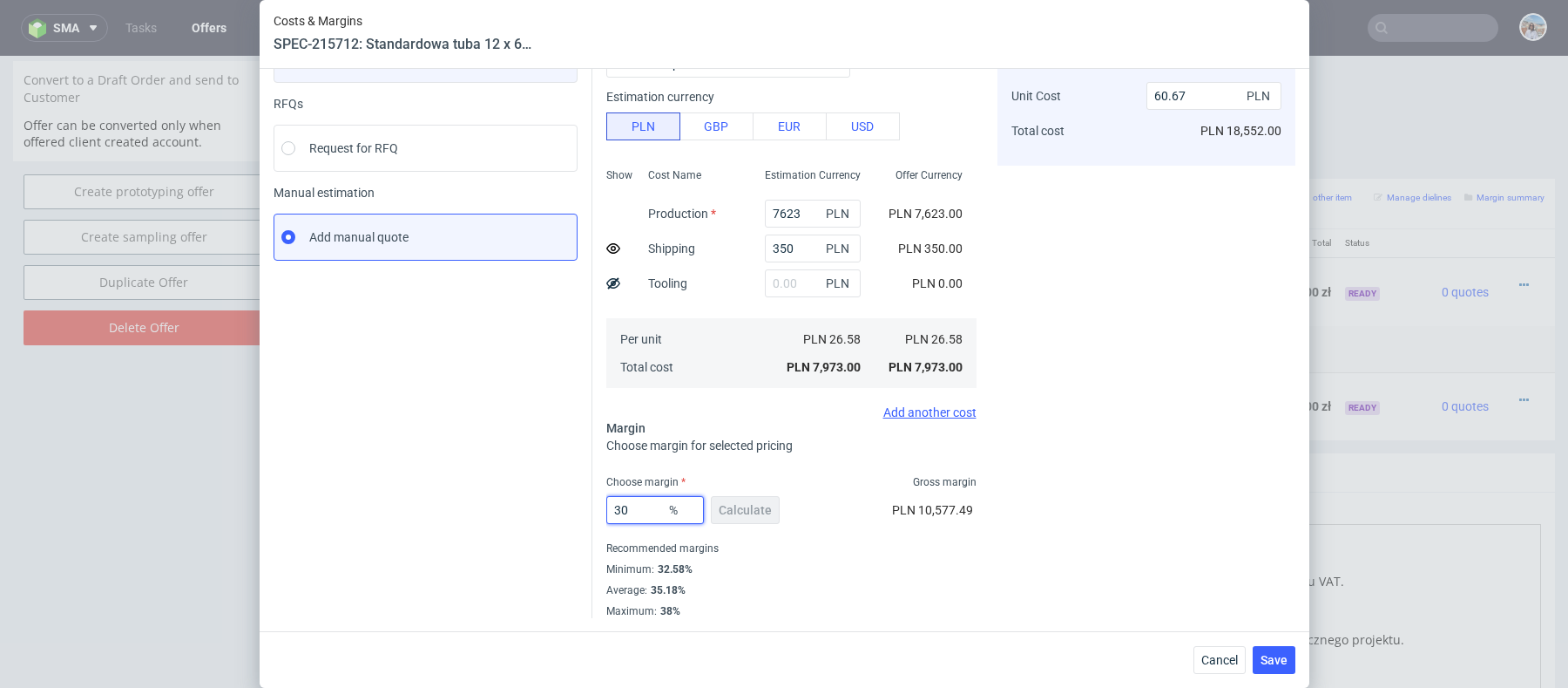
type input "36.8"
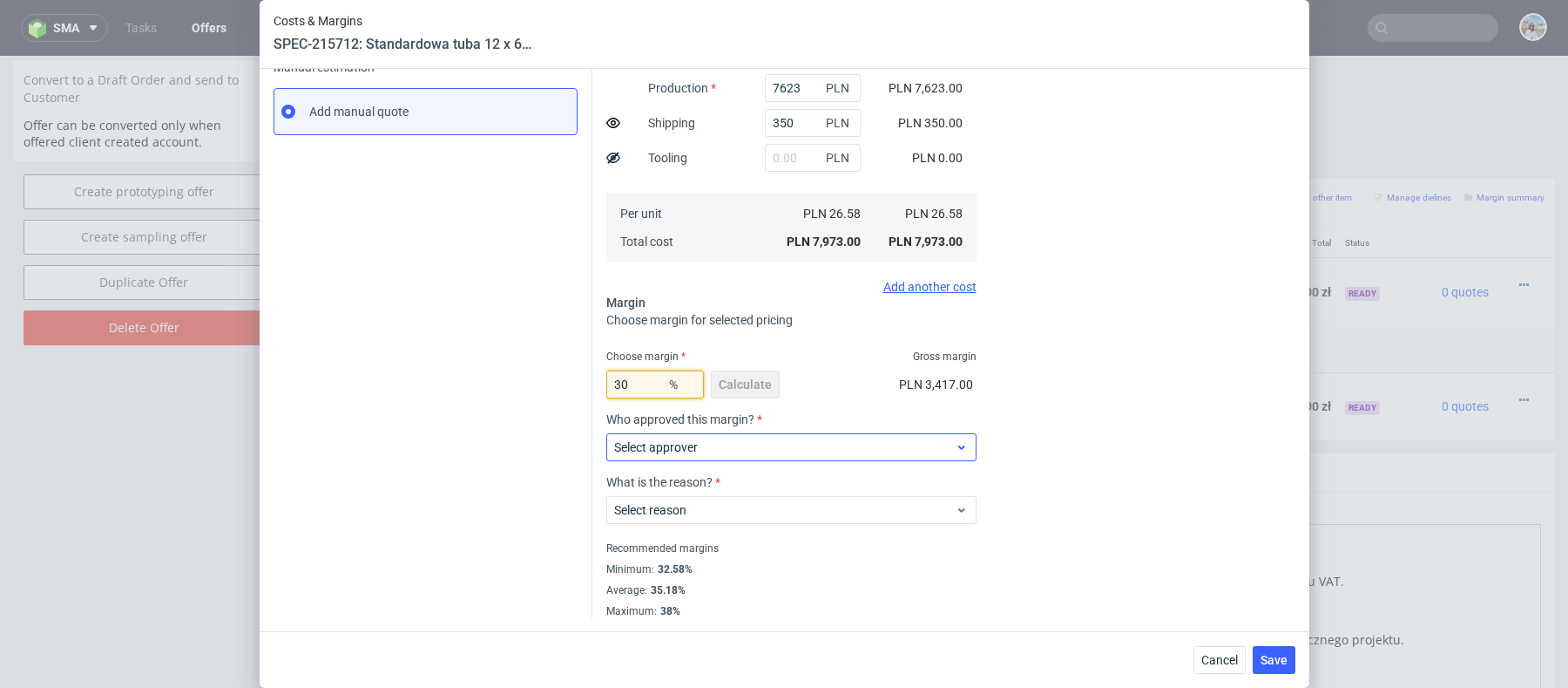
type input "30"
click at [626, 441] on label "Select approver" at bounding box center [656, 447] width 83 height 14
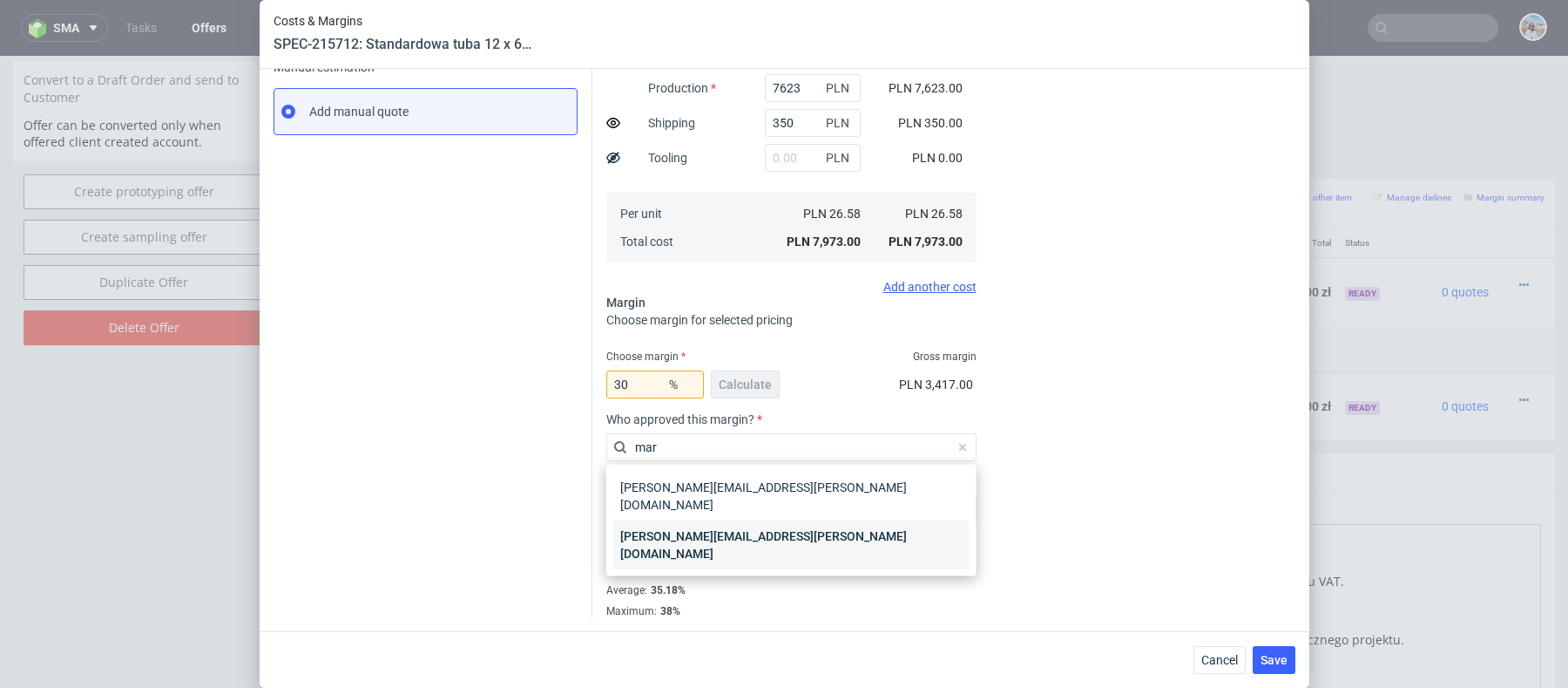
type input "mar"
click at [667, 520] on div "[PERSON_NAME][EMAIL_ADDRESS][PERSON_NAME][DOMAIN_NAME]" at bounding box center [791, 544] width 356 height 49
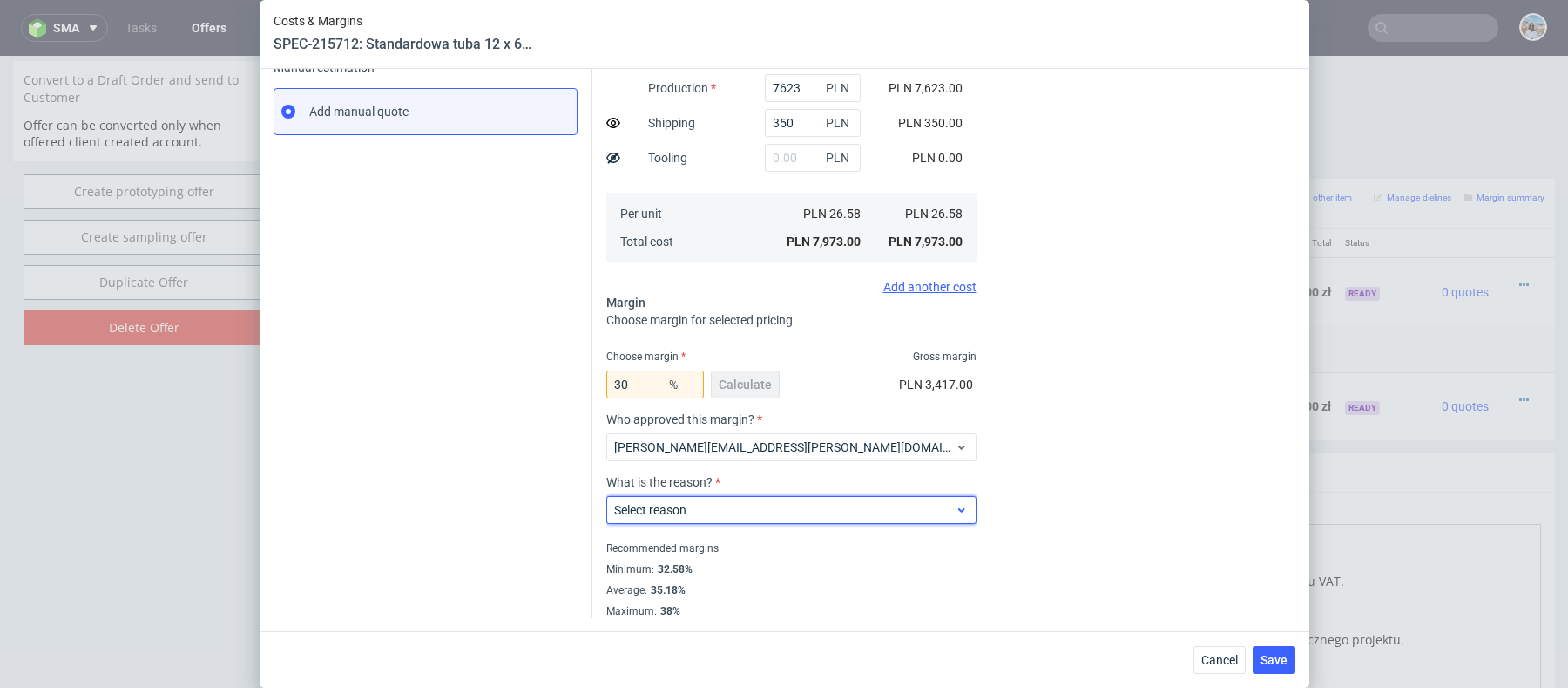
click at [684, 508] on label "Select reason" at bounding box center [650, 510] width 73 height 14
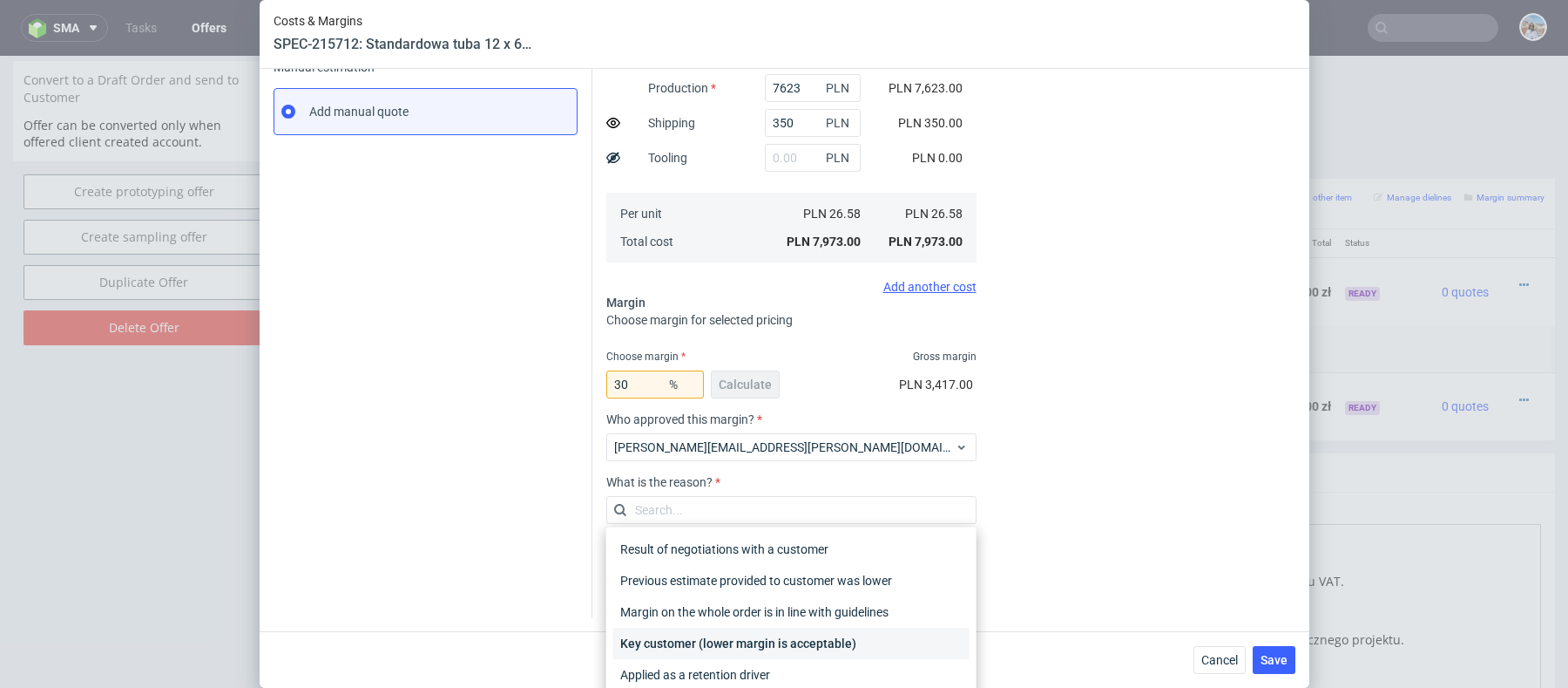
click at [707, 647] on div "Key customer (lower margin is acceptable)" at bounding box center [791, 643] width 356 height 32
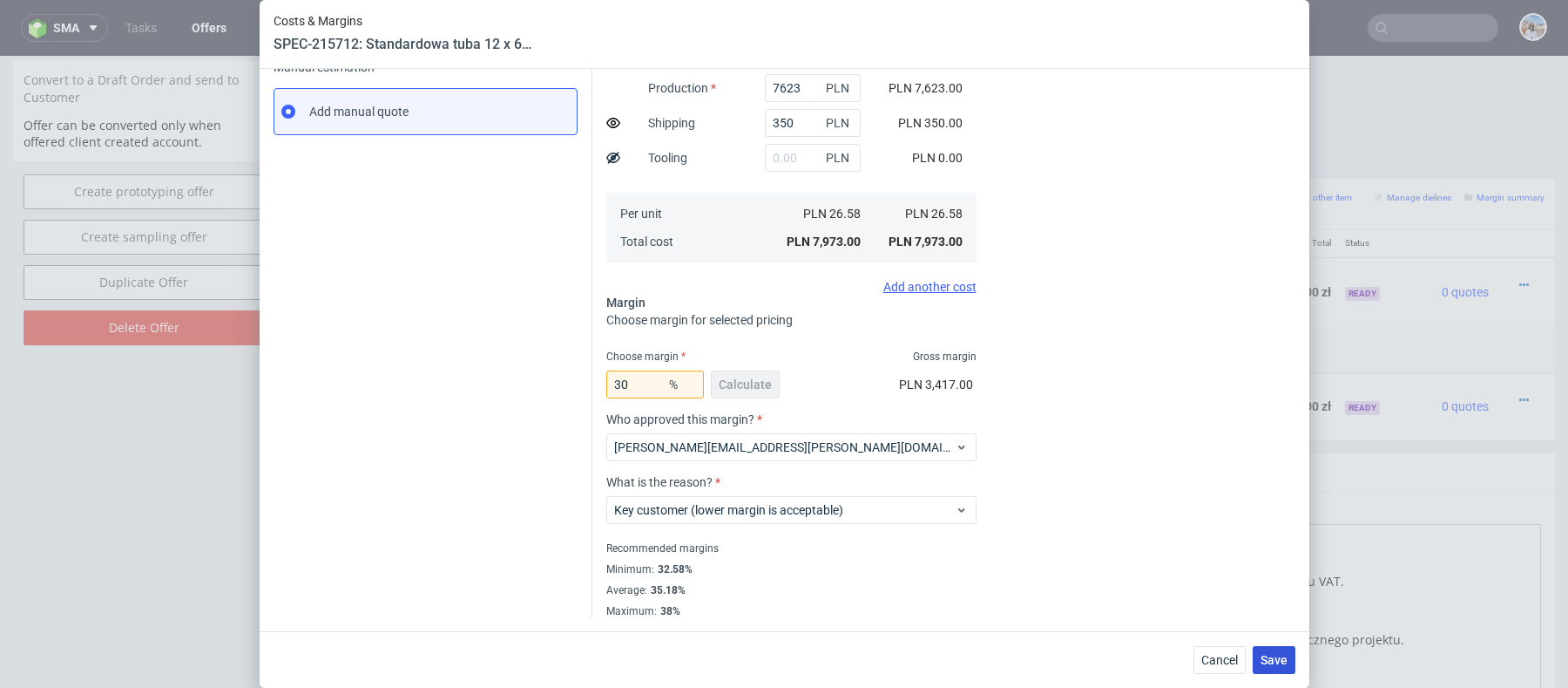
click at [1257, 655] on button "Save" at bounding box center [1273, 659] width 43 height 28
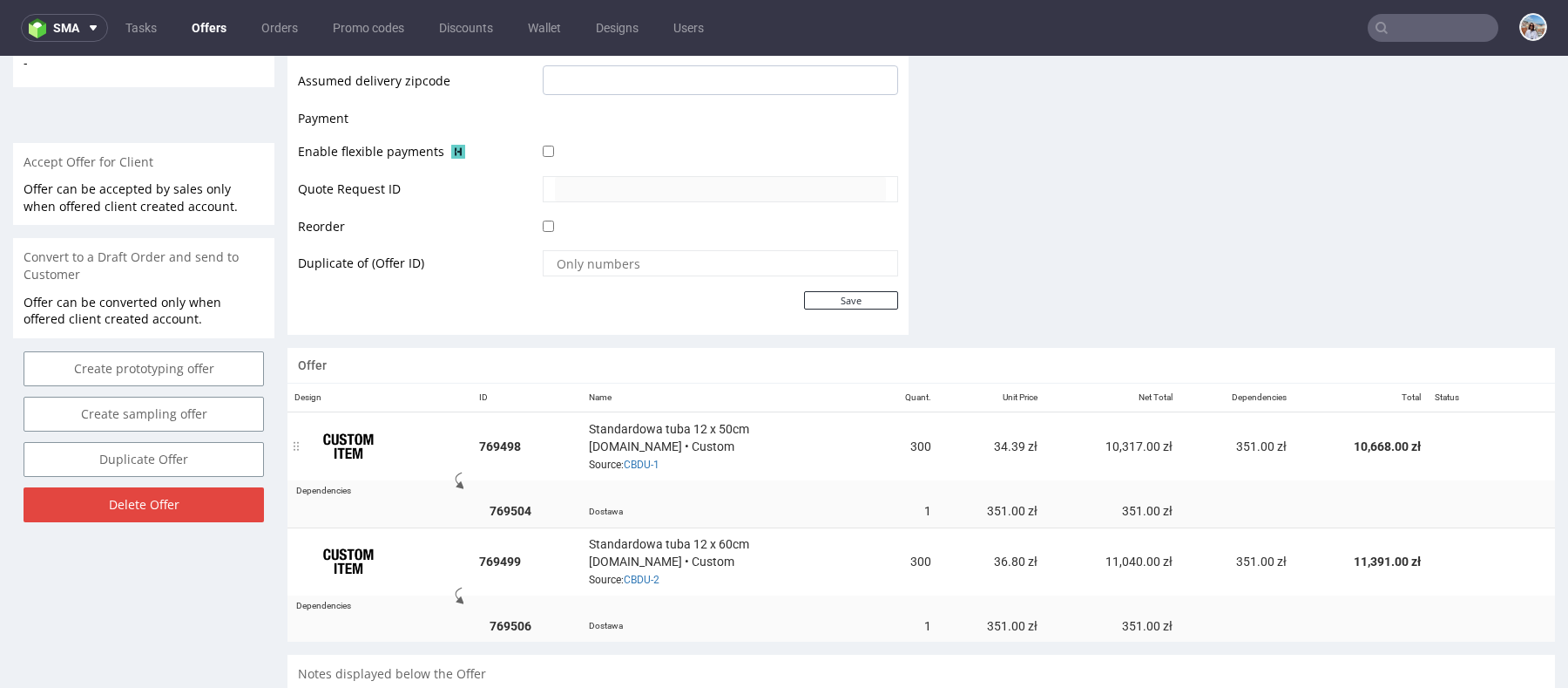
scroll to position [0, 0]
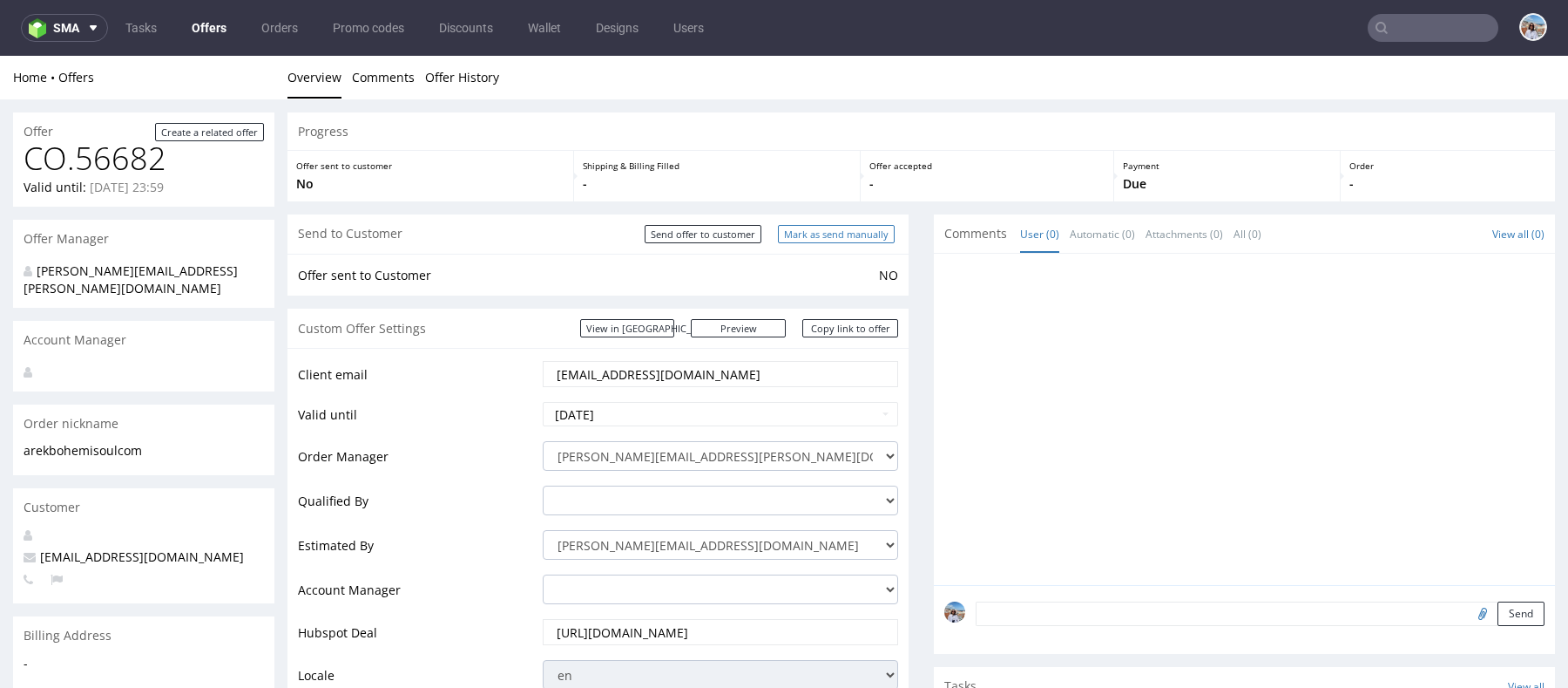
click at [823, 232] on input "Mark as send manually" at bounding box center [836, 234] width 116 height 18
type input "In progress..."
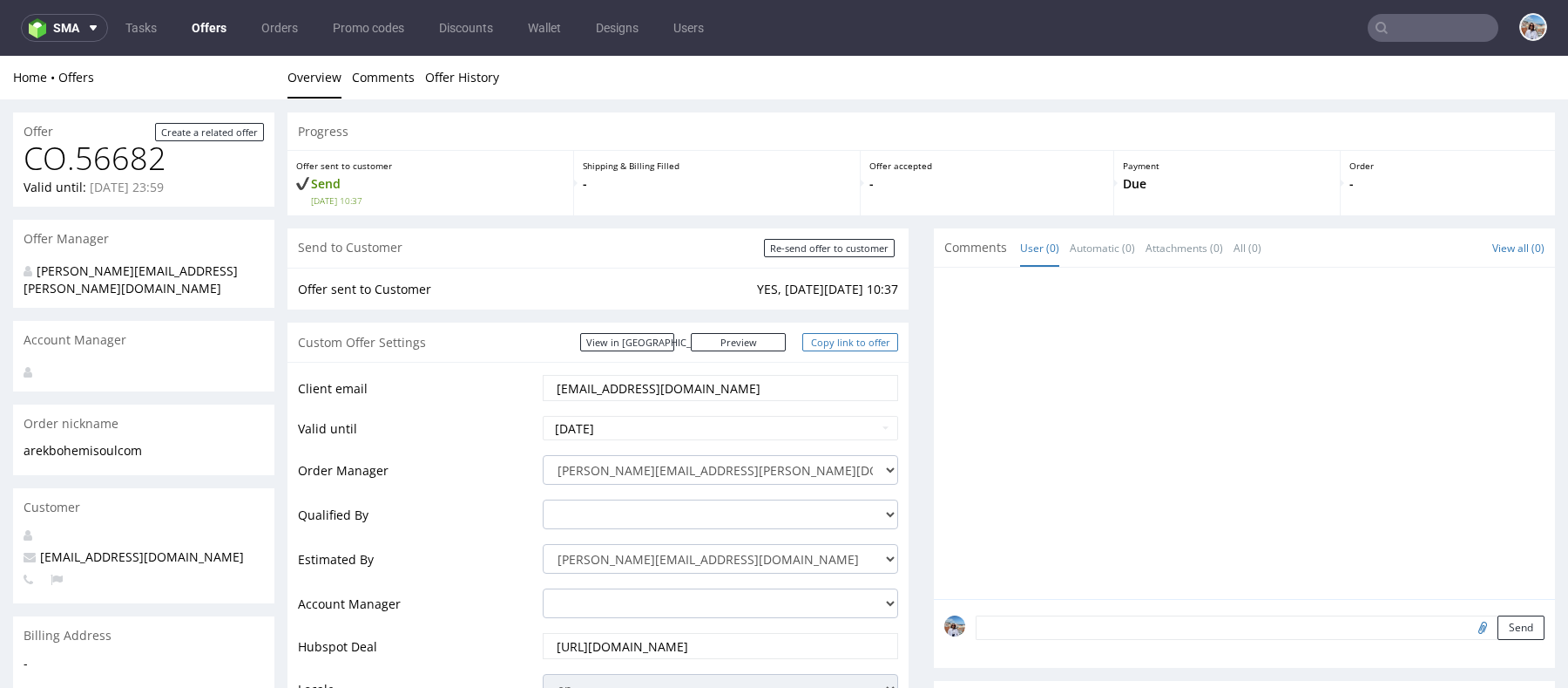
click at [852, 337] on link "Copy link to offer" at bounding box center [850, 342] width 95 height 18
